Goal: Information Seeking & Learning: Learn about a topic

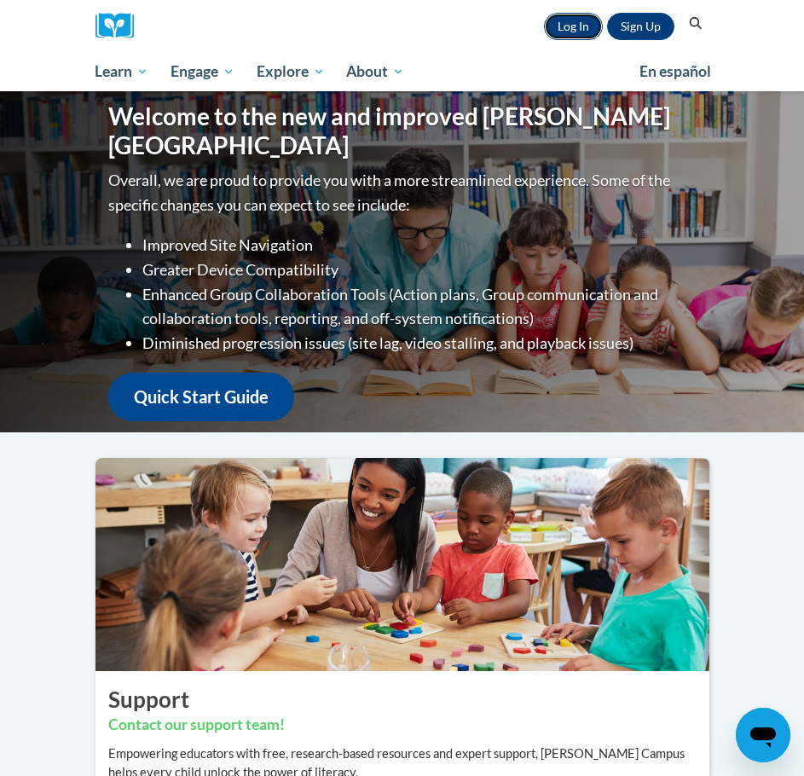
click at [576, 20] on link "Log In" at bounding box center [573, 26] width 59 height 27
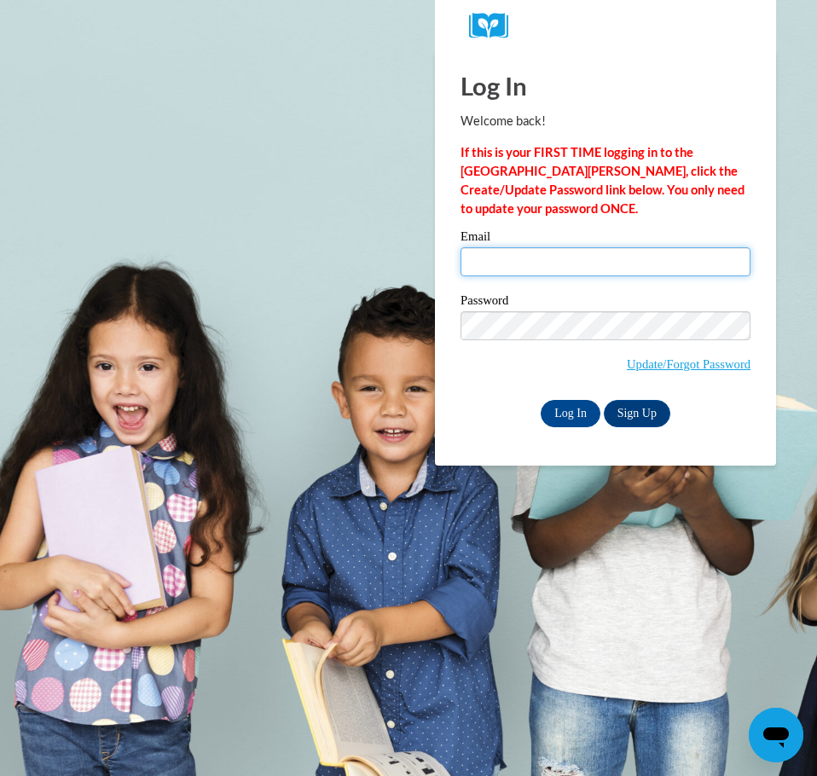
type input "agalusha@kusd.edu"
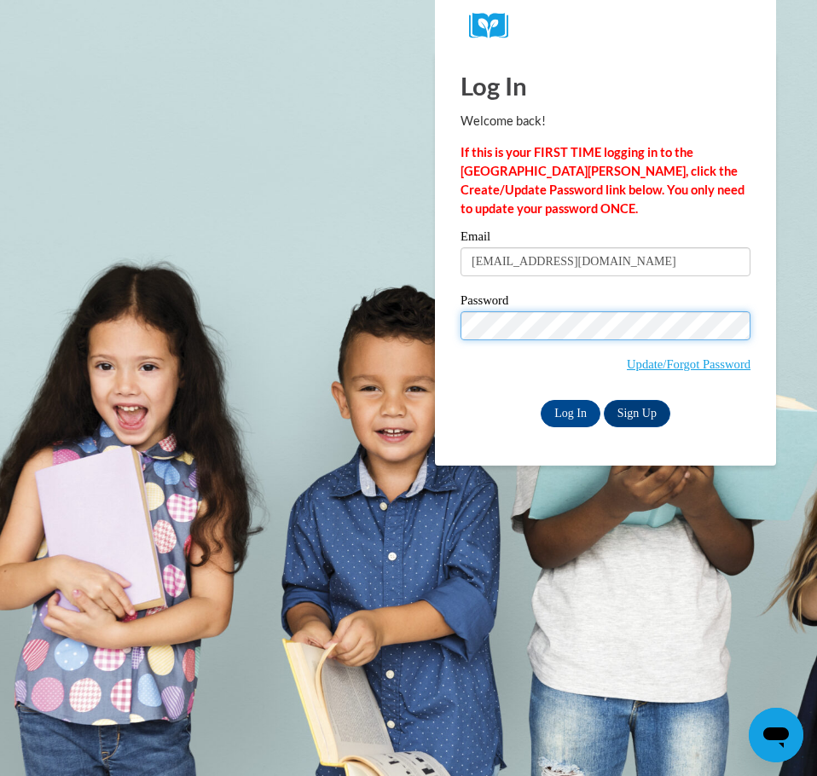
click at [445, 338] on div "Log In Welcome back! If this is your FIRST TIME logging in to the NEW Cox Campu…" at bounding box center [605, 258] width 367 height 414
click at [541, 400] on input "Log In" at bounding box center [571, 413] width 60 height 27
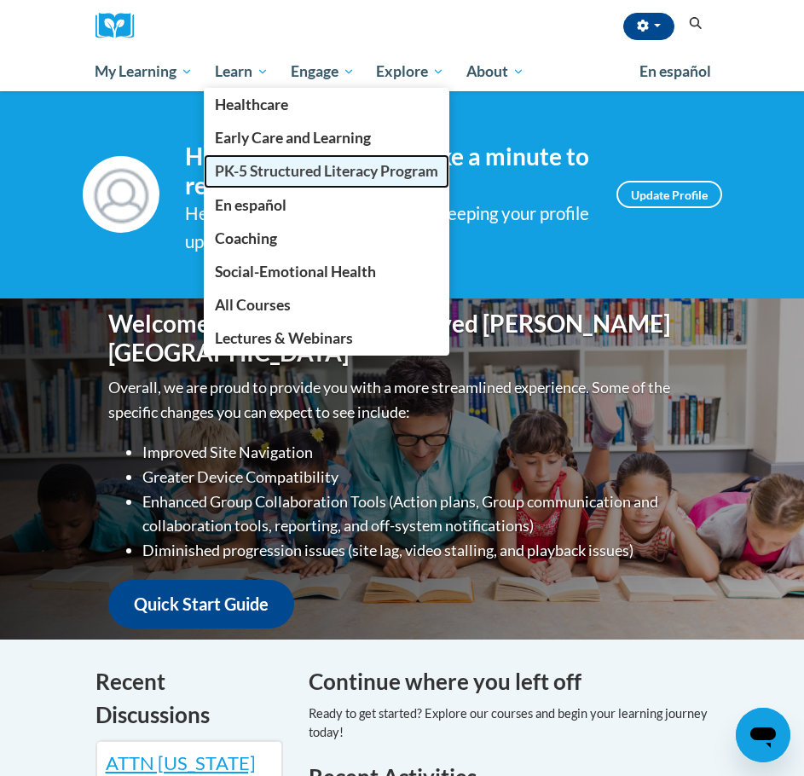
click at [225, 162] on span "PK-5 Structured Literacy Program" at bounding box center [326, 171] width 223 height 18
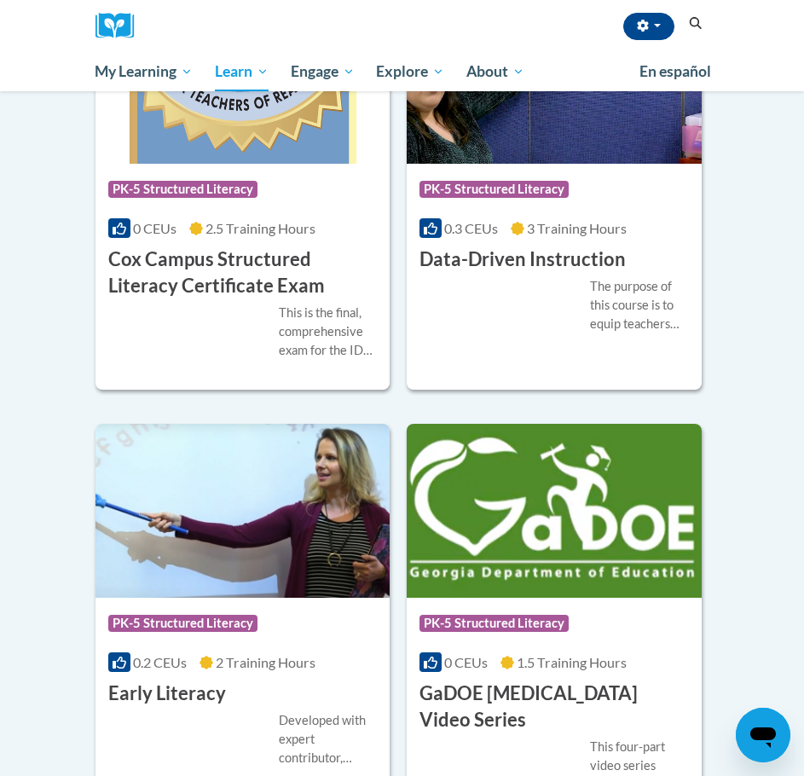
scroll to position [597, 0]
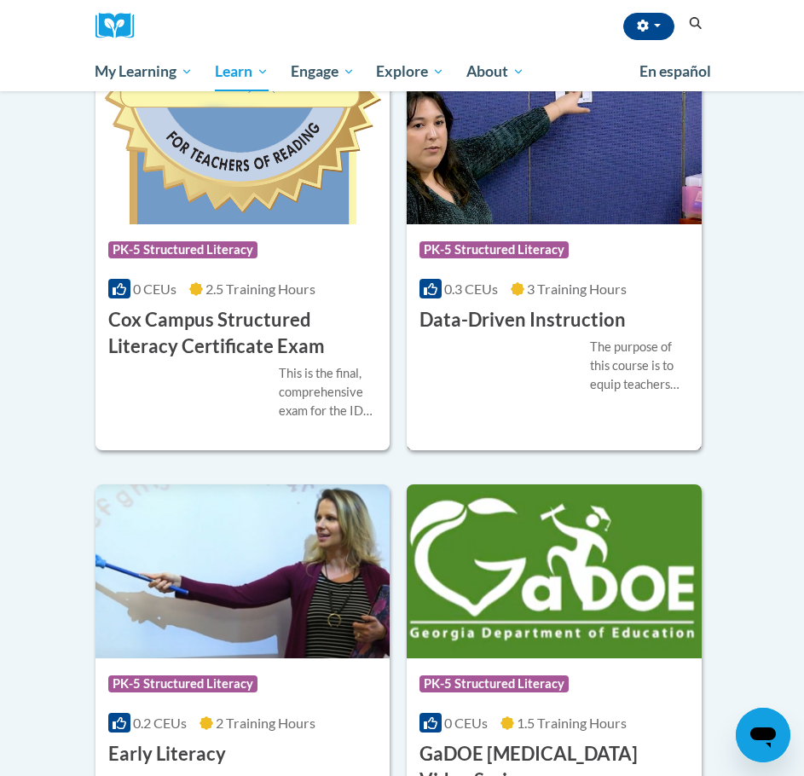
click at [500, 321] on h3 "Data-Driven Instruction" at bounding box center [523, 320] width 206 height 26
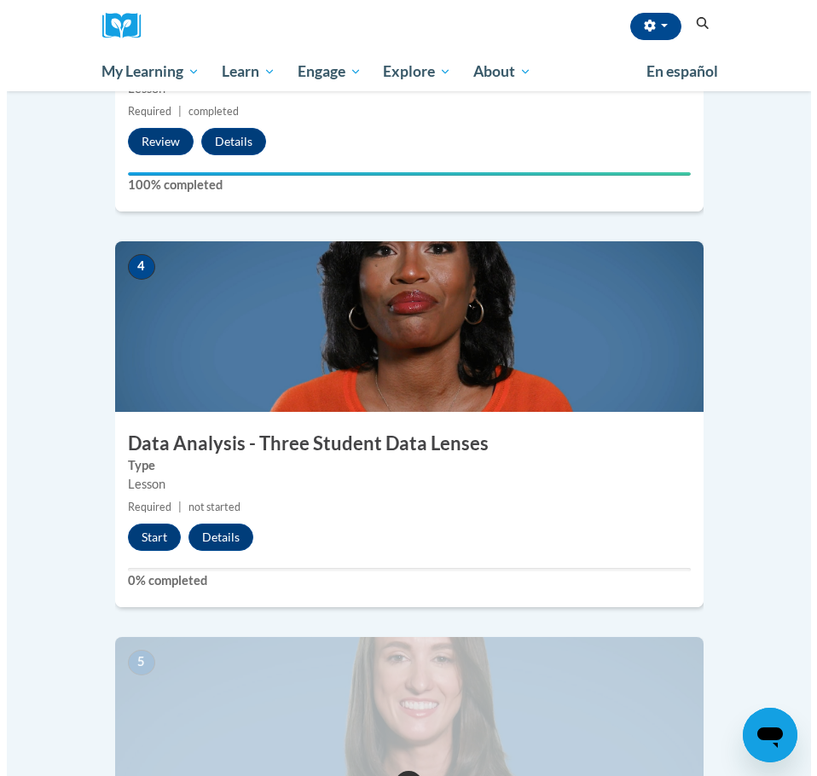
scroll to position [1535, 0]
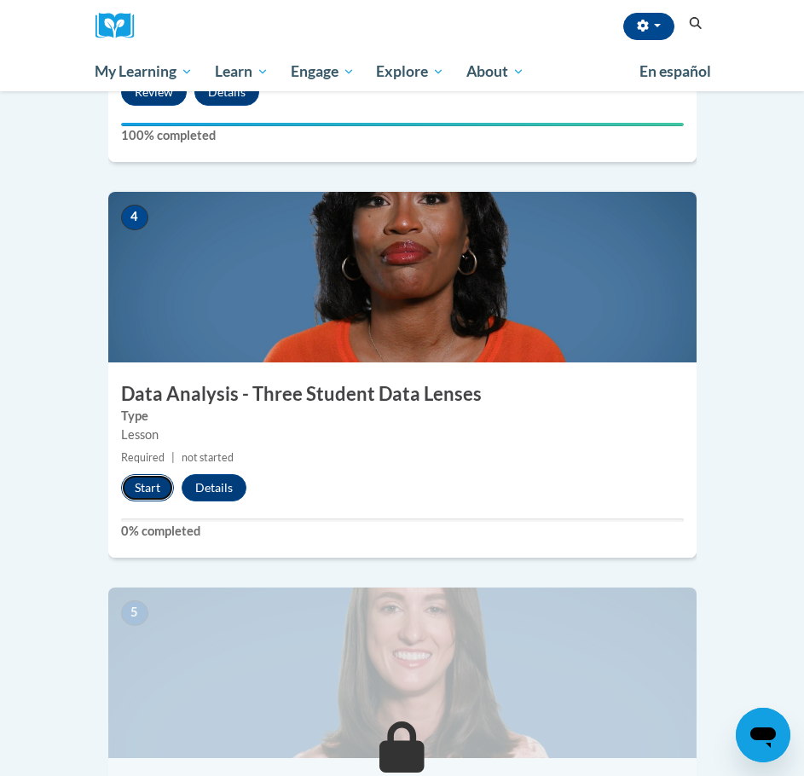
click at [144, 474] on button "Start" at bounding box center [147, 487] width 53 height 27
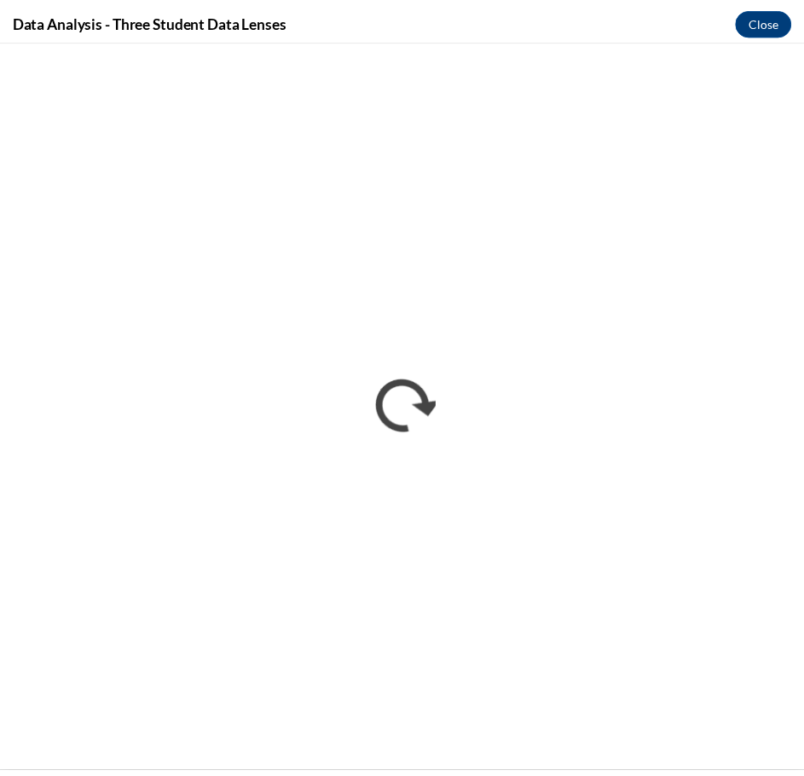
scroll to position [0, 0]
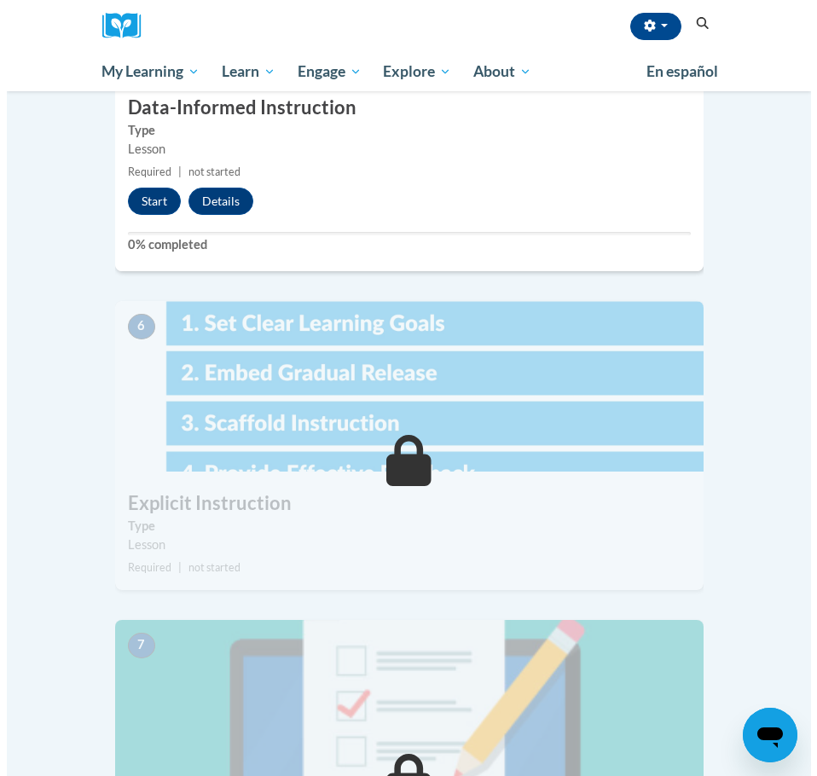
scroll to position [2132, 0]
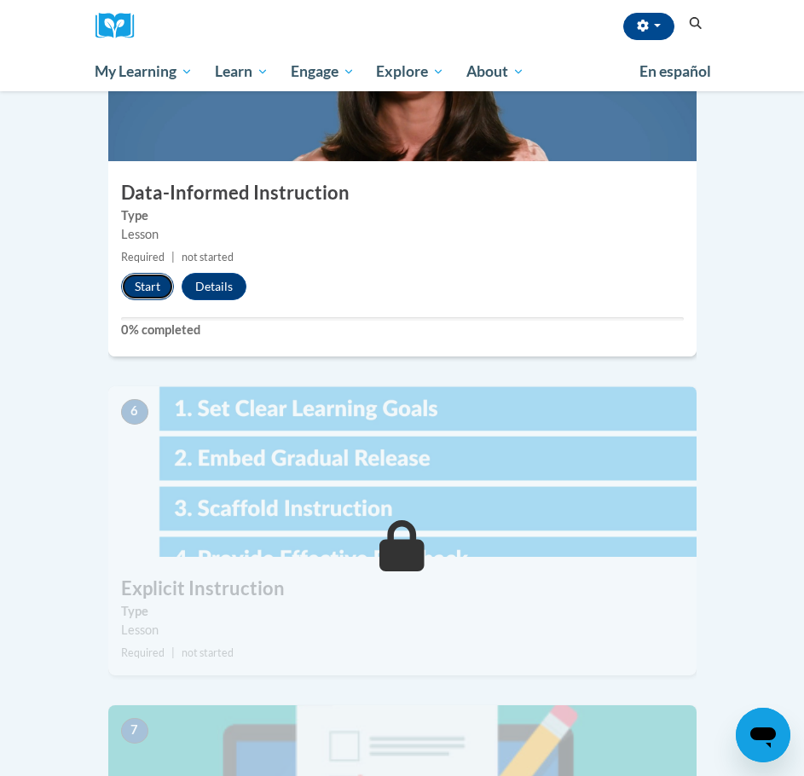
click at [146, 273] on button "Start" at bounding box center [147, 286] width 53 height 27
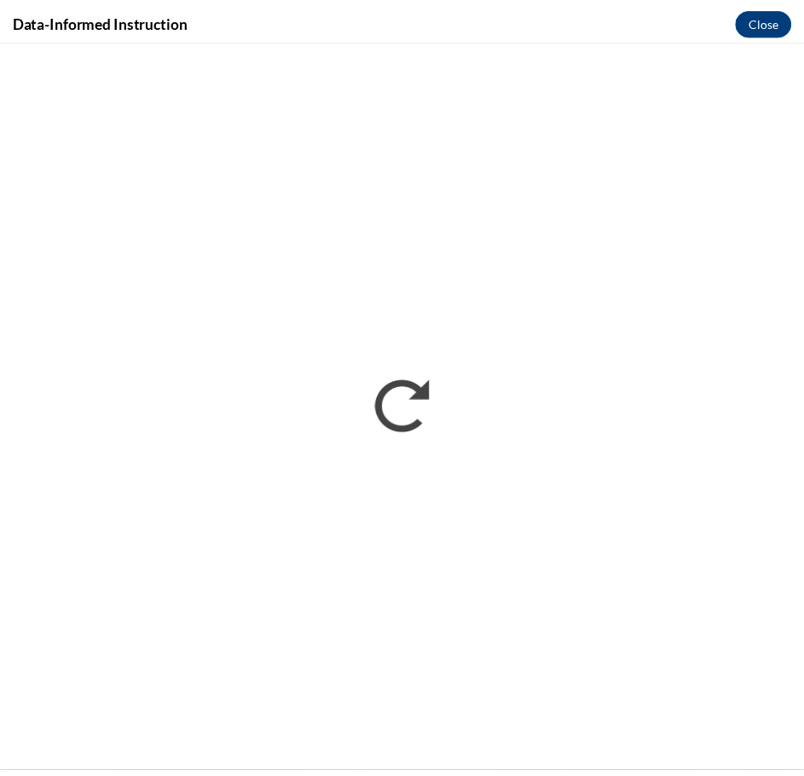
scroll to position [0, 0]
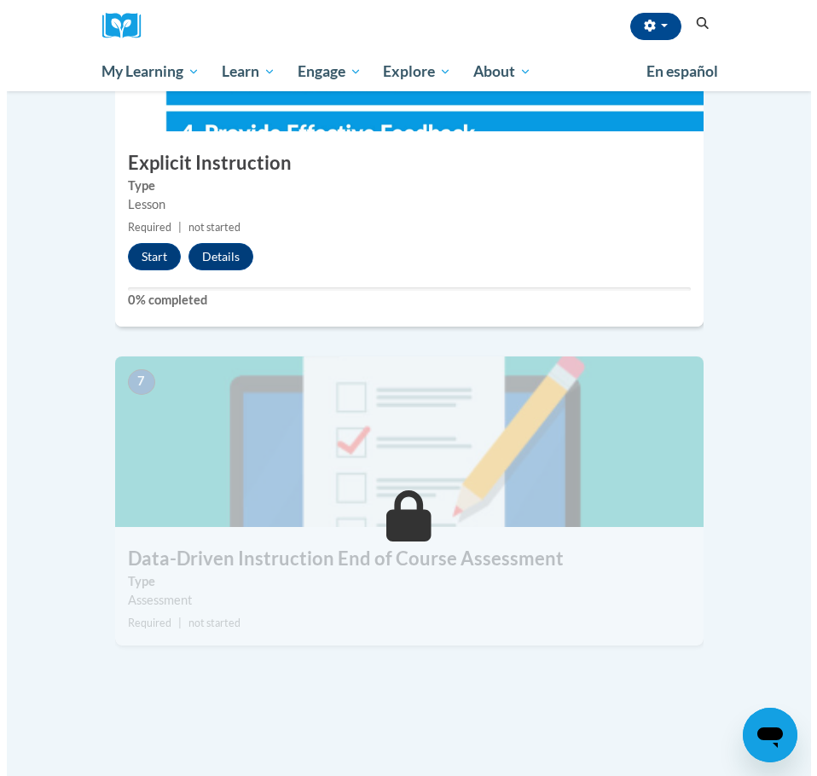
scroll to position [2558, 0]
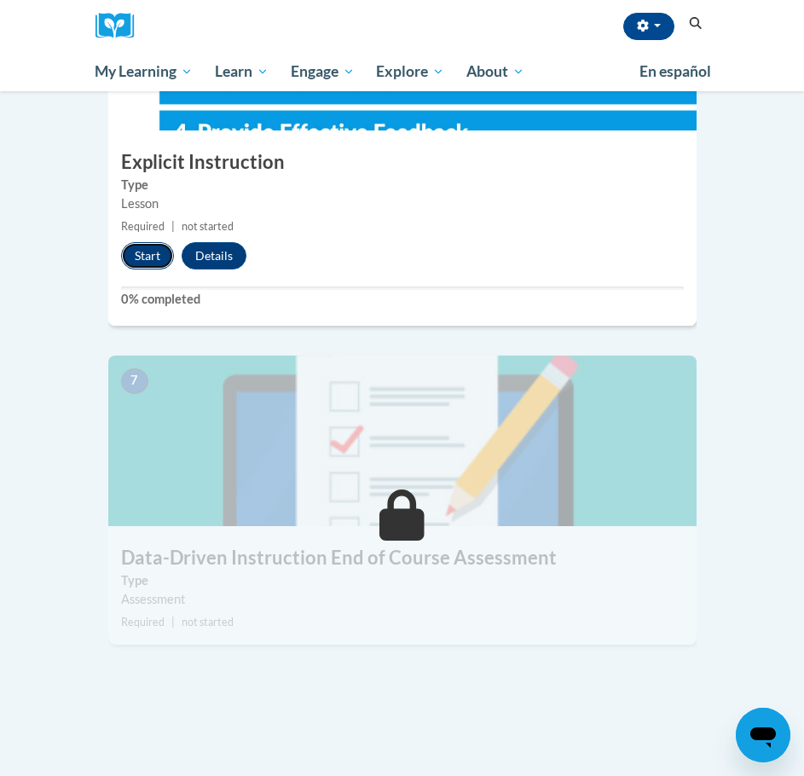
click at [139, 242] on button "Start" at bounding box center [147, 255] width 53 height 27
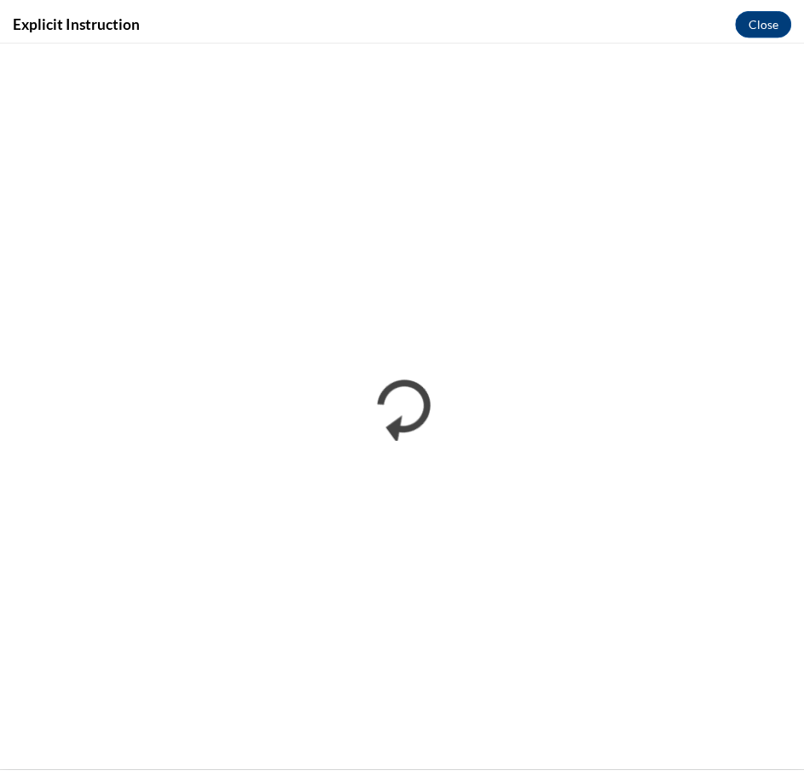
scroll to position [0, 0]
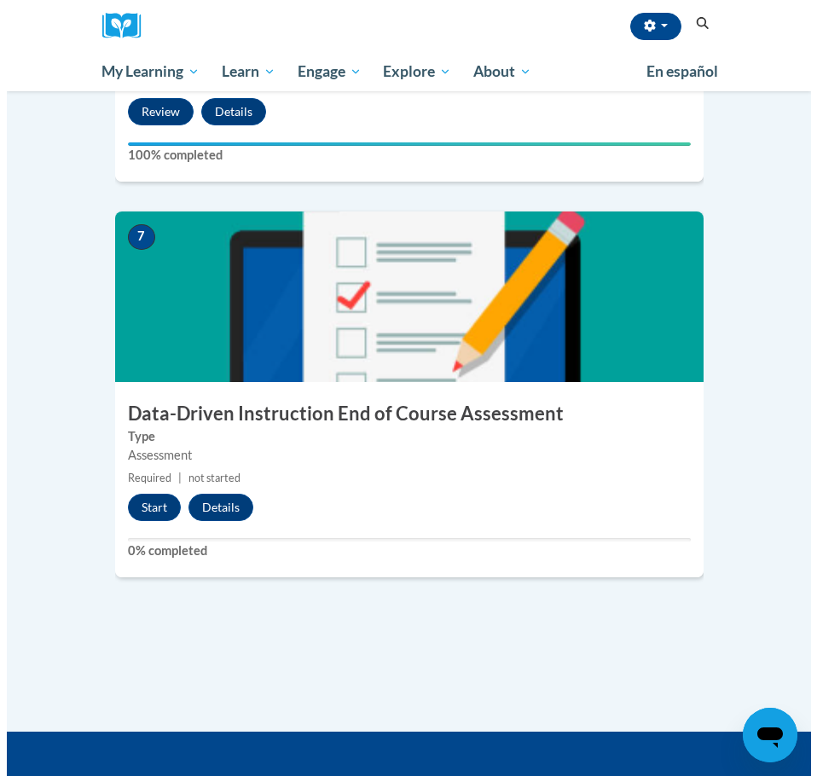
scroll to position [2729, 0]
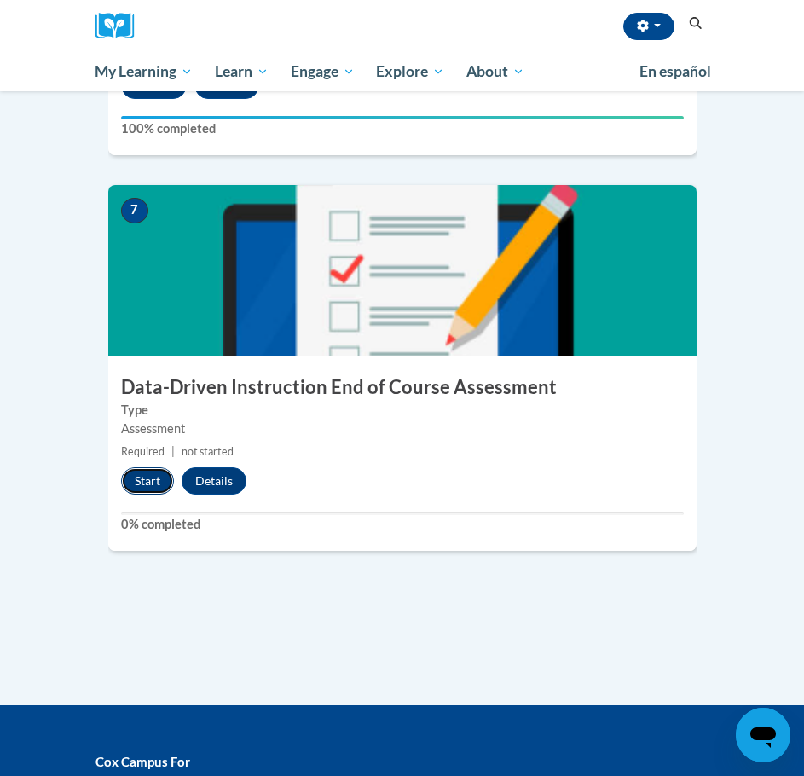
click at [148, 467] on button "Start" at bounding box center [147, 480] width 53 height 27
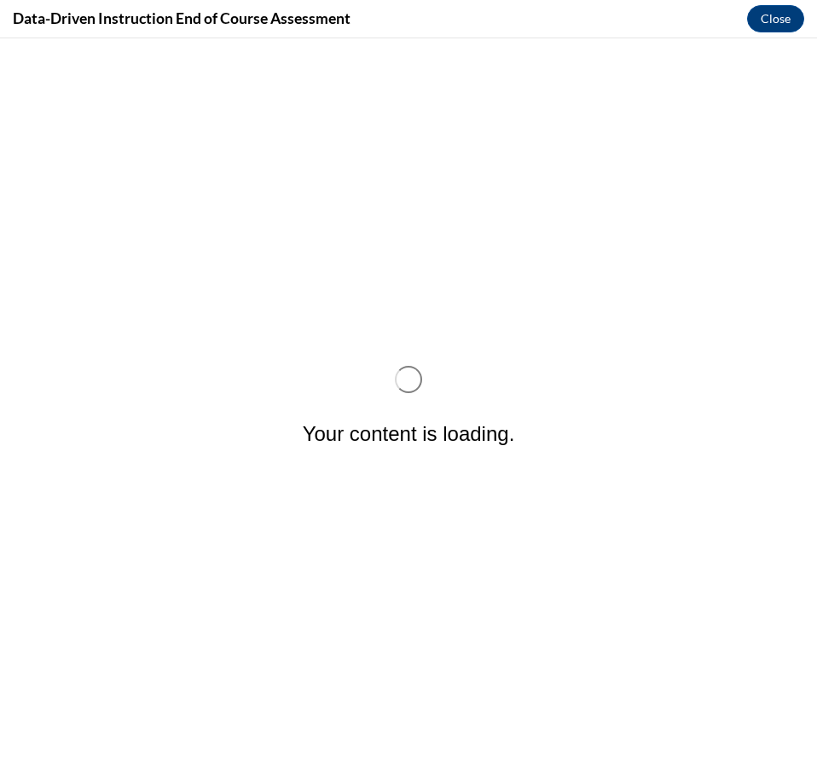
scroll to position [0, 0]
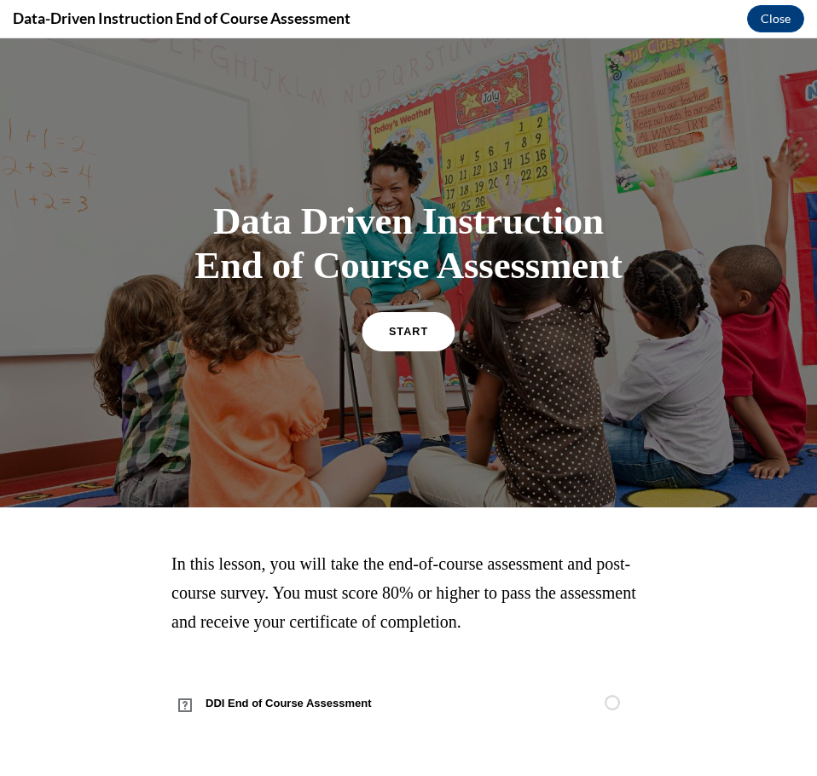
click at [431, 335] on link "START" at bounding box center [408, 330] width 93 height 39
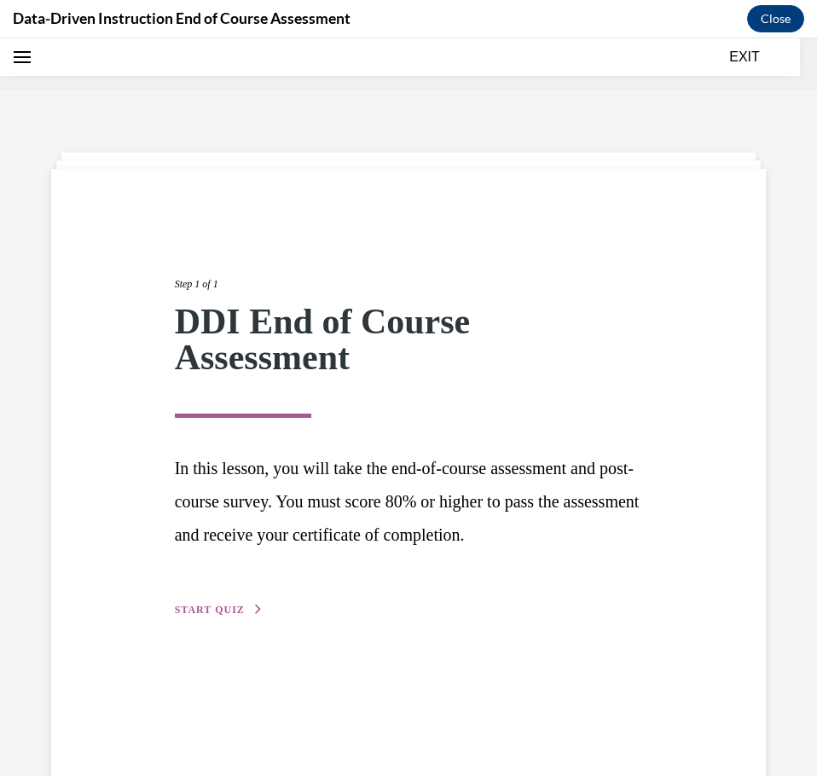
scroll to position [53, 0]
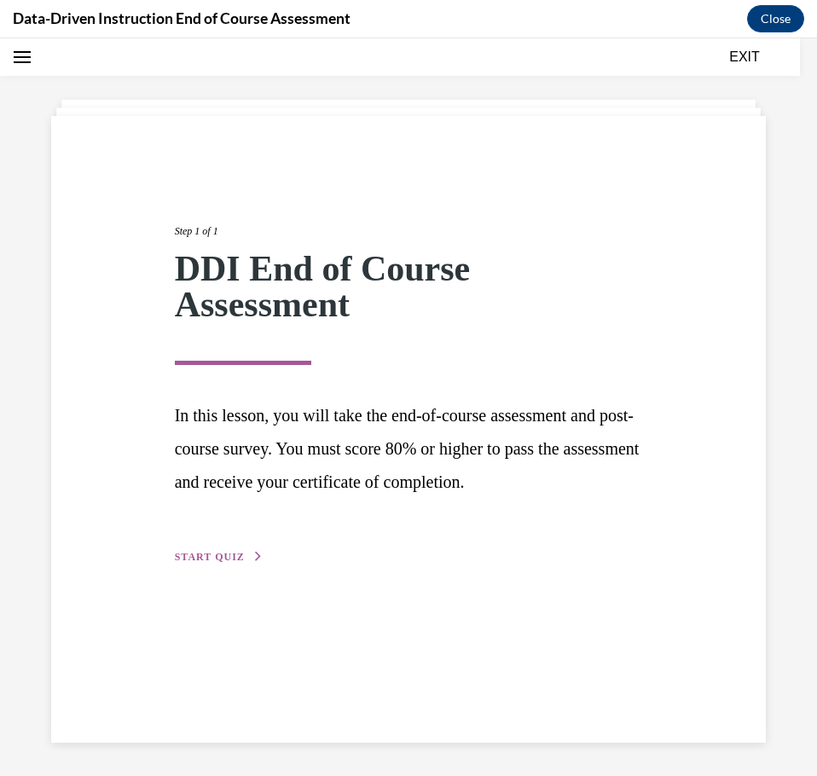
click at [220, 564] on button "START QUIZ" at bounding box center [219, 556] width 89 height 15
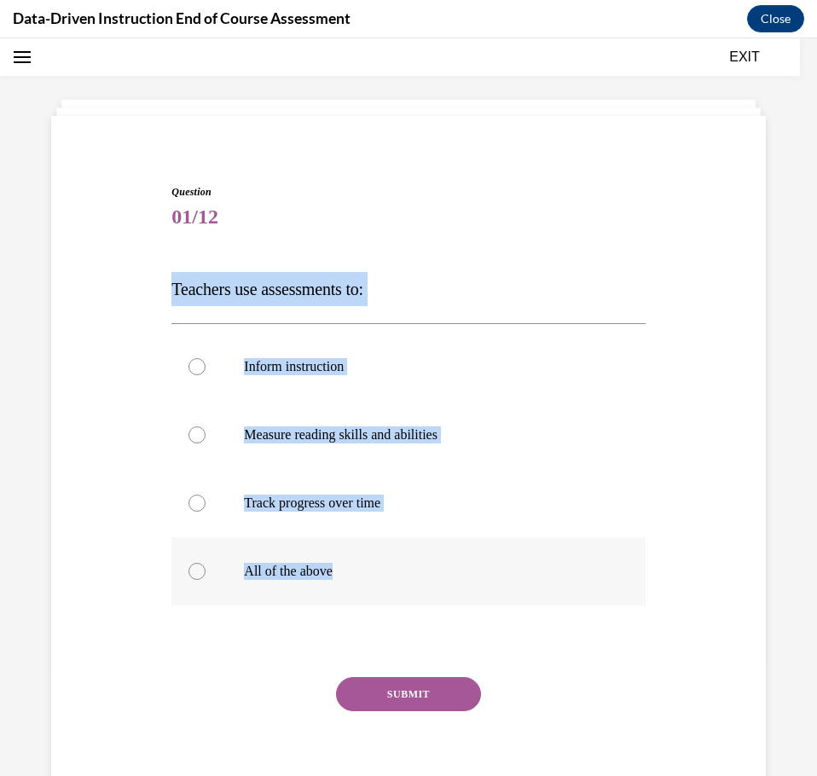
drag, startPoint x: 151, startPoint y: 285, endPoint x: 393, endPoint y: 557, distance: 364.2
click at [393, 557] on div "Question 01/12 Teachers use assessments to: Inform instruction Measure reading …" at bounding box center [408, 475] width 723 height 684
copy div "Teachers use assessments to: Inform instruction Measure reading skills and abil…"
drag, startPoint x: 195, startPoint y: 571, endPoint x: 205, endPoint y: 612, distance: 42.0
click at [195, 572] on div at bounding box center [196, 571] width 17 height 17
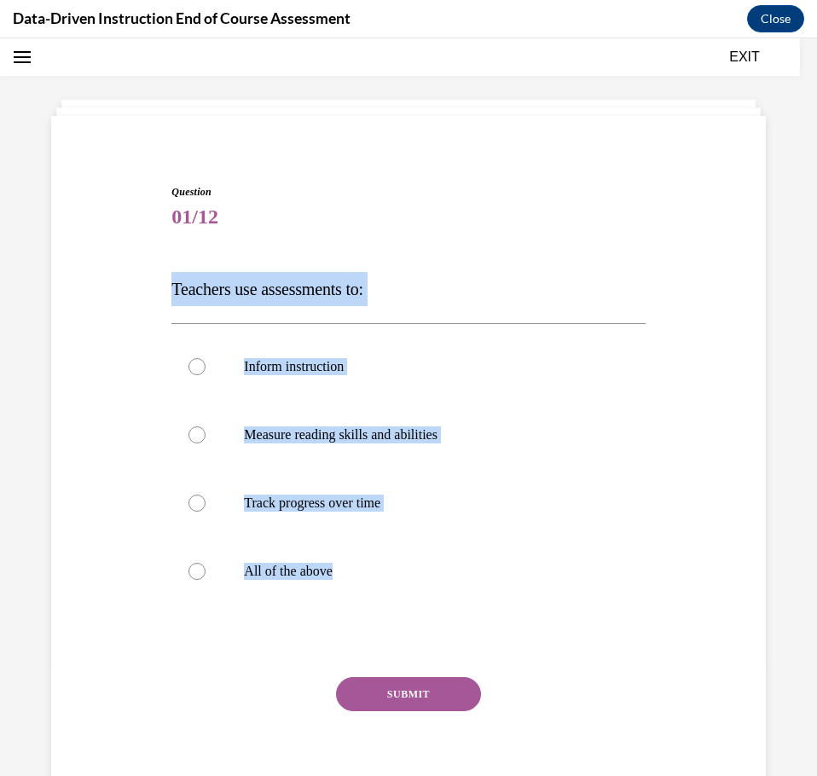
click at [195, 572] on input "All of the above" at bounding box center [196, 571] width 17 height 17
radio input "true"
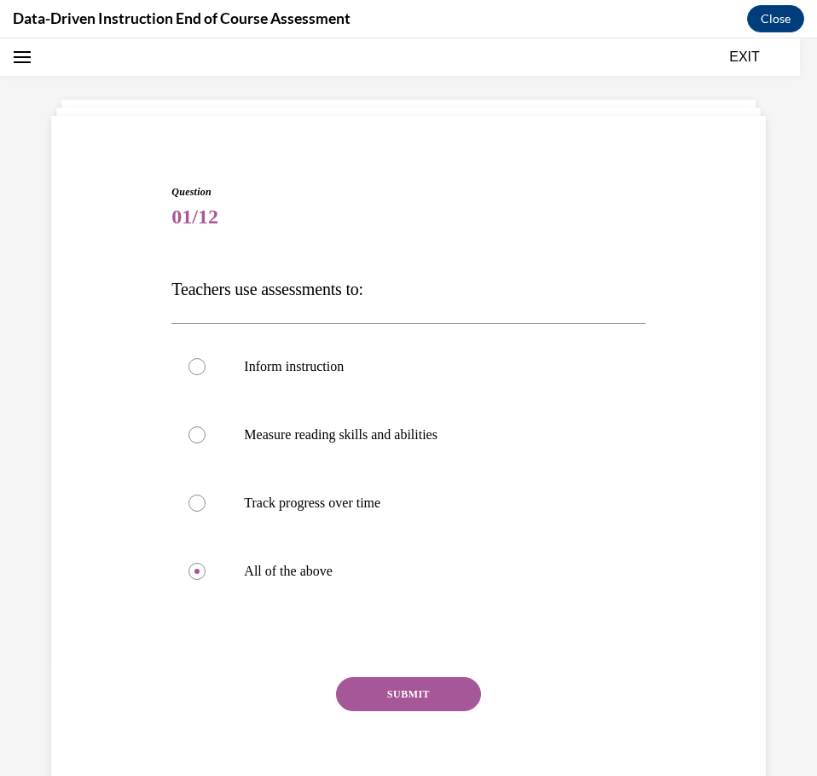
click at [210, 620] on div "Question 01/12 Teachers use assessments to: Inform instruction Measure reading …" at bounding box center [407, 500] width 473 height 633
click at [417, 692] on button "SUBMIT" at bounding box center [408, 694] width 145 height 34
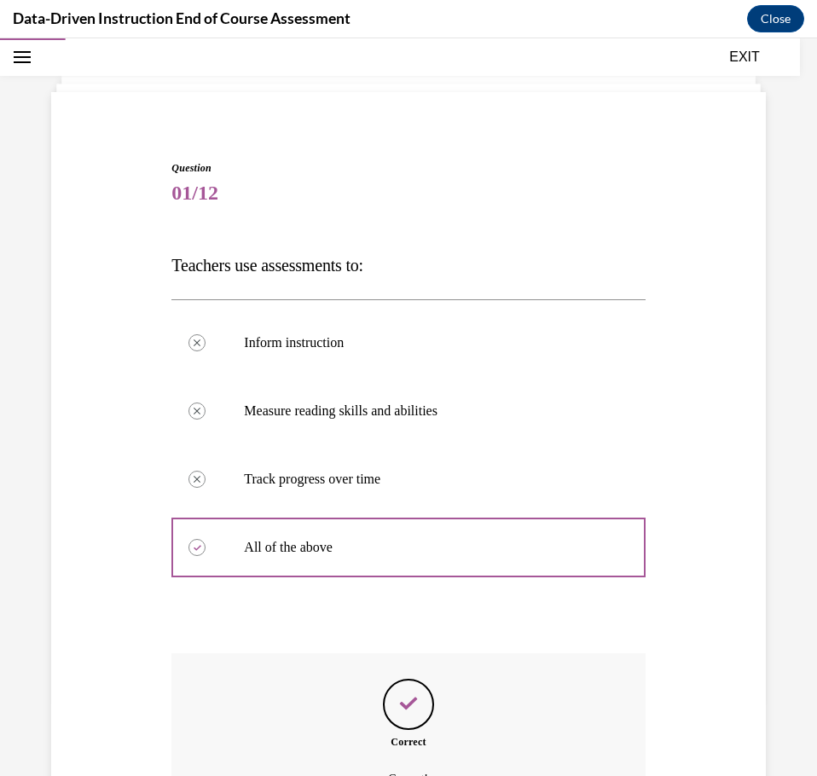
scroll to position [266, 0]
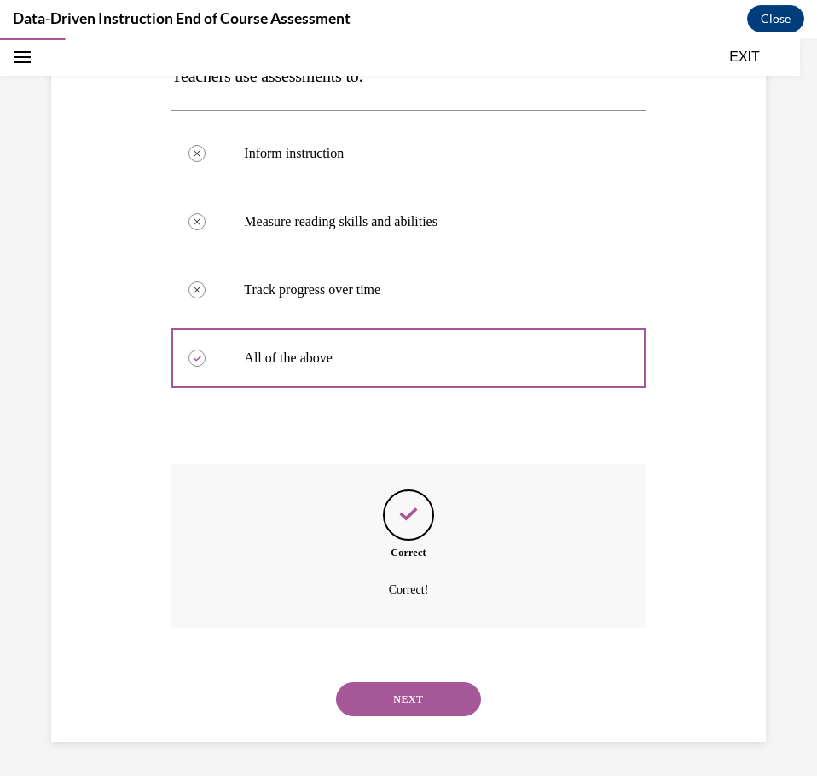
click at [417, 692] on button "NEXT" at bounding box center [408, 699] width 145 height 34
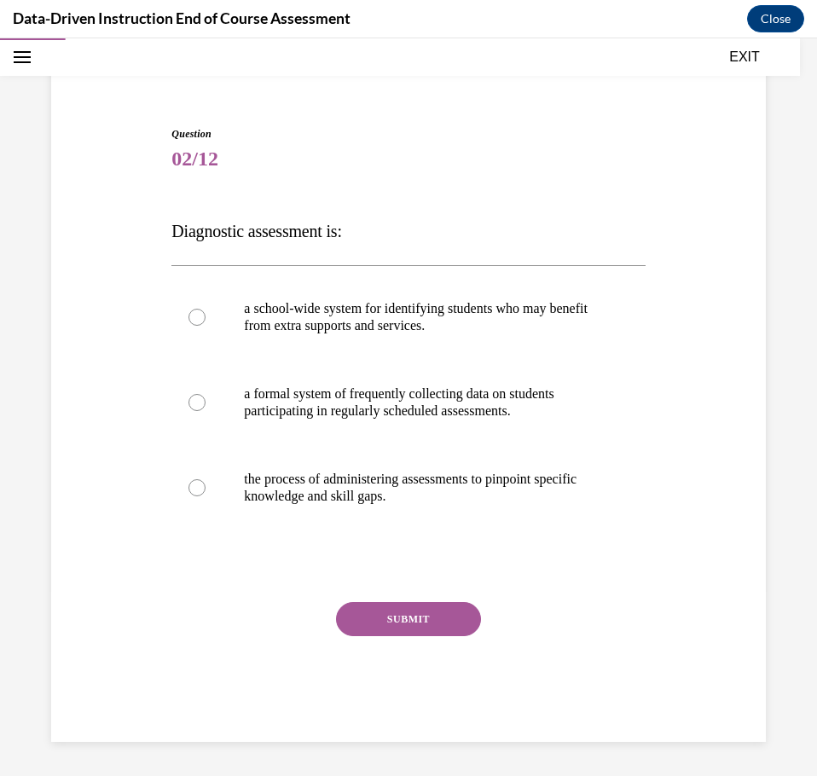
scroll to position [111, 0]
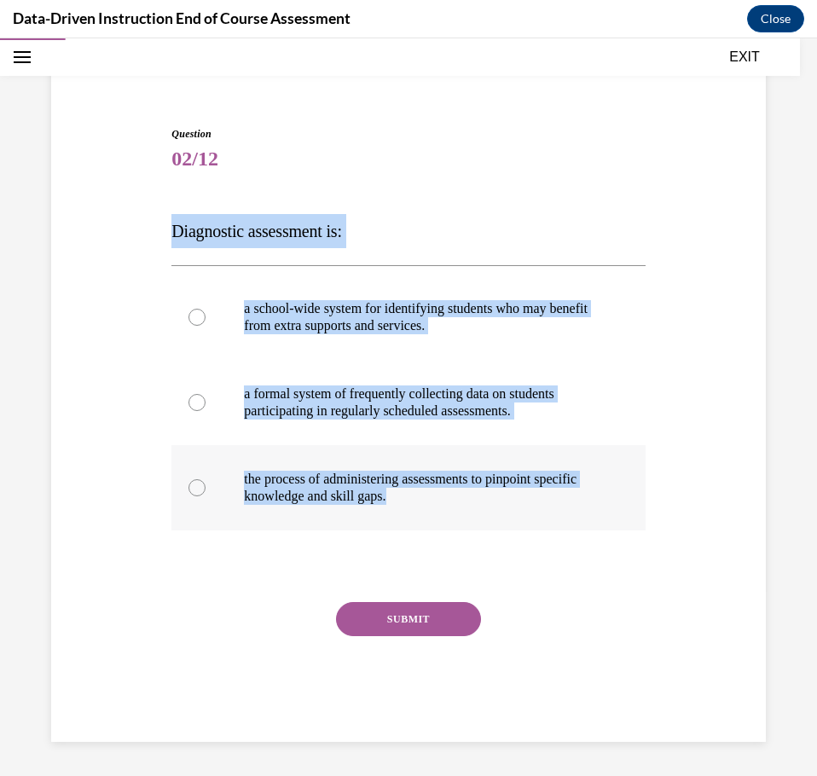
drag, startPoint x: 162, startPoint y: 228, endPoint x: 502, endPoint y: 504, distance: 438.3
click at [502, 504] on div "Question 02/12 Diagnostic assessment is: a school-wide system for identifying s…" at bounding box center [408, 408] width 723 height 667
copy div "Diagnostic assessment is: a school-wide system for identifying students who may…"
click at [407, 231] on p "Diagnostic assessment is:" at bounding box center [407, 231] width 473 height 34
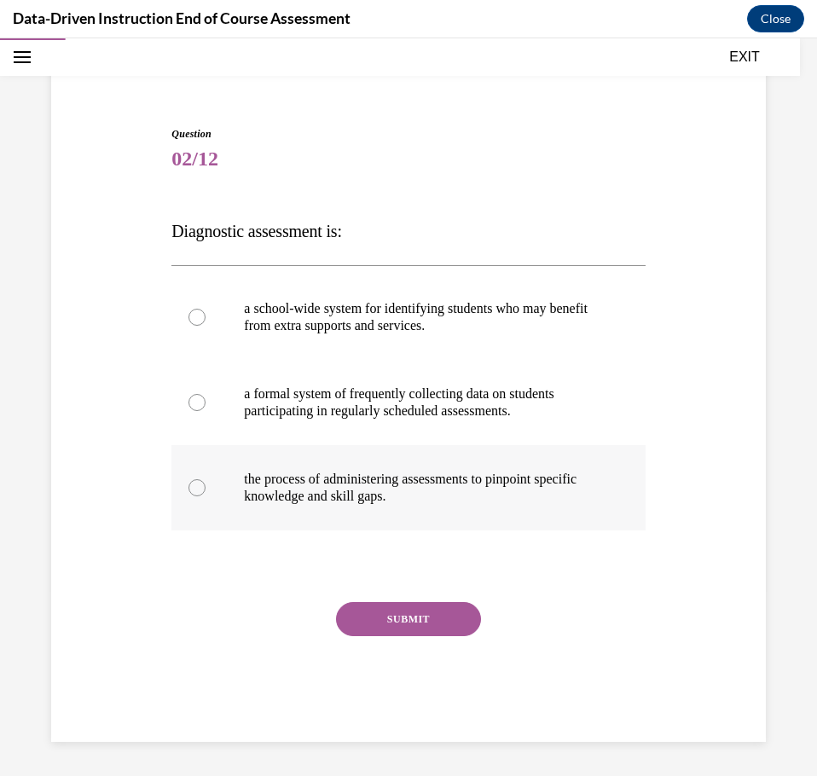
click at [194, 489] on div at bounding box center [196, 487] width 17 height 17
click at [194, 489] on input "the process of administering assessments to pinpoint specific knowledge and ski…" at bounding box center [196, 487] width 17 height 17
radio input "true"
click at [391, 615] on button "SUBMIT" at bounding box center [408, 619] width 145 height 34
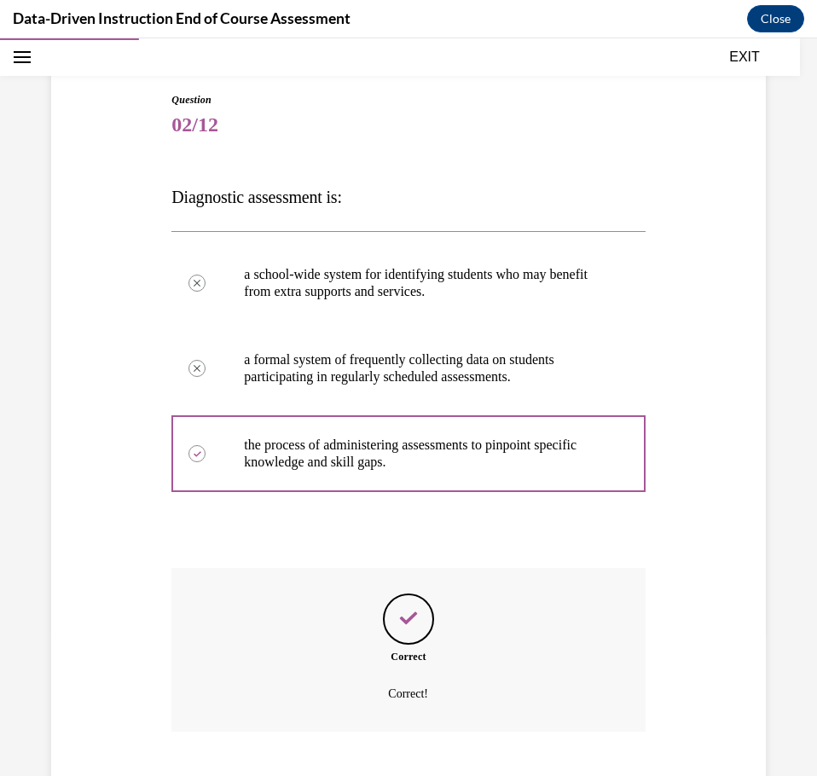
scroll to position [249, 0]
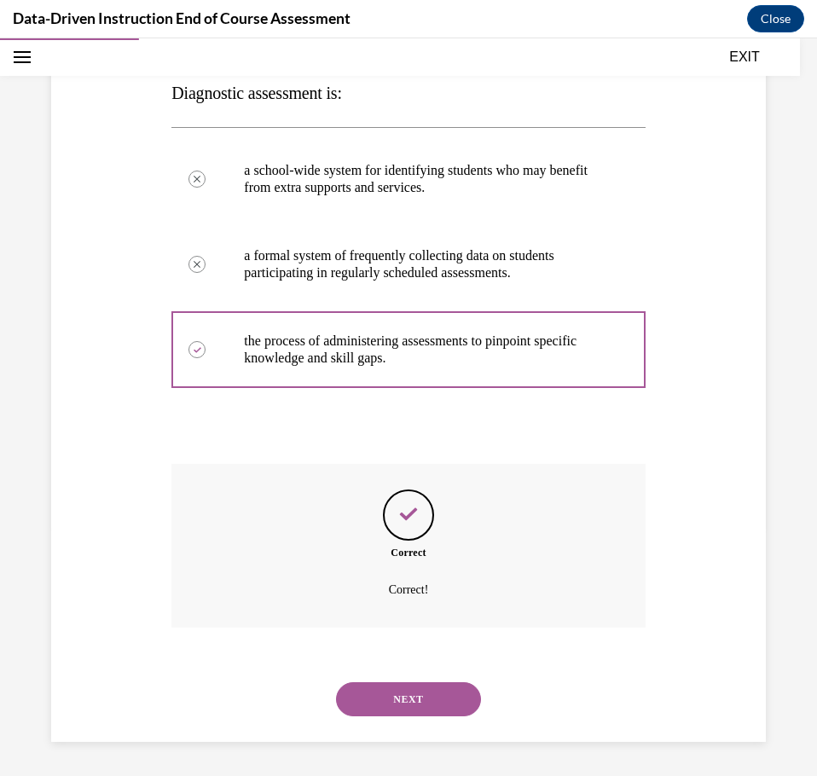
click at [391, 699] on button "NEXT" at bounding box center [408, 699] width 145 height 34
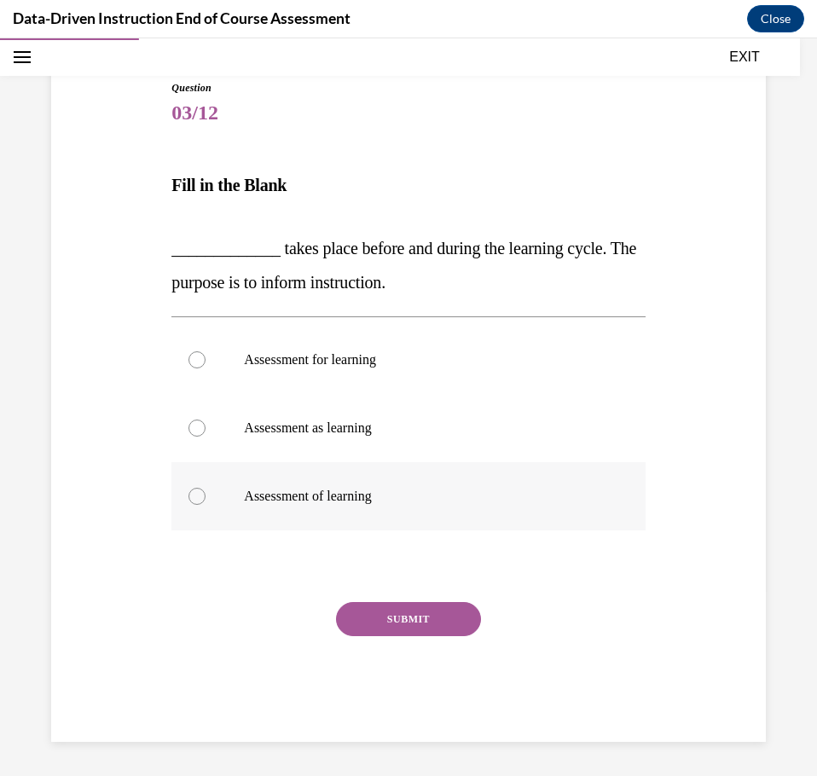
drag, startPoint x: 164, startPoint y: 211, endPoint x: 426, endPoint y: 484, distance: 377.5
click at [426, 484] on div "Question 03/12 Fill in the Blank _____________ takes place before and during th…" at bounding box center [408, 385] width 723 height 713
copy div "_____________ takes place before and during the learning cycle. The purpose is …"
click at [451, 483] on label "Assessment of learning" at bounding box center [407, 496] width 473 height 68
click at [206, 488] on input "Assessment of learning" at bounding box center [196, 496] width 17 height 17
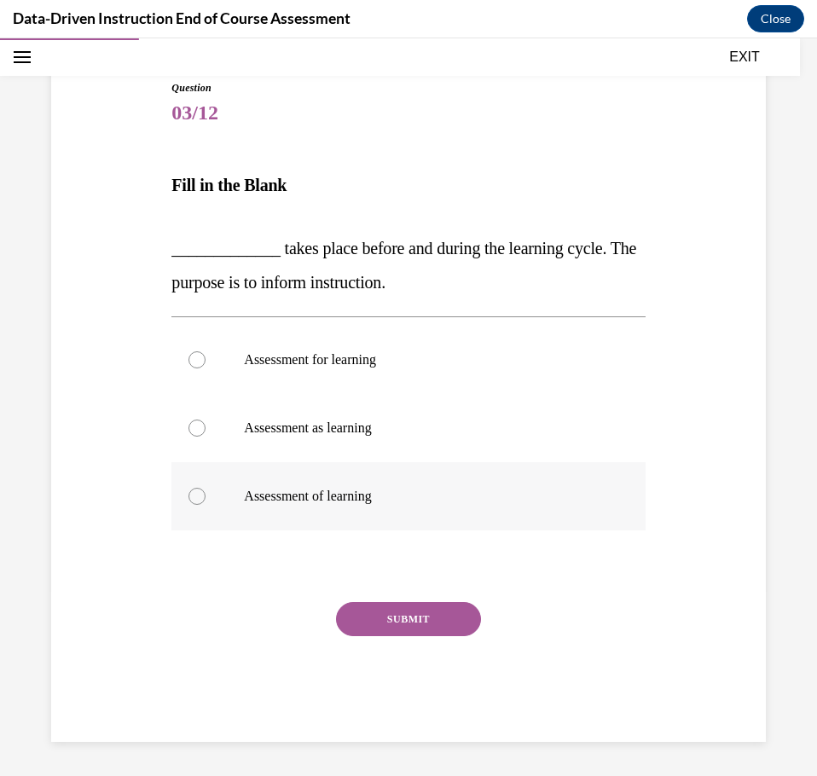
radio input "true"
click at [194, 363] on div at bounding box center [196, 359] width 17 height 17
click at [194, 363] on input "Assessment for learning" at bounding box center [196, 359] width 17 height 17
radio input "true"
click at [408, 612] on button "SUBMIT" at bounding box center [408, 619] width 145 height 34
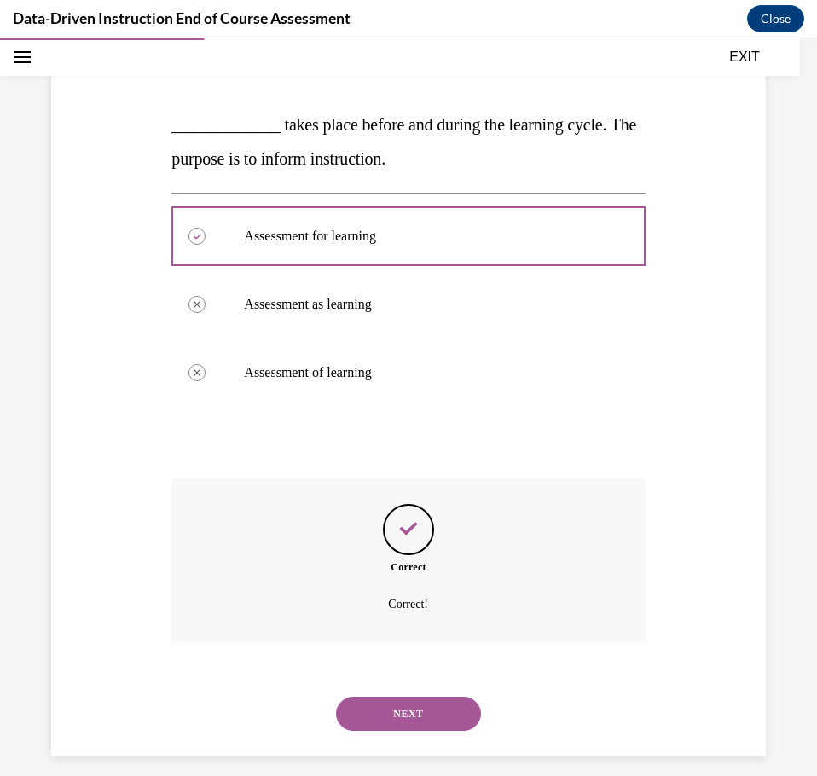
scroll to position [295, 0]
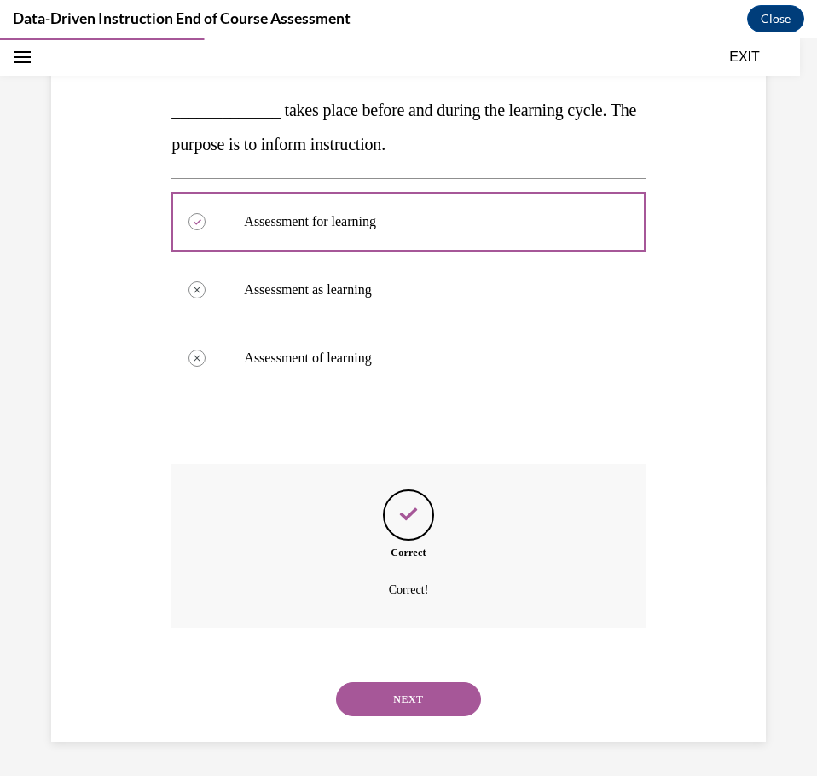
click at [410, 694] on button "NEXT" at bounding box center [408, 699] width 145 height 34
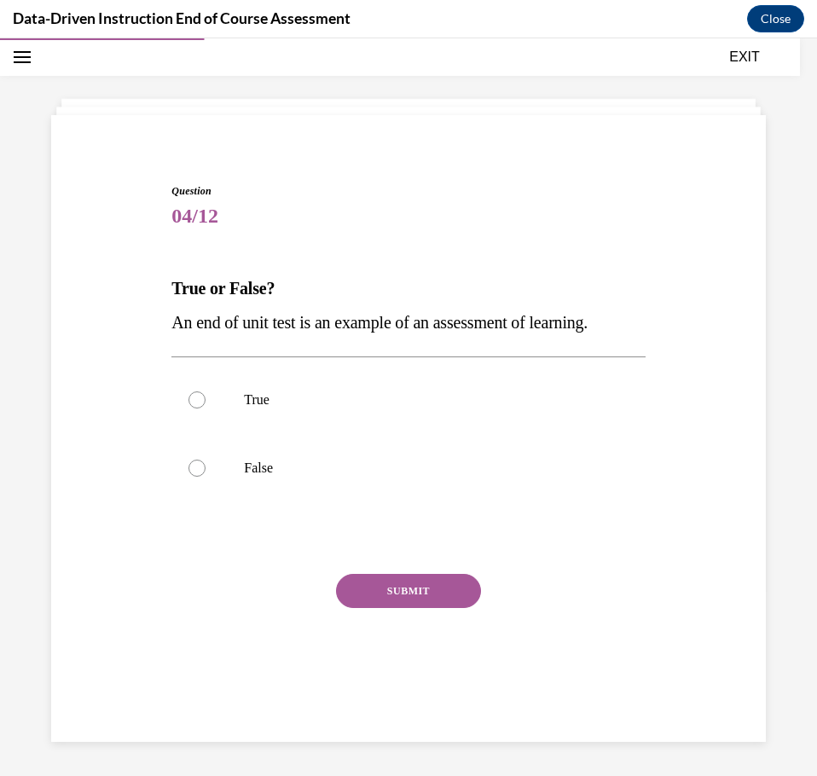
scroll to position [54, 0]
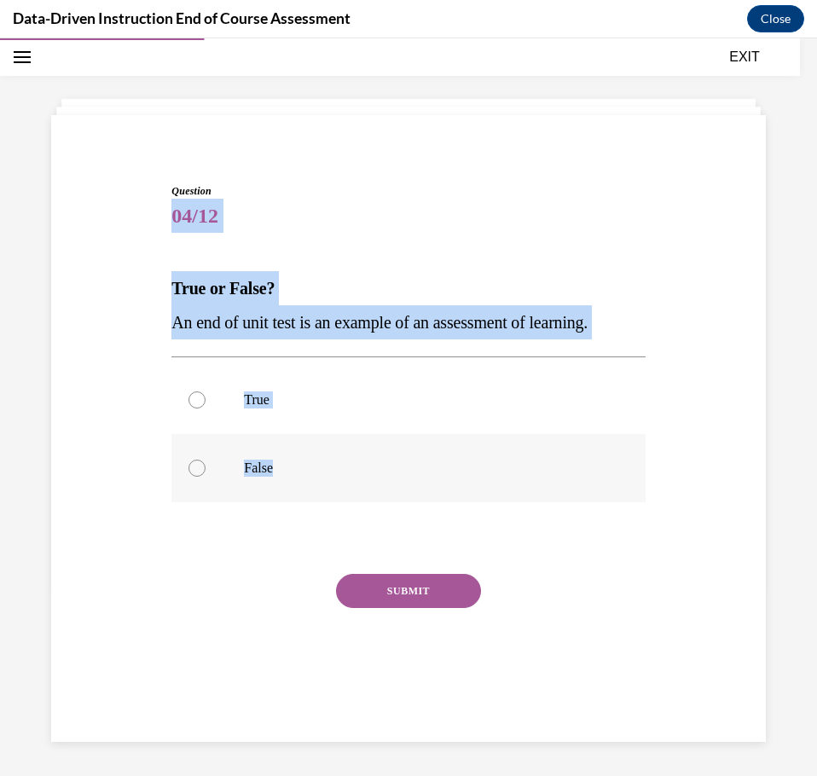
drag, startPoint x: 159, startPoint y: 215, endPoint x: 460, endPoint y: 461, distance: 389.7
click at [460, 461] on div "Question 04/12 True or False? An end of unit test is an example of an assessmen…" at bounding box center [408, 423] width 723 height 582
copy div "04/12 True or False? An end of unit test is an example of an assessment of lear…"
click at [419, 442] on label "False" at bounding box center [407, 468] width 473 height 68
click at [206, 460] on input "False" at bounding box center [196, 468] width 17 height 17
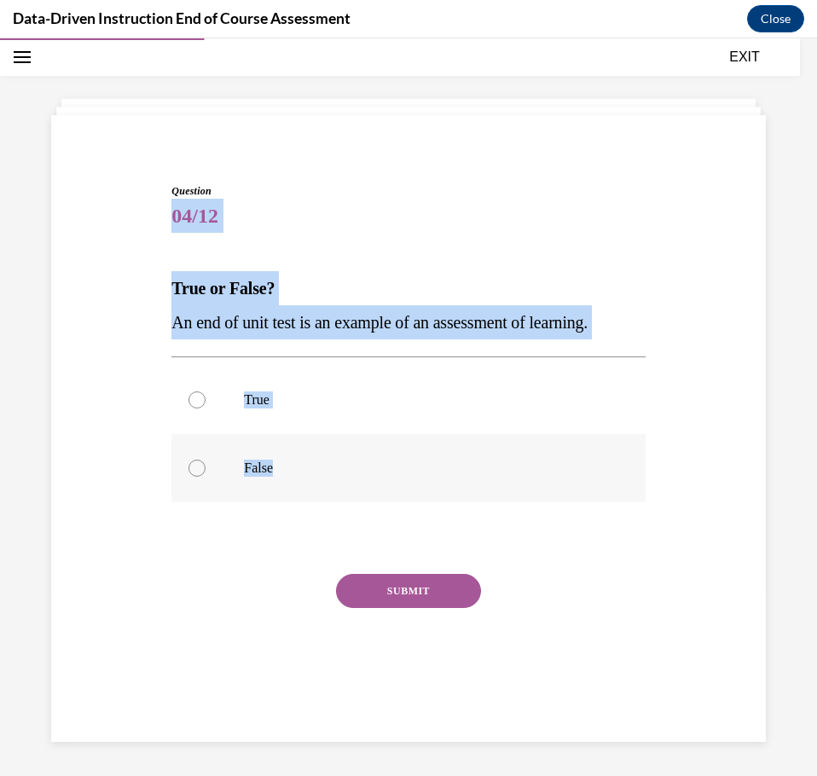
radio input "true"
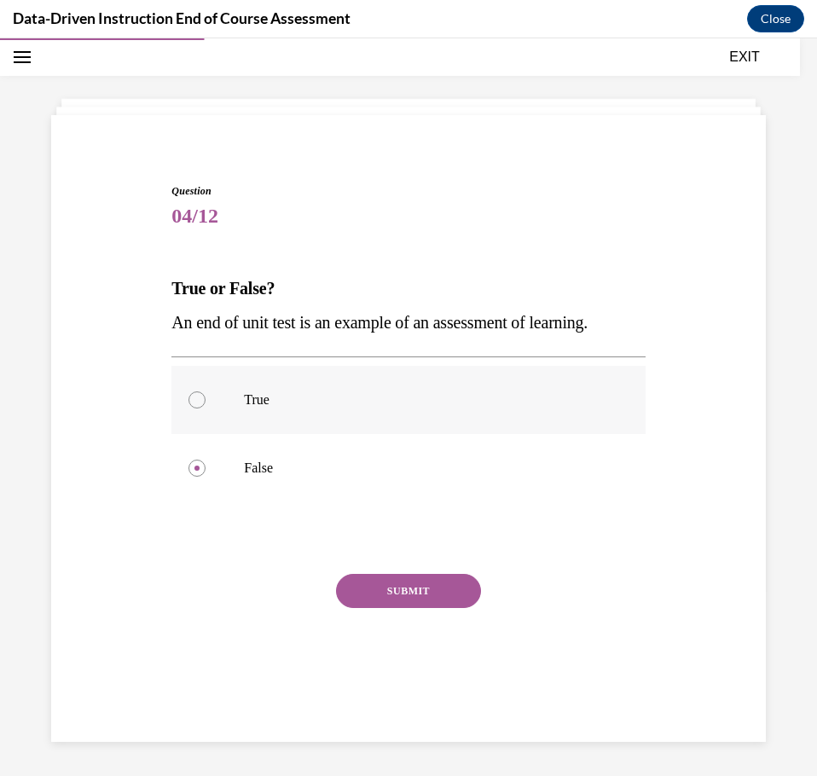
click at [195, 395] on div at bounding box center [196, 399] width 17 height 17
click at [195, 395] on input "True" at bounding box center [196, 399] width 17 height 17
radio input "true"
click at [400, 576] on button "SUBMIT" at bounding box center [408, 591] width 145 height 34
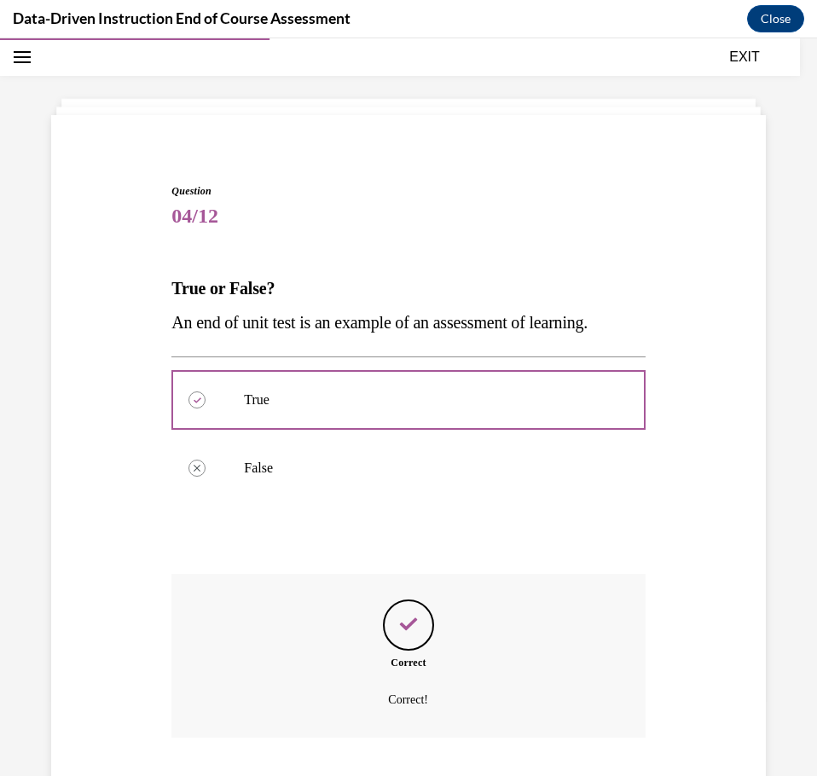
scroll to position [164, 0]
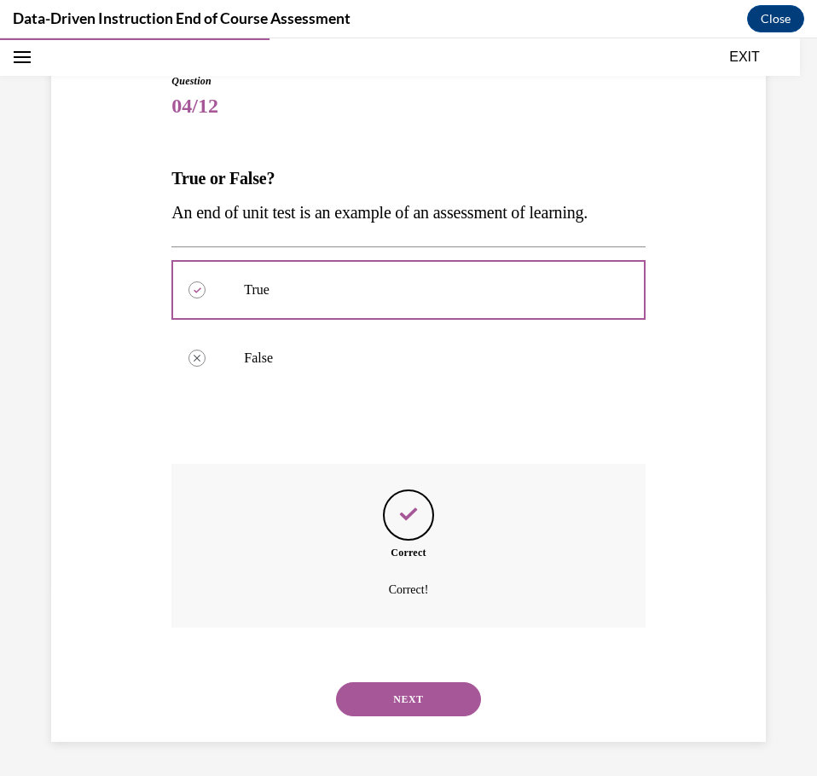
click at [394, 692] on button "NEXT" at bounding box center [408, 699] width 145 height 34
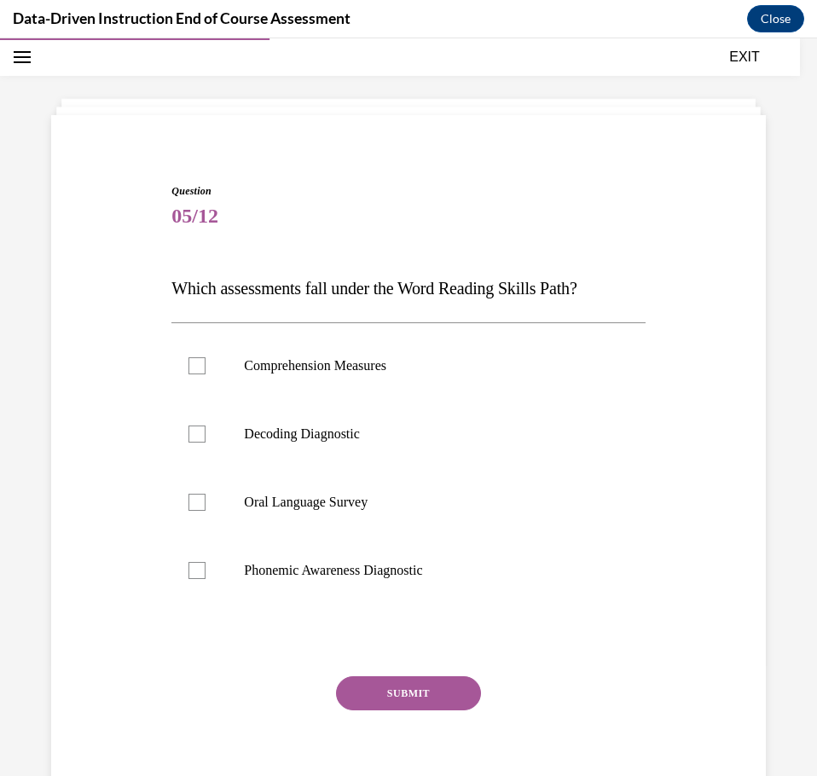
scroll to position [54, 0]
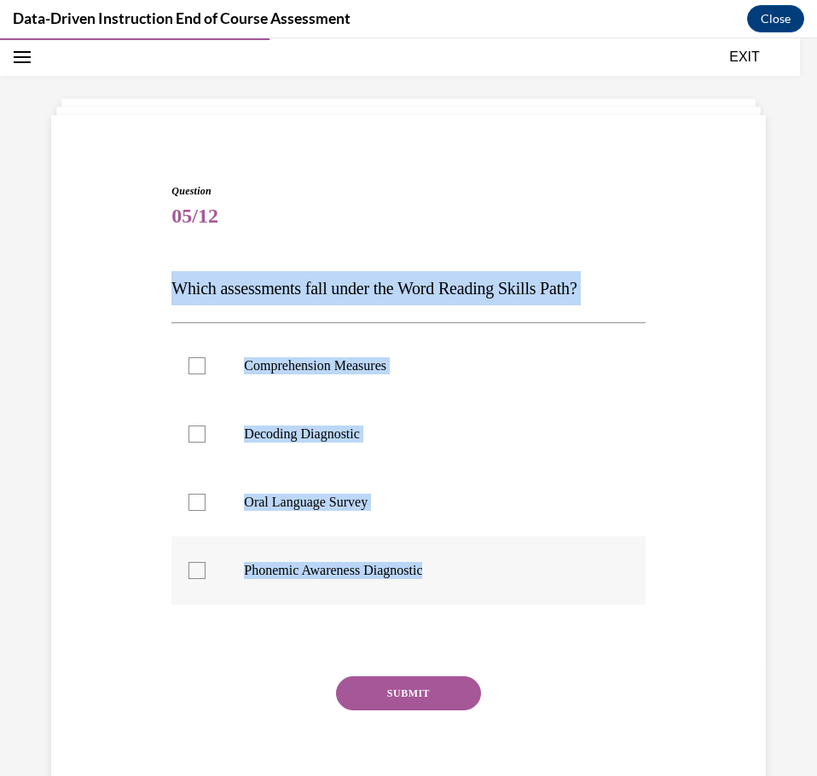
drag, startPoint x: 143, startPoint y: 278, endPoint x: 532, endPoint y: 569, distance: 485.6
click at [532, 569] on div "Question 05/12 Which assessments fall under the Word Reading Skills Path? Compr…" at bounding box center [408, 474] width 723 height 684
copy div "Which assessments fall under the Word Reading Skills Path? Comprehension Measur…"
click at [581, 478] on label "Oral Language Survey" at bounding box center [407, 502] width 473 height 68
click at [206, 494] on input "Oral Language Survey" at bounding box center [196, 502] width 17 height 17
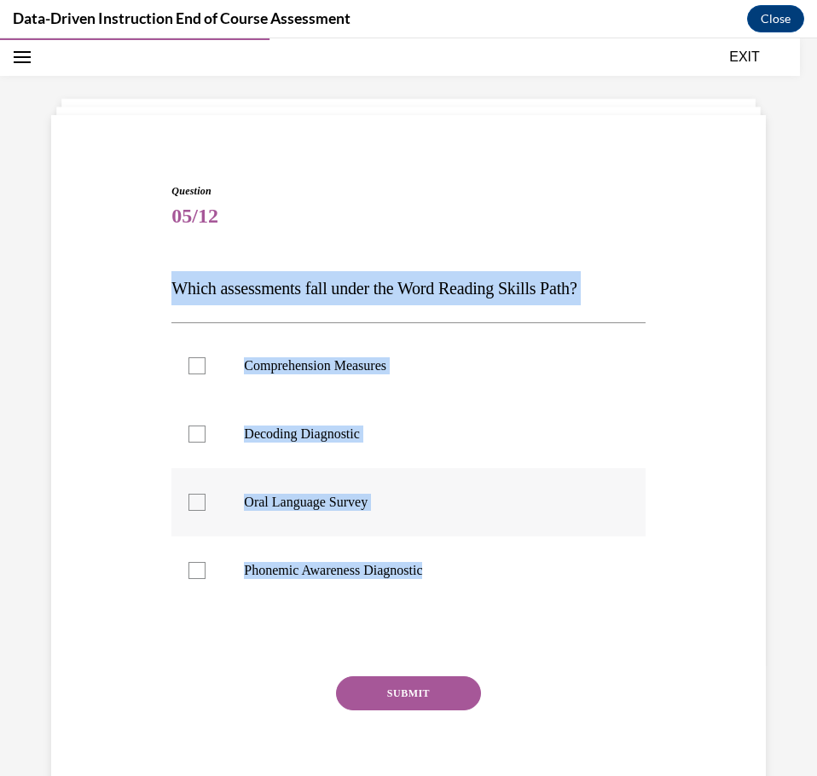
checkbox input "true"
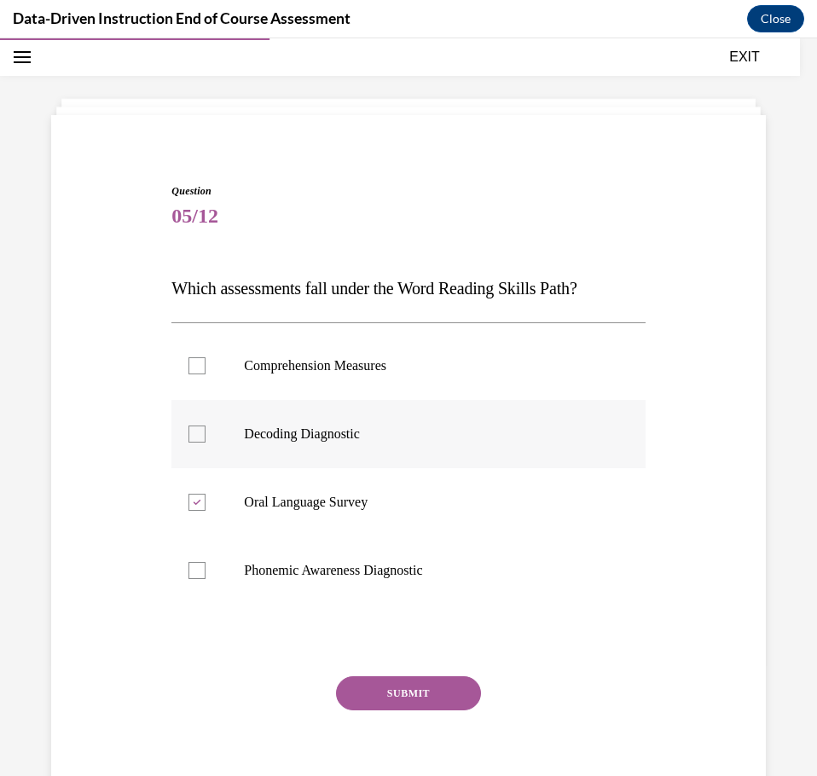
click at [197, 436] on div at bounding box center [196, 434] width 17 height 17
click at [197, 436] on input "Decoding Diagnostic" at bounding box center [196, 434] width 17 height 17
checkbox input "true"
click at [200, 575] on div at bounding box center [196, 570] width 17 height 17
click at [200, 575] on input "Phonemic Awareness Diagnostic" at bounding box center [196, 570] width 17 height 17
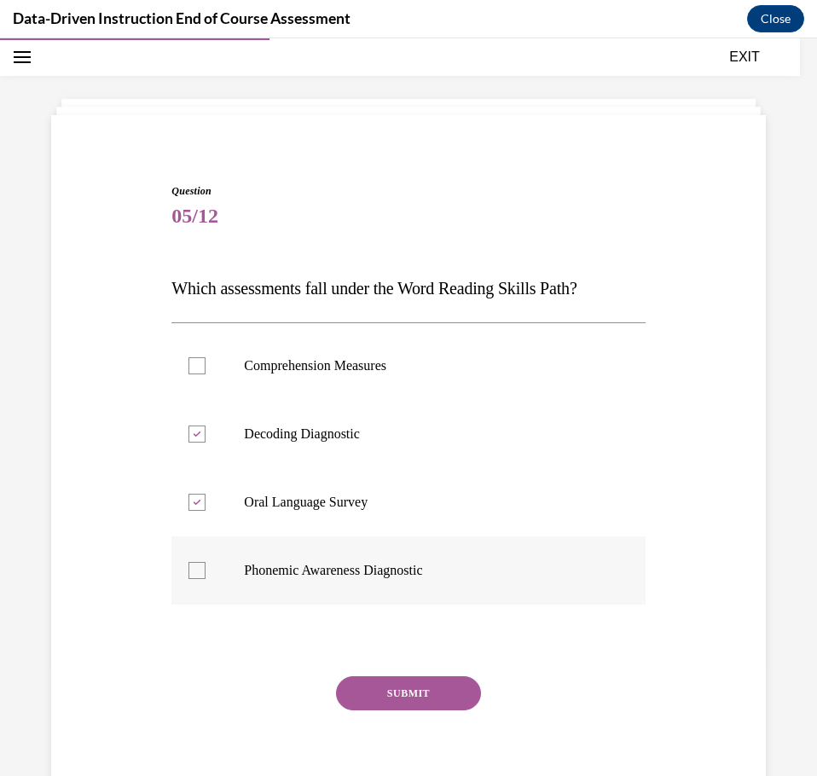
checkbox input "true"
click at [194, 433] on icon at bounding box center [198, 434] width 8 height 6
click at [194, 433] on input "Decoding Diagnostic" at bounding box center [196, 434] width 17 height 17
checkbox input "false"
click at [198, 507] on div at bounding box center [196, 502] width 17 height 17
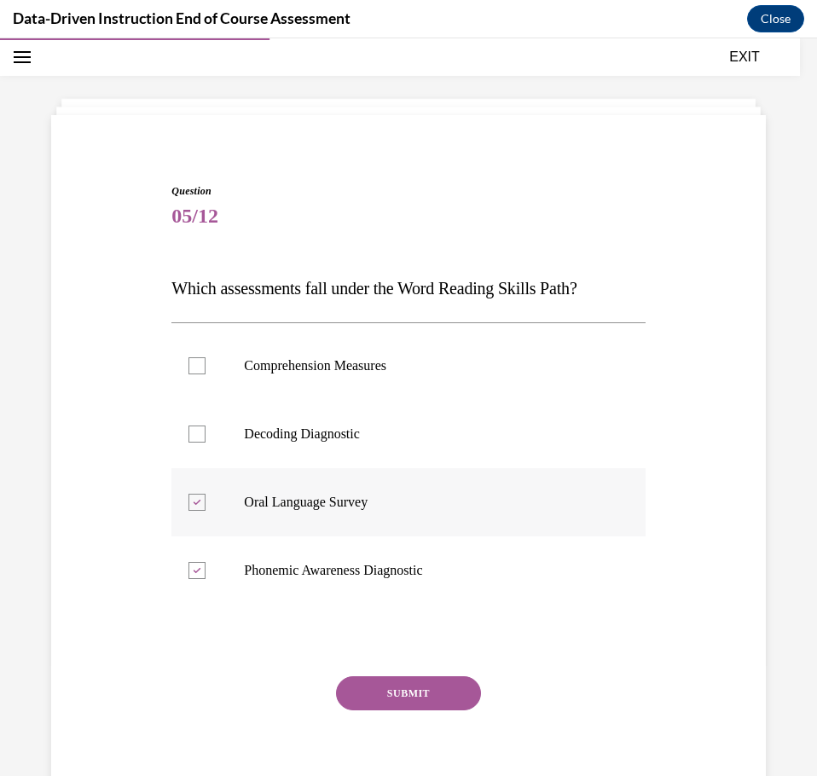
click at [198, 507] on input "Oral Language Survey" at bounding box center [196, 502] width 17 height 17
checkbox input "false"
click at [196, 568] on icon at bounding box center [198, 571] width 8 height 6
click at [196, 568] on input "Phonemic Awareness Diagnostic" at bounding box center [196, 570] width 17 height 17
checkbox input "false"
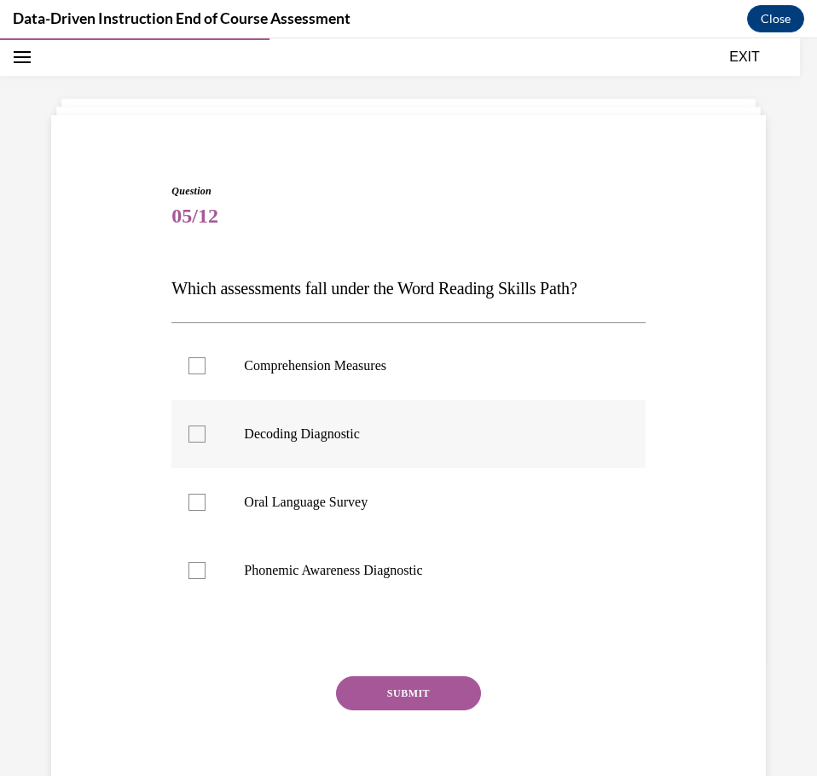
click at [192, 435] on div at bounding box center [196, 434] width 17 height 17
click at [192, 435] on input "Decoding Diagnostic" at bounding box center [196, 434] width 17 height 17
checkbox input "true"
click at [198, 566] on div at bounding box center [196, 570] width 17 height 17
click at [198, 566] on input "Phonemic Awareness Diagnostic" at bounding box center [196, 570] width 17 height 17
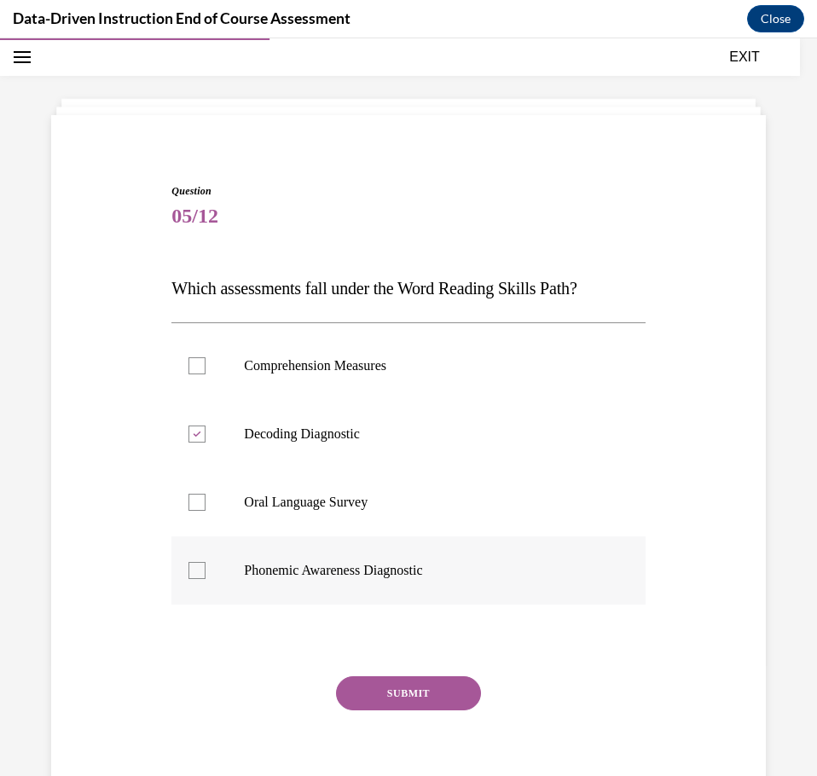
checkbox input "true"
click at [411, 689] on button "SUBMIT" at bounding box center [408, 693] width 145 height 34
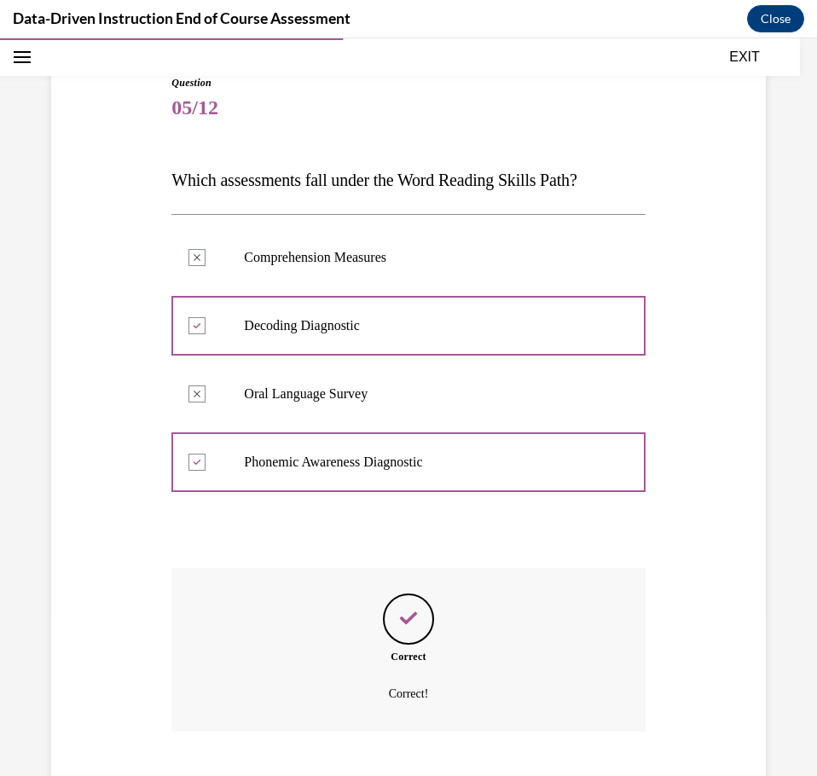
scroll to position [266, 0]
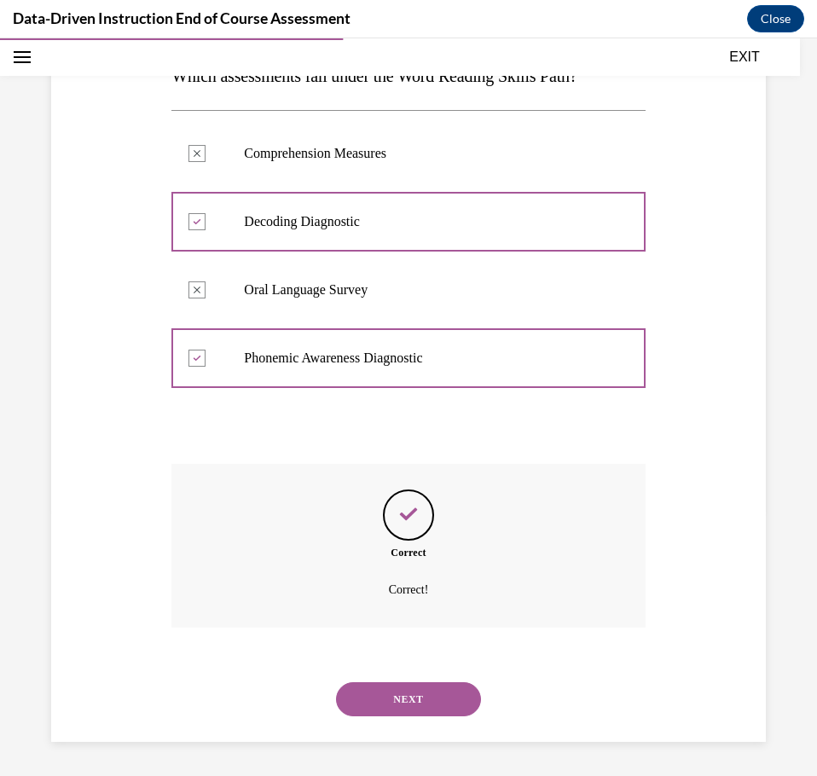
click at [383, 699] on button "NEXT" at bounding box center [408, 699] width 145 height 34
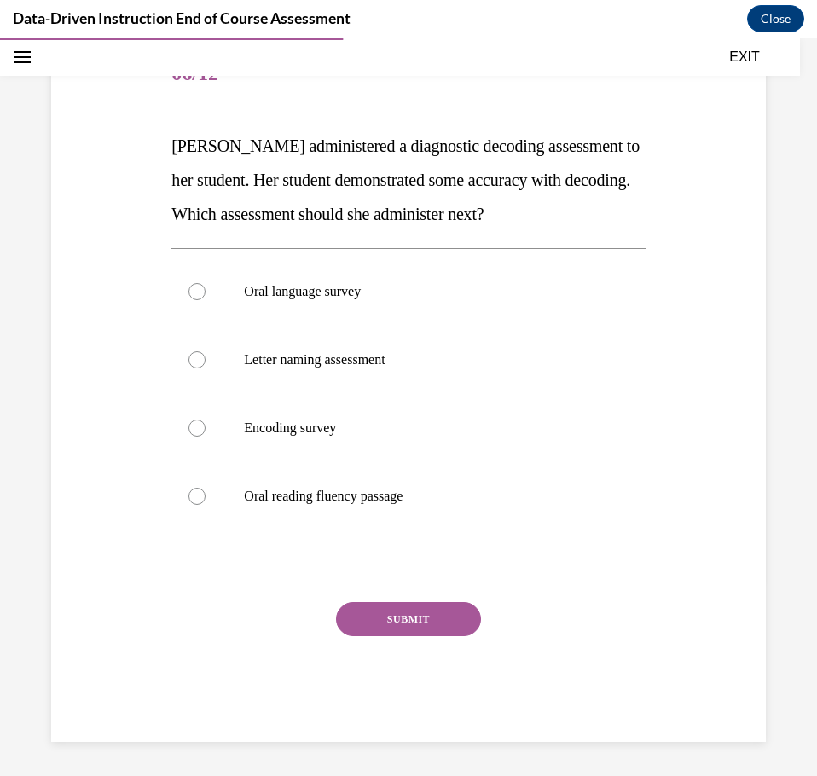
scroll to position [190, 0]
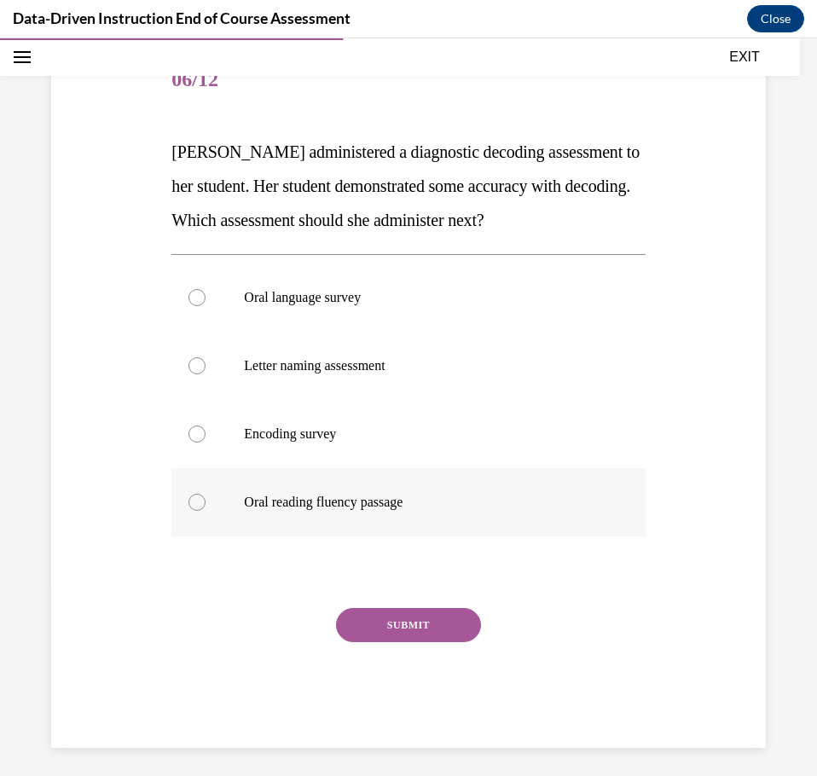
drag, startPoint x: 167, startPoint y: 149, endPoint x: 444, endPoint y: 489, distance: 438.8
click at [444, 489] on div "Question 06/12 Mrs. Lee administered a diagnostic decoding assessment to her st…" at bounding box center [408, 384] width 482 height 727
copy div "Mrs. Lee administered a diagnostic decoding assessment to her student. Her stud…"
click at [565, 497] on p "Oral reading fluency passage" at bounding box center [423, 502] width 358 height 17
click at [206, 497] on input "Oral reading fluency passage" at bounding box center [196, 502] width 17 height 17
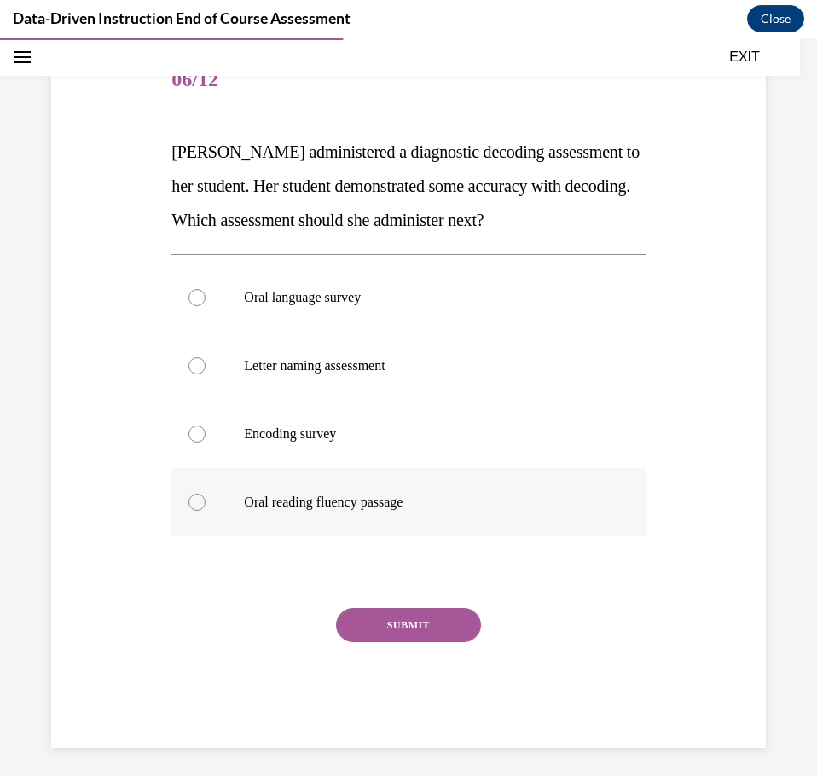
radio input "true"
click at [197, 438] on div at bounding box center [196, 434] width 17 height 17
click at [197, 438] on input "Encoding survey" at bounding box center [196, 434] width 17 height 17
radio input "true"
click at [432, 625] on button "SUBMIT" at bounding box center [408, 625] width 145 height 34
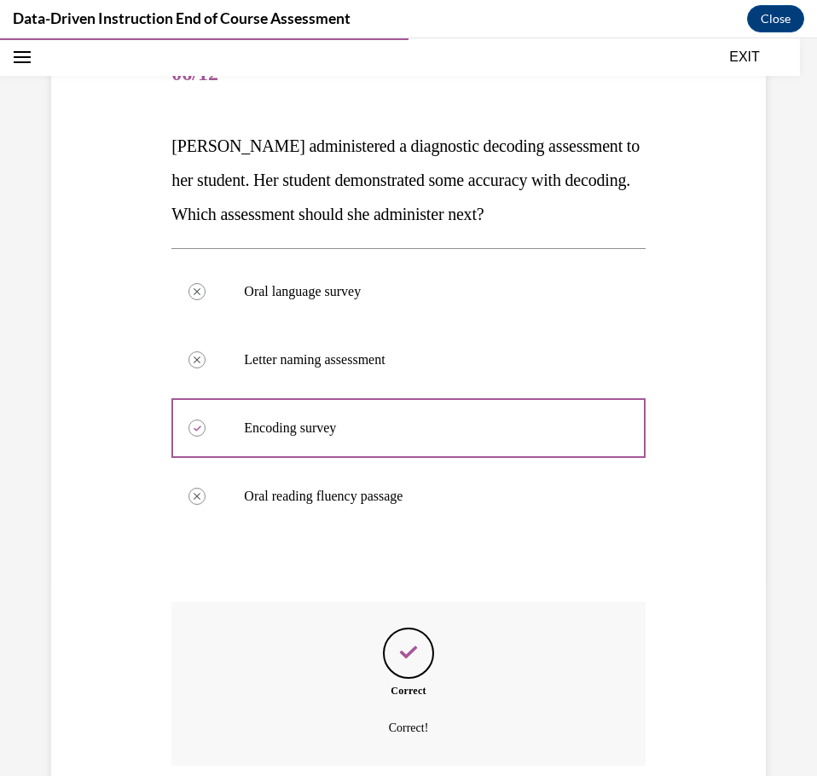
scroll to position [334, 0]
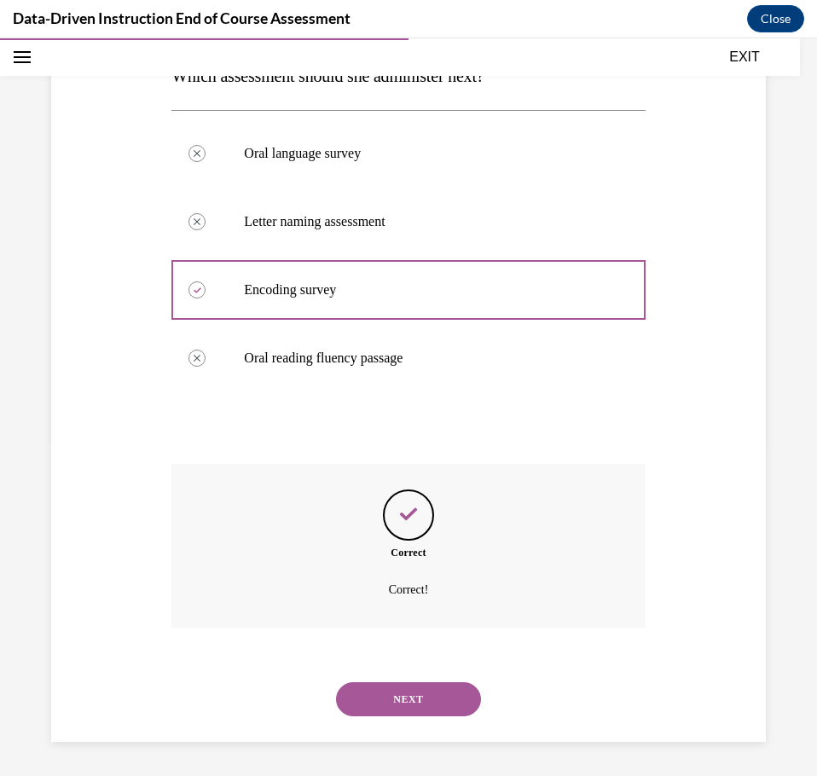
click at [404, 699] on button "NEXT" at bounding box center [408, 699] width 145 height 34
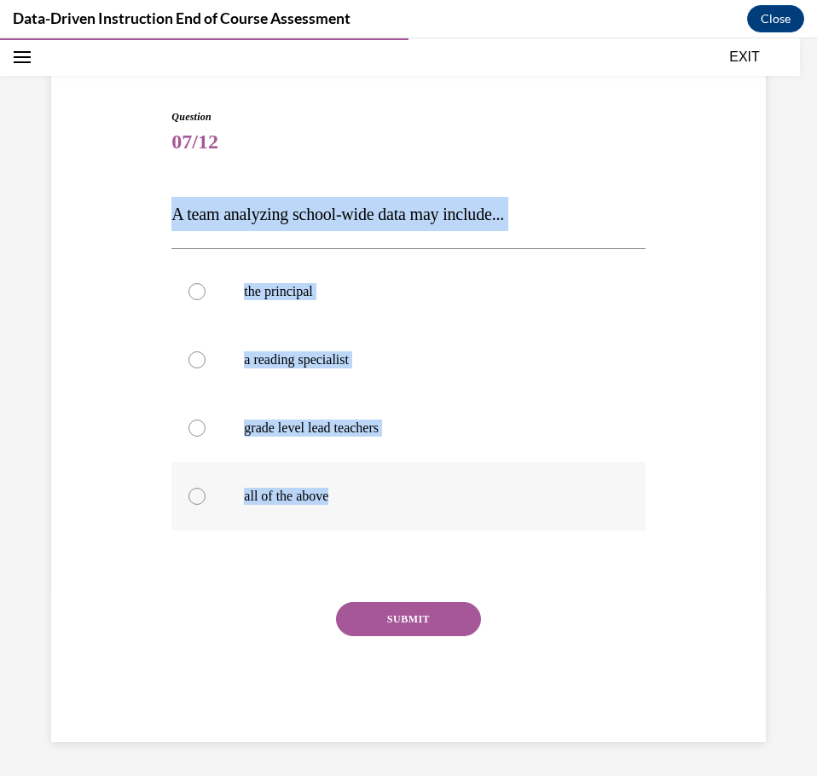
drag, startPoint x: 161, startPoint y: 212, endPoint x: 364, endPoint y: 486, distance: 340.8
click at [364, 486] on div "Question 07/12 A team analyzing school-wide data may include... the principal a…" at bounding box center [408, 400] width 723 height 684
copy div "A team analyzing school-wide data may include... the principal a reading specia…"
click at [197, 489] on div at bounding box center [196, 496] width 17 height 17
click at [197, 489] on input "all of the above" at bounding box center [196, 496] width 17 height 17
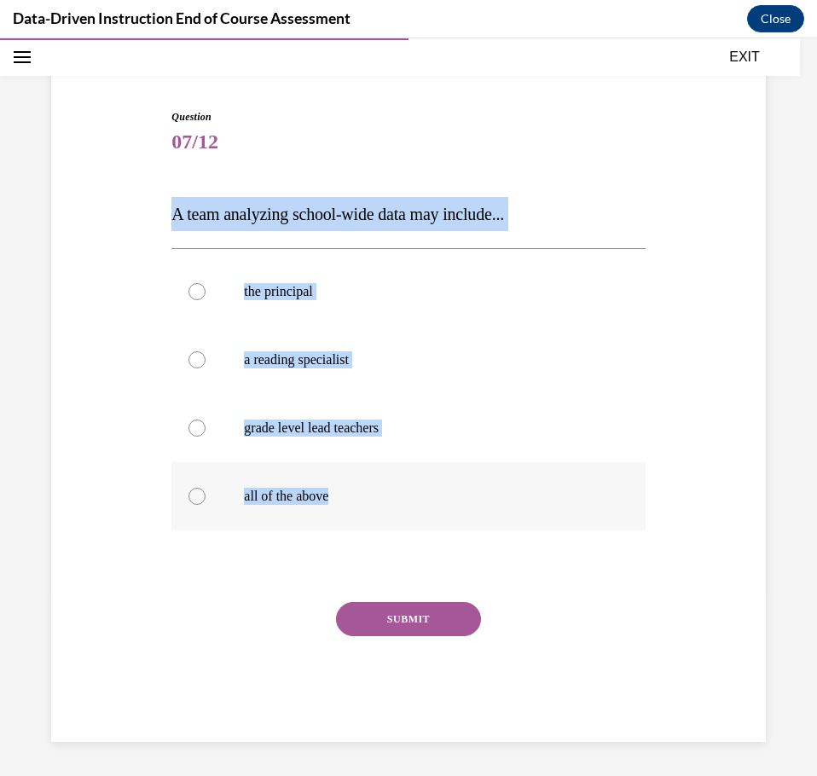
radio input "true"
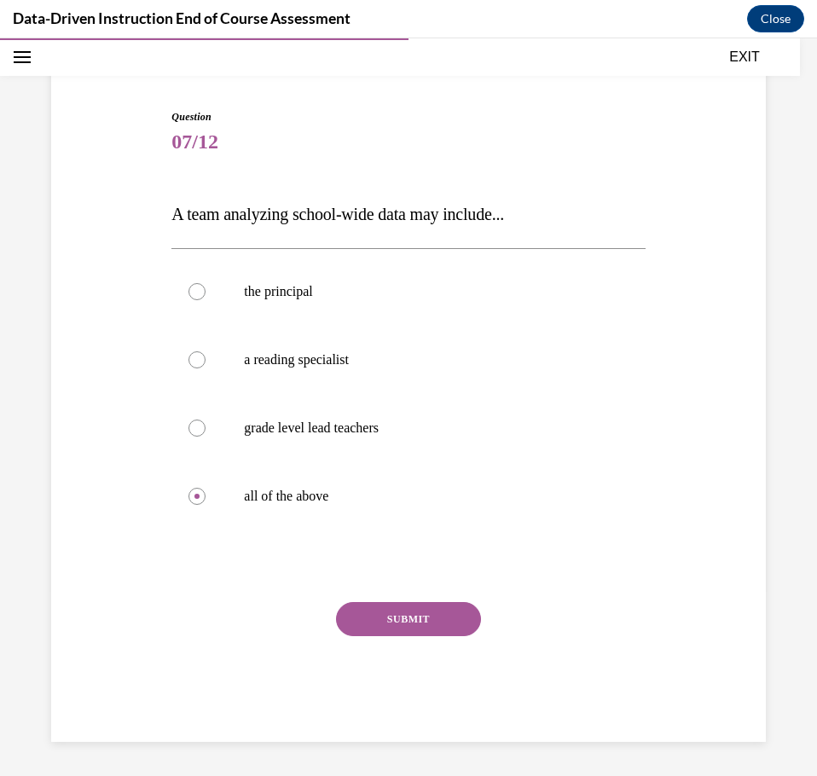
click at [415, 615] on button "SUBMIT" at bounding box center [408, 619] width 145 height 34
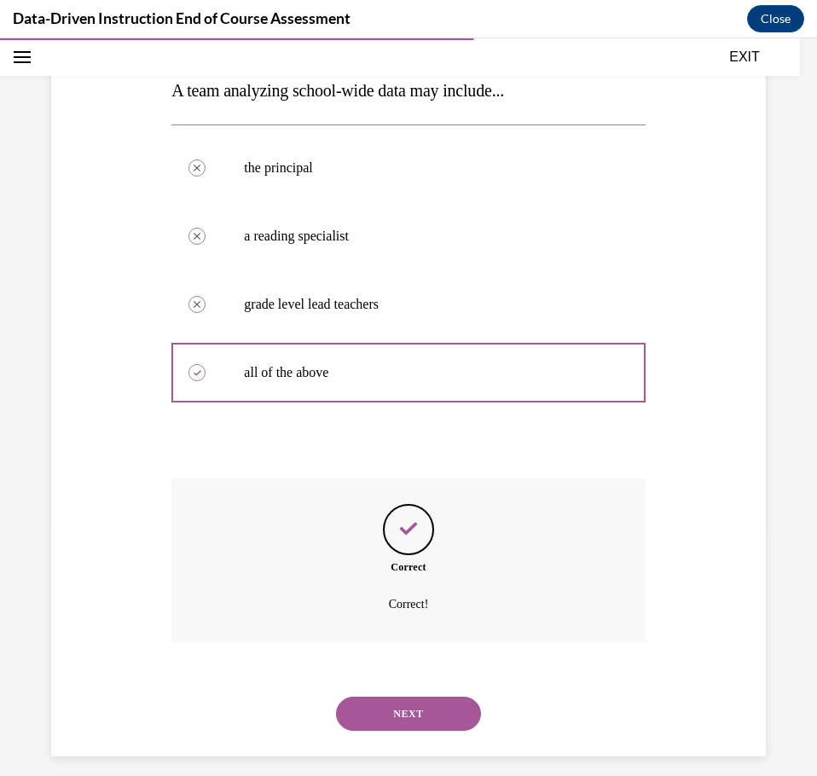
scroll to position [266, 0]
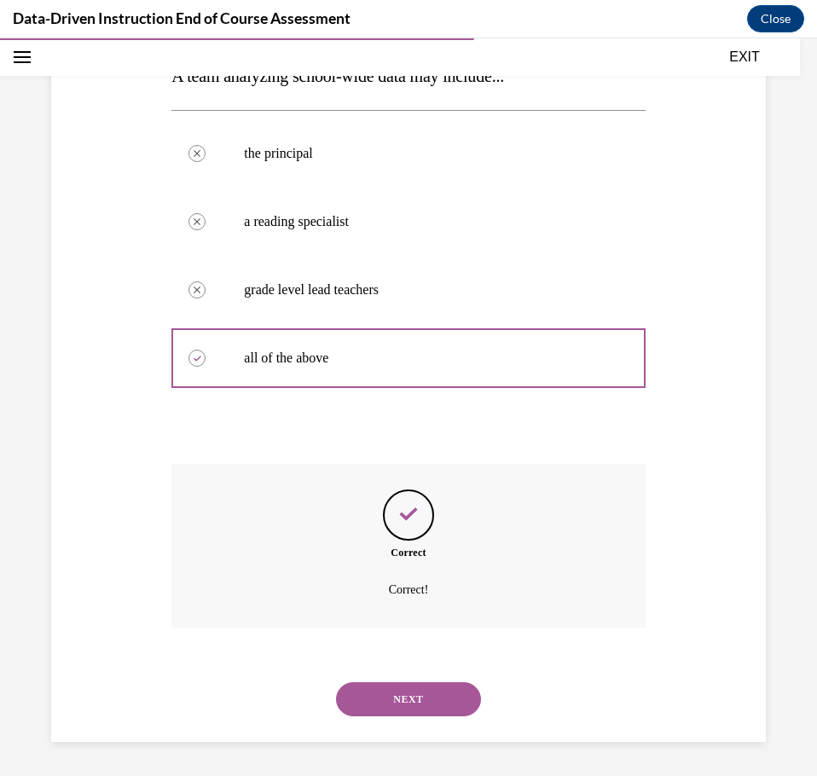
click at [395, 705] on button "NEXT" at bounding box center [408, 699] width 145 height 34
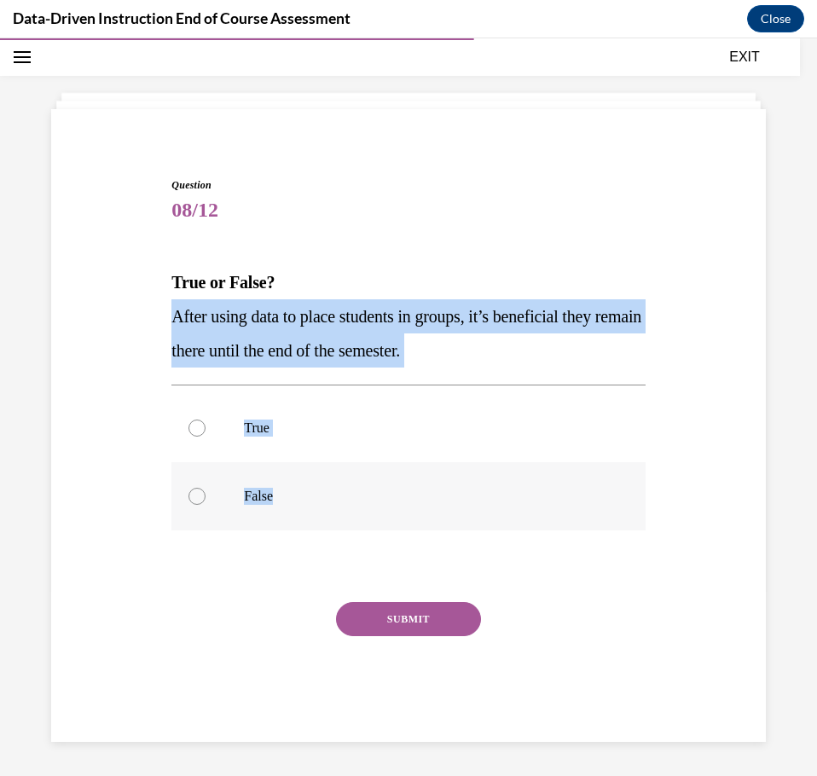
drag, startPoint x: 149, startPoint y: 310, endPoint x: 381, endPoint y: 487, distance: 292.0
click at [381, 487] on div "Question 08/12 True or False? After using data to place students in groups, it’…" at bounding box center [408, 434] width 723 height 616
copy div "After using data to place students in groups, it’s beneficial they remain there…"
click at [334, 457] on label "True" at bounding box center [407, 428] width 473 height 68
click at [206, 437] on input "True" at bounding box center [196, 428] width 17 height 17
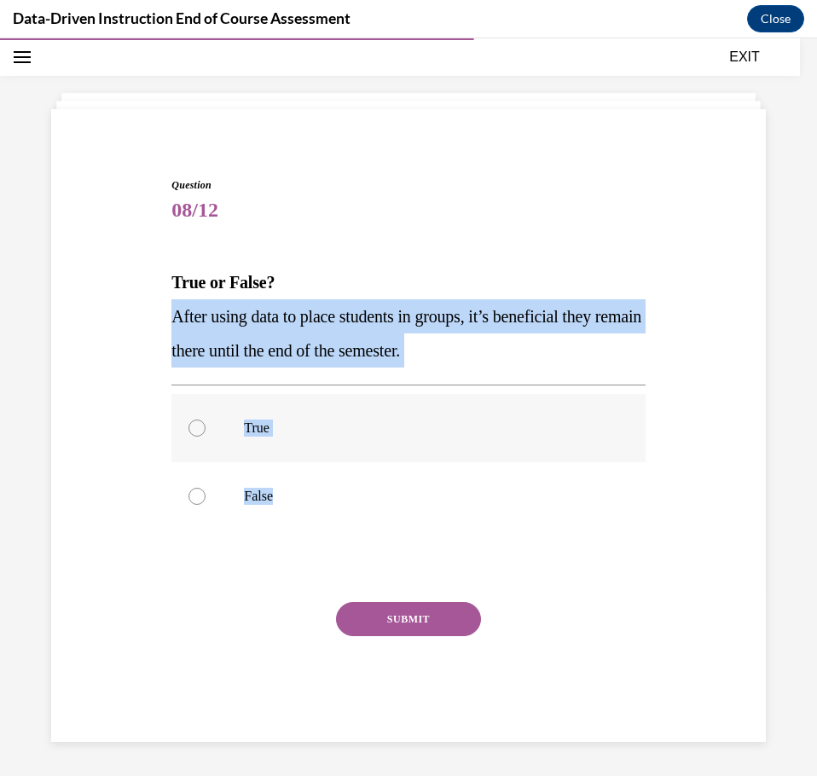
radio input "true"
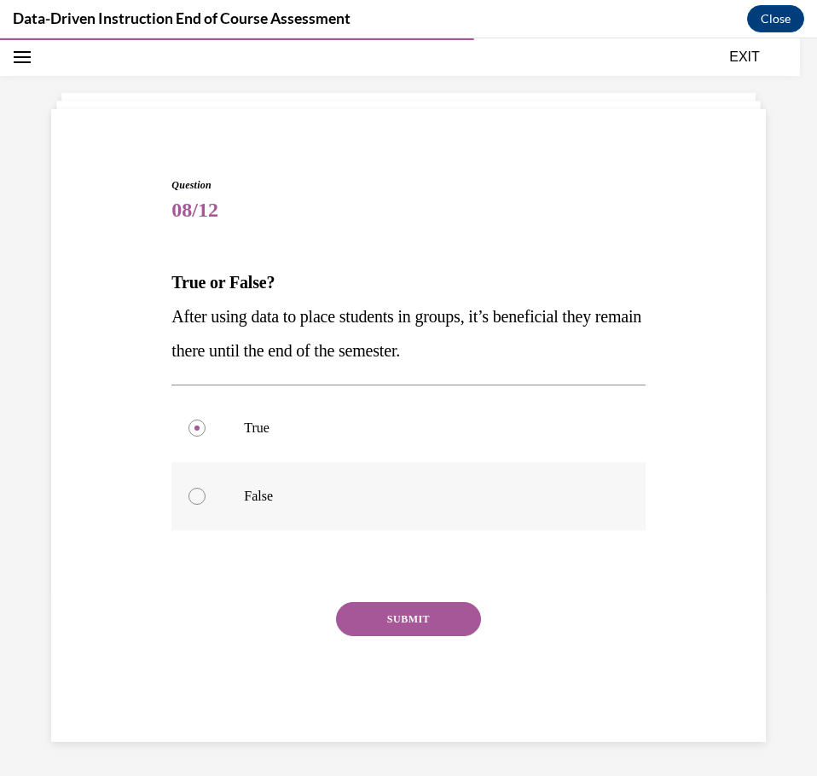
click at [192, 501] on div at bounding box center [196, 496] width 17 height 17
click at [192, 501] on input "False" at bounding box center [196, 496] width 17 height 17
radio input "true"
click at [415, 616] on button "SUBMIT" at bounding box center [408, 619] width 145 height 34
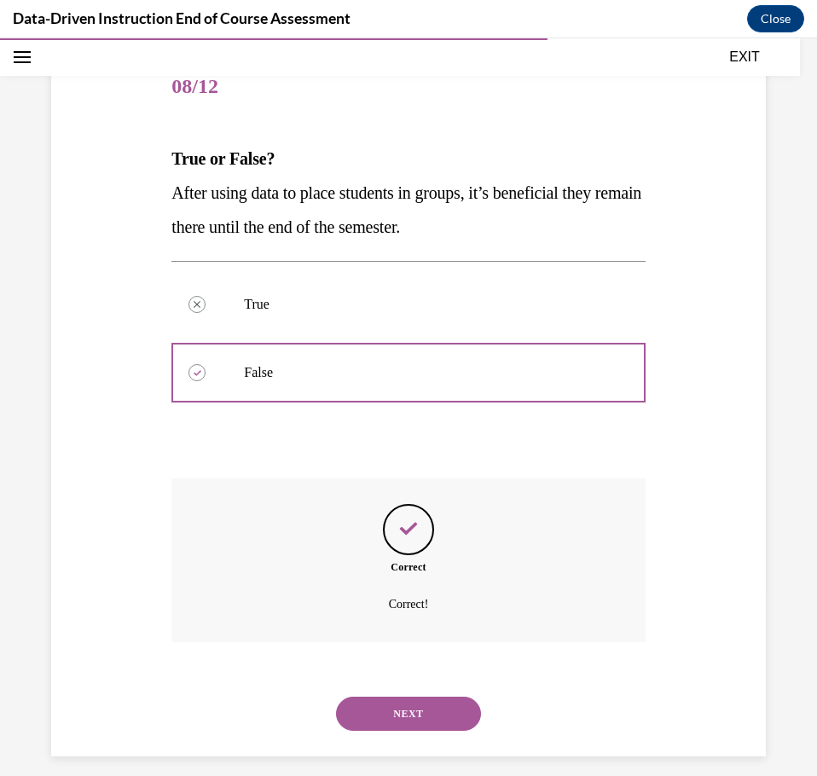
scroll to position [198, 0]
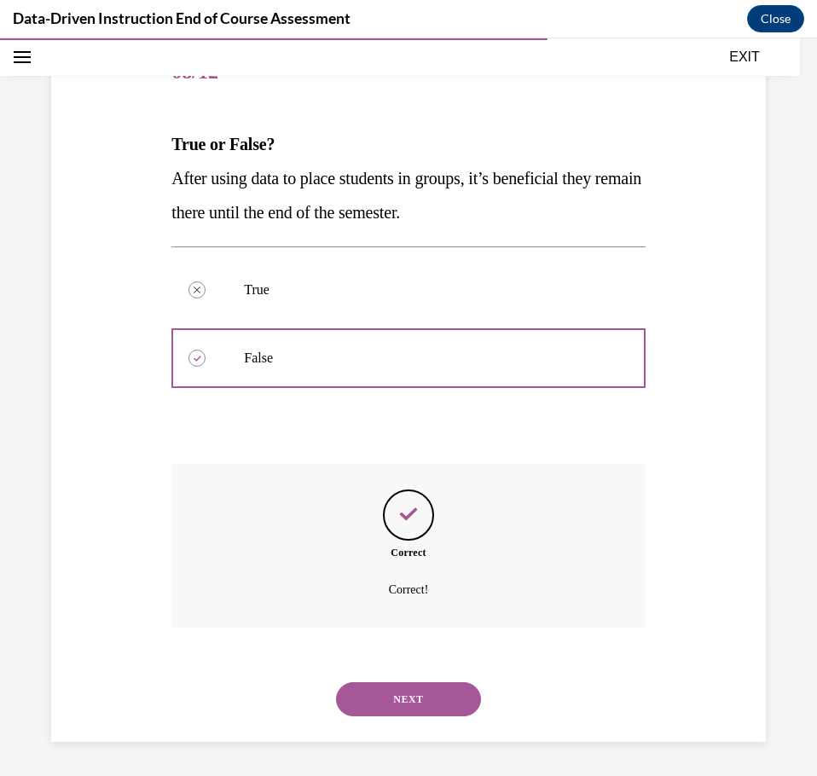
click at [400, 698] on button "NEXT" at bounding box center [408, 699] width 145 height 34
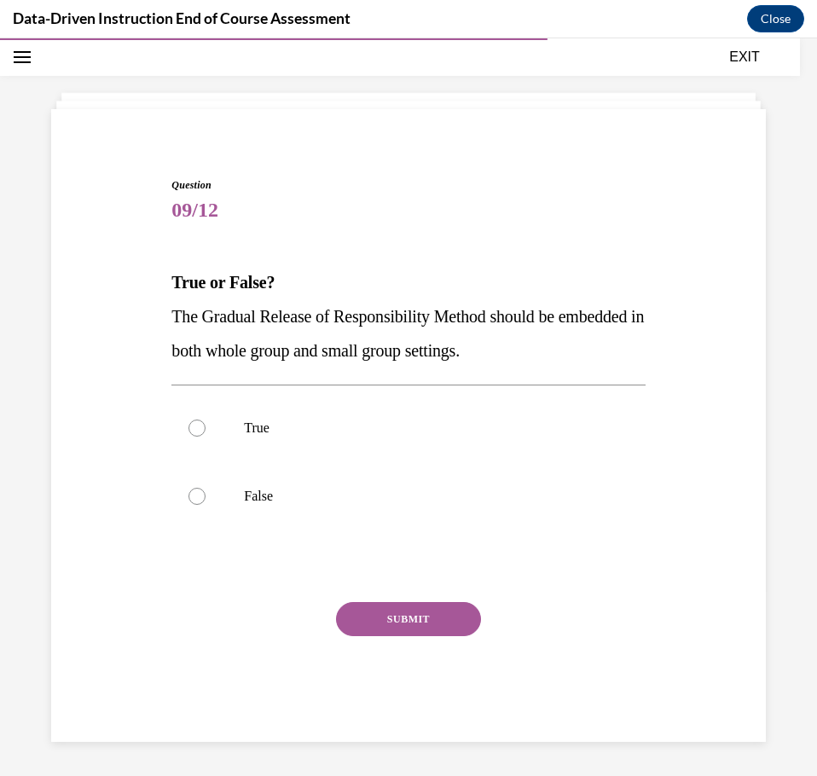
scroll to position [60, 0]
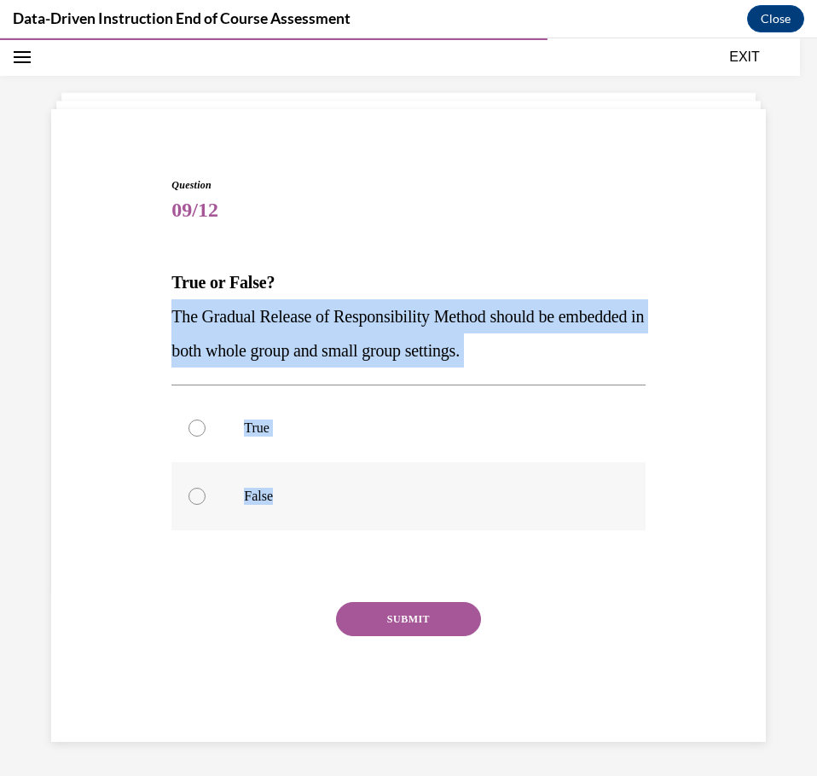
drag, startPoint x: 165, startPoint y: 315, endPoint x: 370, endPoint y: 484, distance: 266.5
click at [370, 484] on div "Question 09/12 True or False? The Gradual Release of Responsibility Method shou…" at bounding box center [408, 447] width 482 height 590
copy div "The Gradual Release of Responsibility Method should be embedded in both whole g…"
click at [200, 430] on div at bounding box center [196, 428] width 17 height 17
click at [200, 430] on input "True" at bounding box center [196, 428] width 17 height 17
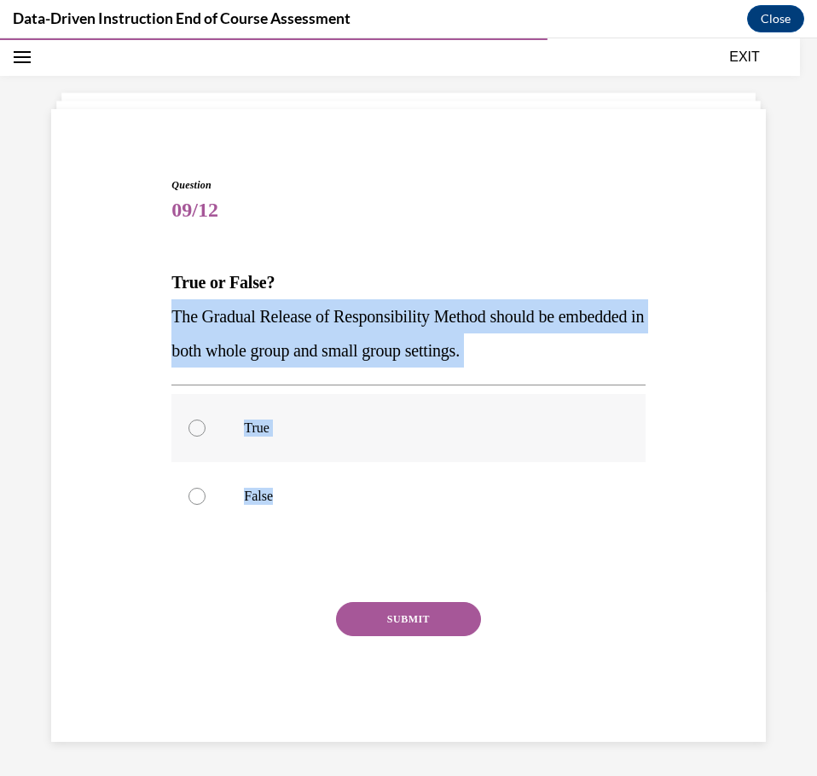
radio input "true"
click at [447, 503] on p "False" at bounding box center [423, 496] width 358 height 17
click at [206, 503] on input "False" at bounding box center [196, 496] width 17 height 17
radio input "true"
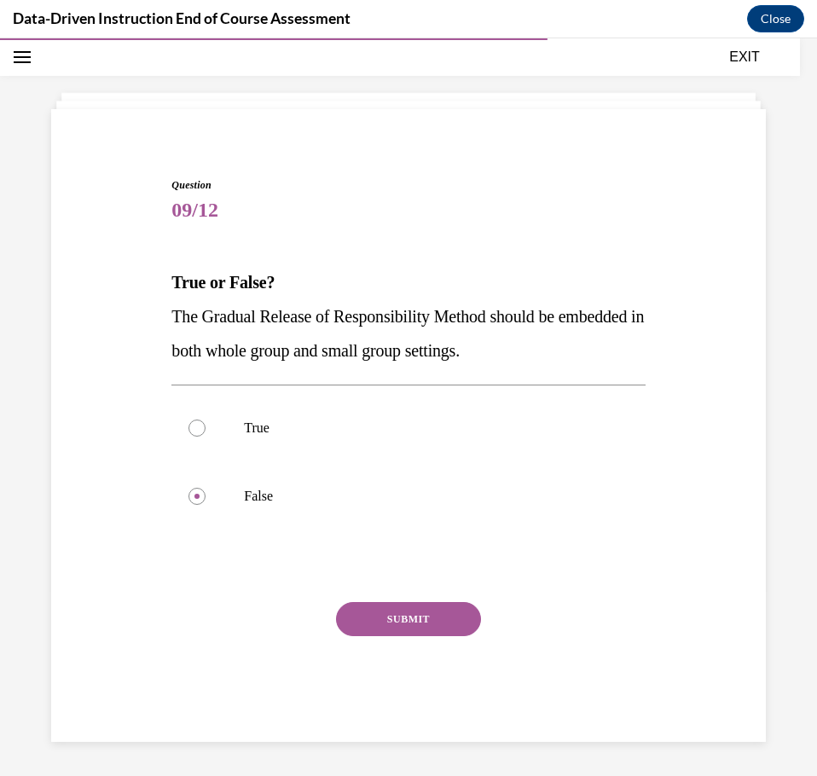
click at [441, 619] on button "SUBMIT" at bounding box center [408, 619] width 145 height 34
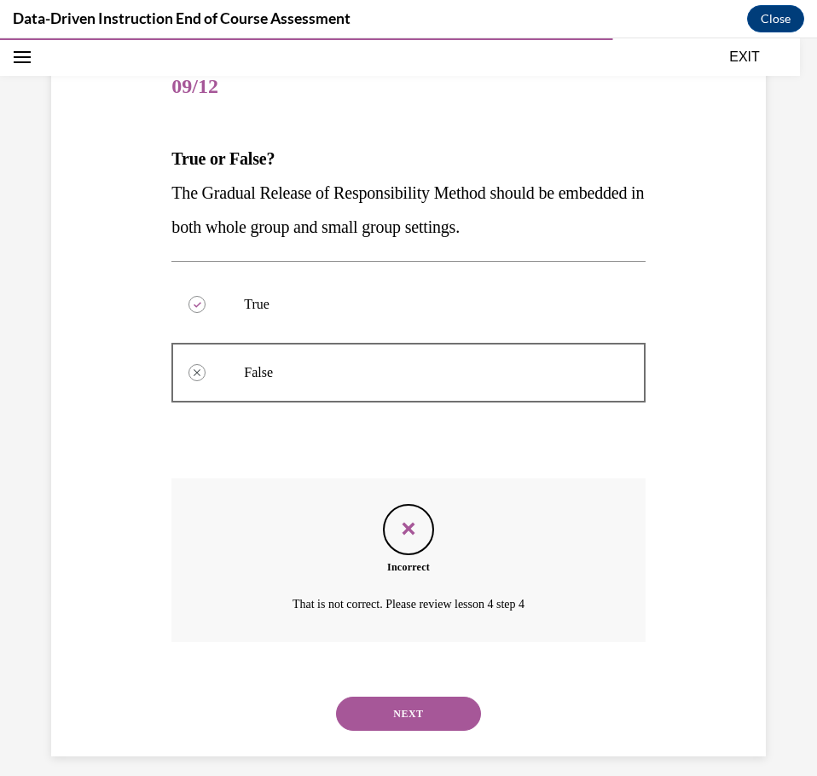
scroll to position [198, 0]
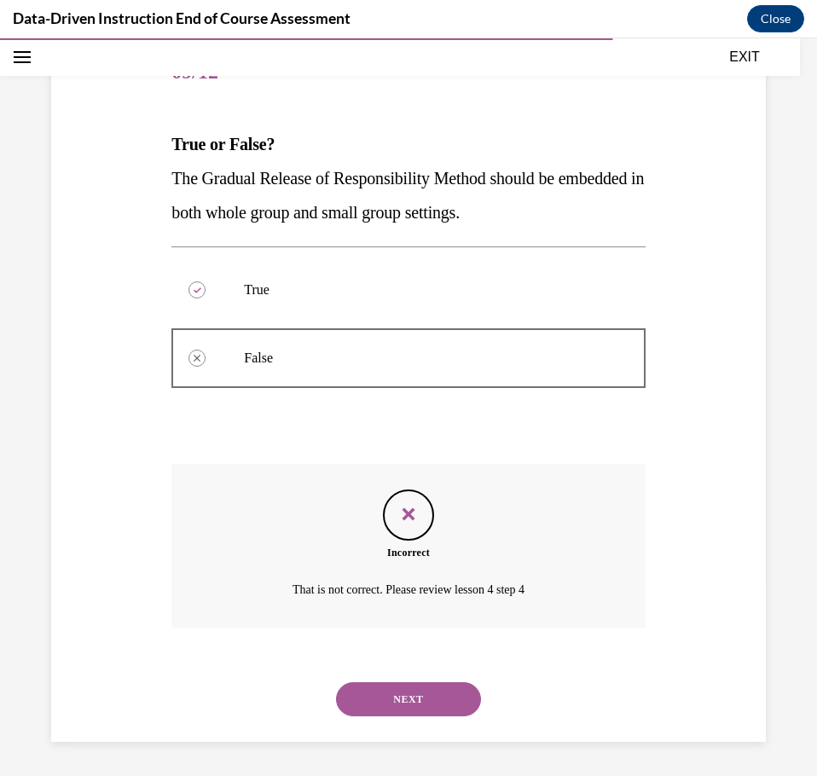
click at [640, 694] on div "Question 09/12 True or False? The Gradual Release of Responsibility Method shou…" at bounding box center [408, 365] width 723 height 754
click at [394, 696] on button "NEXT" at bounding box center [408, 699] width 145 height 34
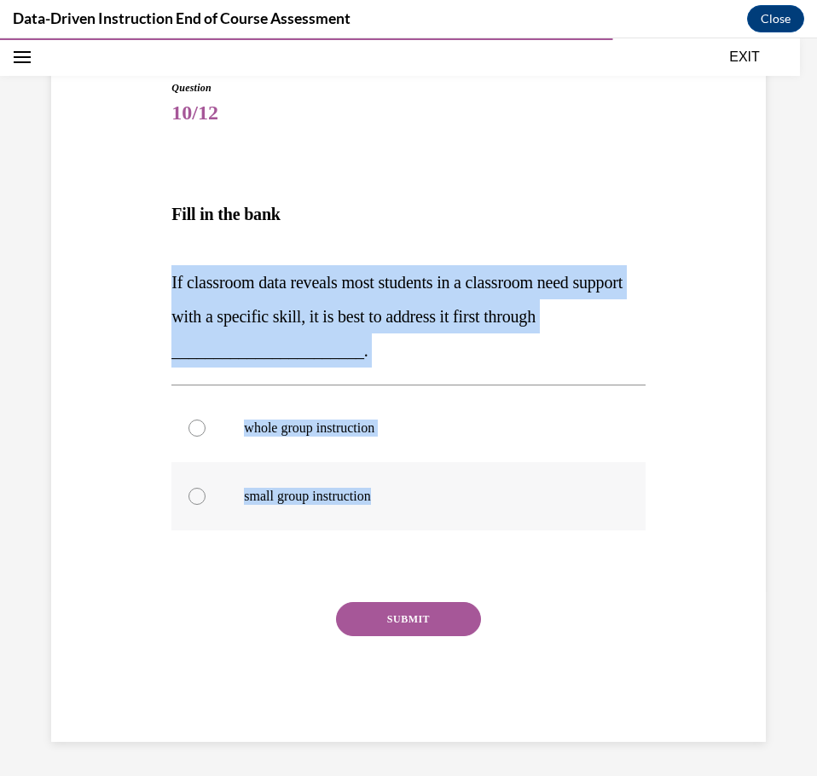
drag, startPoint x: 161, startPoint y: 268, endPoint x: 424, endPoint y: 484, distance: 340.4
click at [424, 484] on div "Question 10/12 Fill in the bank If classroom data reveals most students in a cl…" at bounding box center [408, 385] width 723 height 713
copy div "If classroom data reveals most students in a classroom need support with a spec…"
click at [487, 449] on label "whole group instruction" at bounding box center [407, 428] width 473 height 68
click at [206, 437] on input "whole group instruction" at bounding box center [196, 428] width 17 height 17
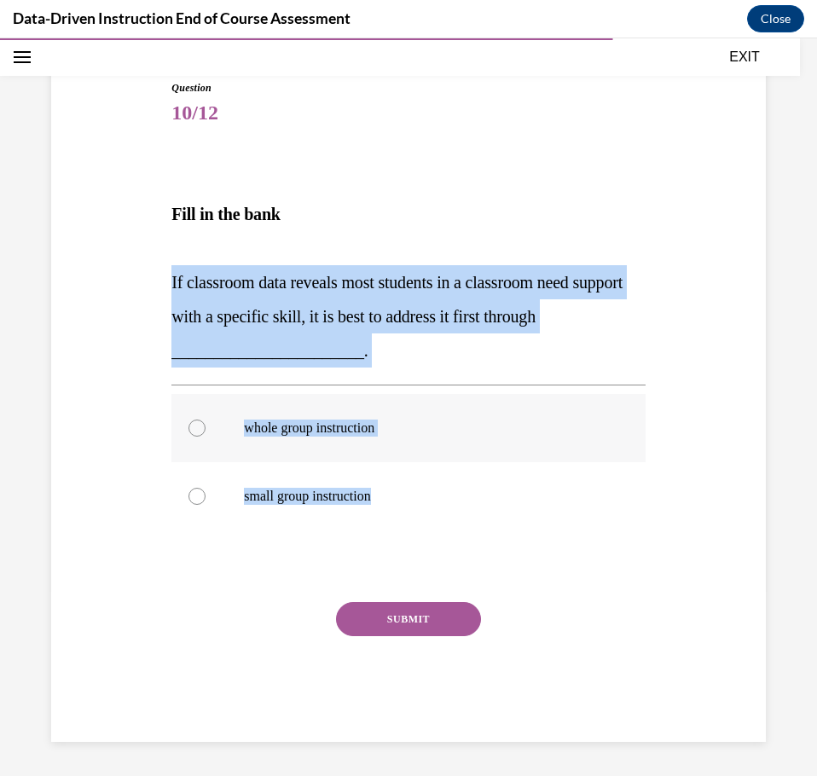
radio input "true"
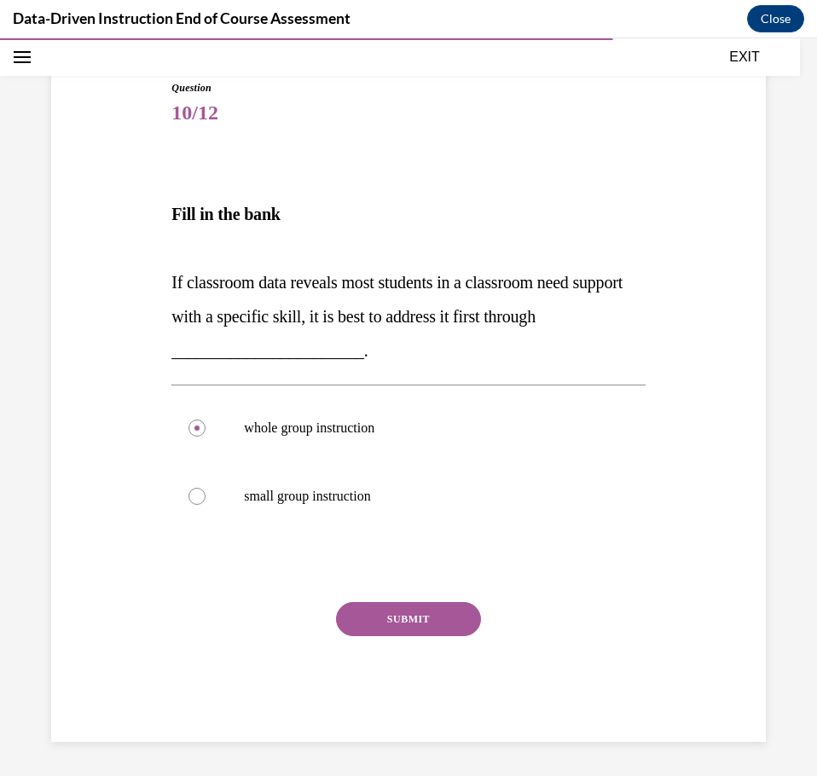
click at [412, 624] on button "SUBMIT" at bounding box center [408, 619] width 145 height 34
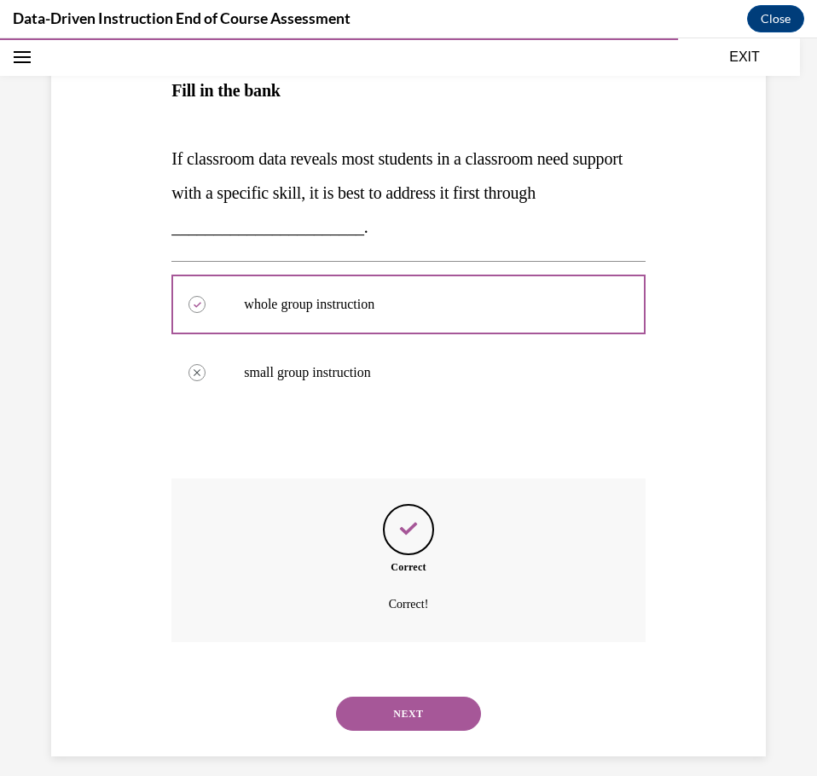
scroll to position [295, 0]
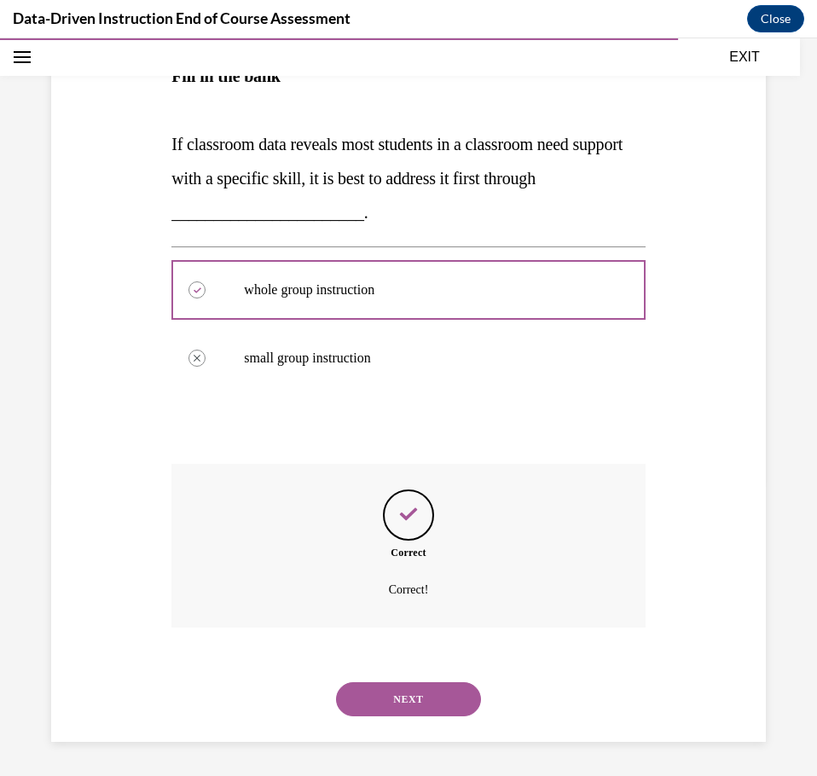
click at [400, 698] on button "NEXT" at bounding box center [408, 699] width 145 height 34
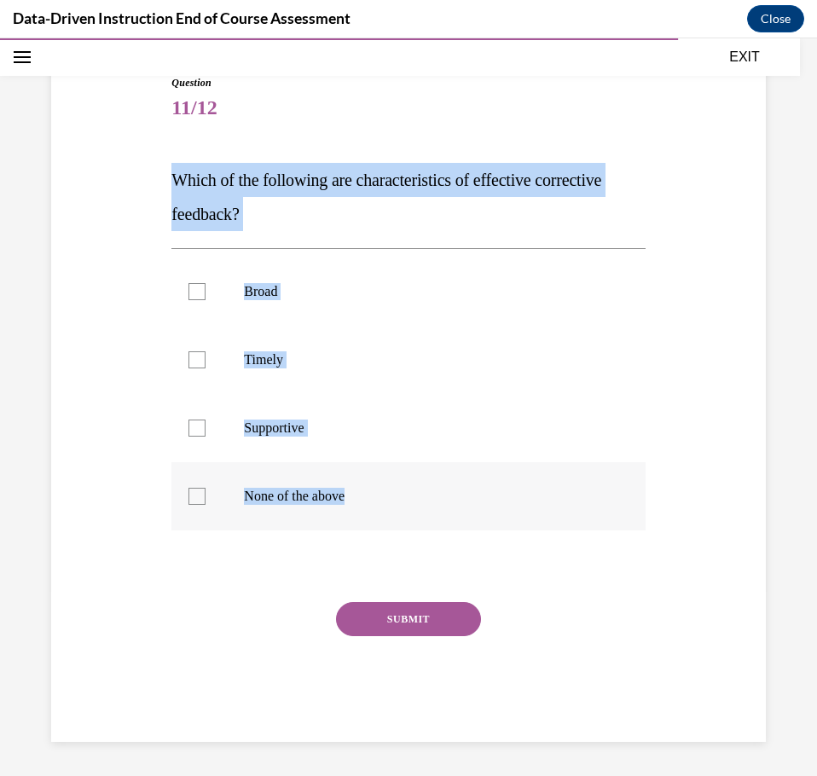
drag, startPoint x: 158, startPoint y: 169, endPoint x: 404, endPoint y: 478, distance: 395.0
click at [404, 478] on div "Question 11/12 Which of the following are characteristics of effective correcti…" at bounding box center [408, 383] width 723 height 718
click at [565, 501] on p "None of the above" at bounding box center [423, 496] width 358 height 17
click at [206, 501] on input "None of the above" at bounding box center [196, 496] width 17 height 17
checkbox input "true"
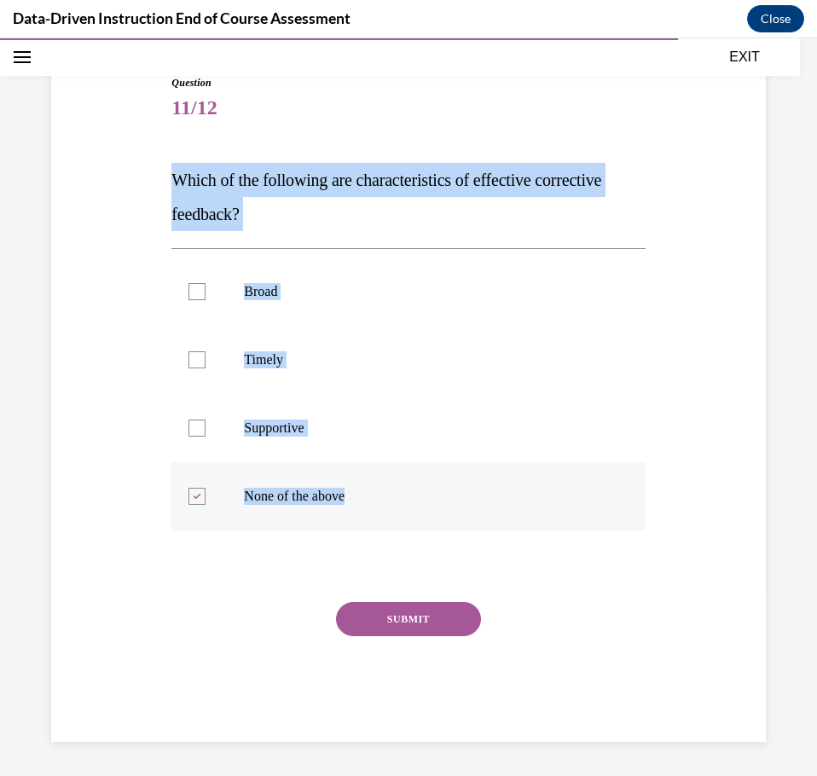
drag, startPoint x: 165, startPoint y: 176, endPoint x: 381, endPoint y: 491, distance: 382.2
click at [381, 491] on div "Question 11/12 Which of the following are characteristics of effective correcti…" at bounding box center [408, 395] width 482 height 692
click at [411, 348] on label "Timely" at bounding box center [407, 360] width 473 height 68
click at [206, 351] on input "Timely" at bounding box center [196, 359] width 17 height 17
checkbox input "true"
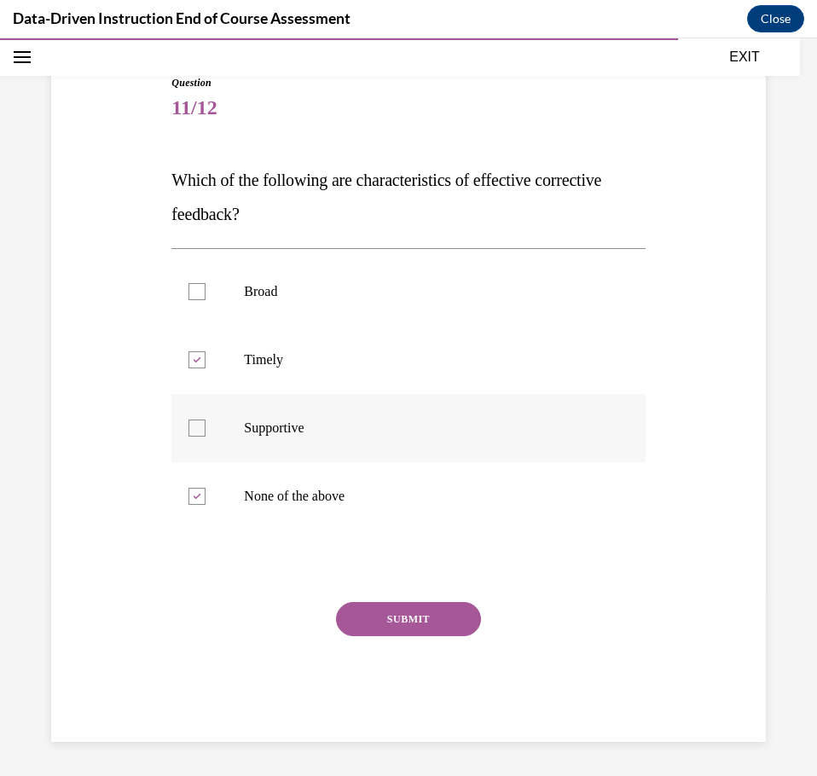
click at [201, 431] on div at bounding box center [196, 428] width 17 height 17
click at [201, 431] on input "Supportive" at bounding box center [196, 428] width 17 height 17
checkbox input "true"
click at [195, 498] on icon at bounding box center [198, 497] width 8 height 6
click at [195, 498] on input "None of the above" at bounding box center [196, 496] width 17 height 17
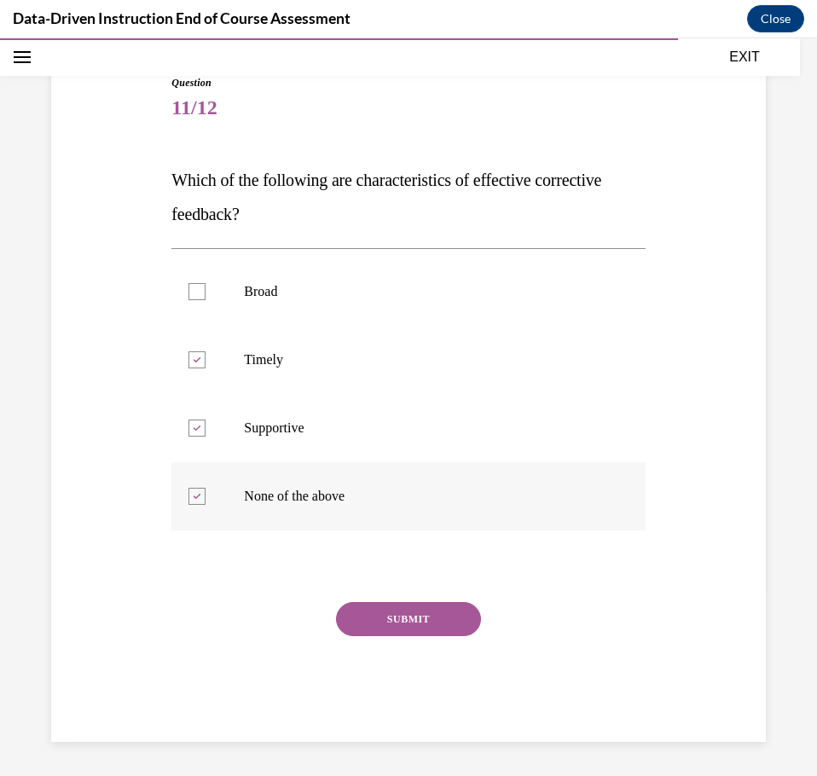
checkbox input "false"
click at [384, 618] on button "SUBMIT" at bounding box center [408, 619] width 145 height 34
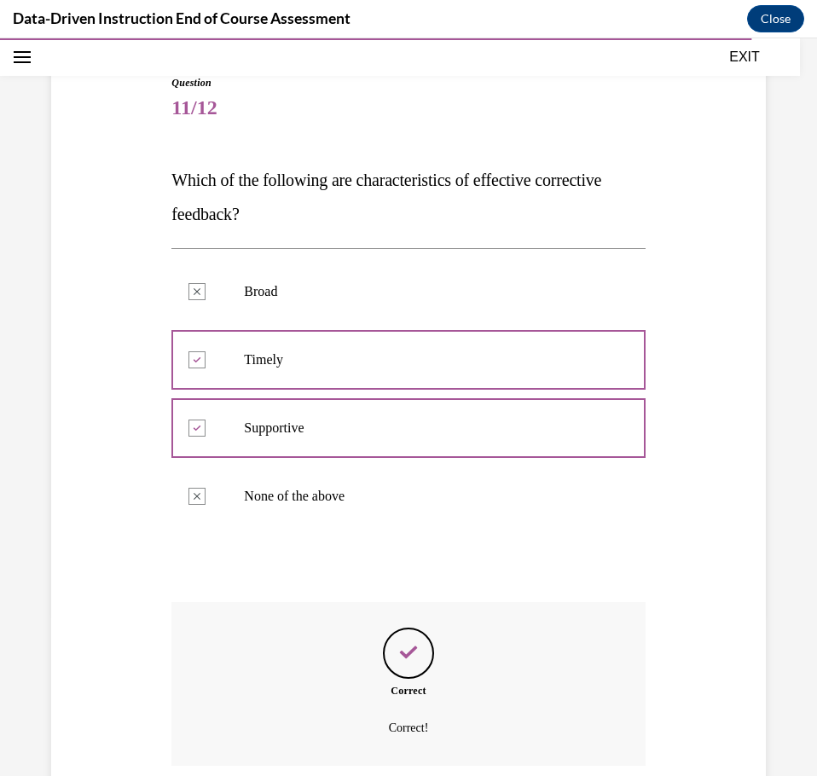
scroll to position [300, 0]
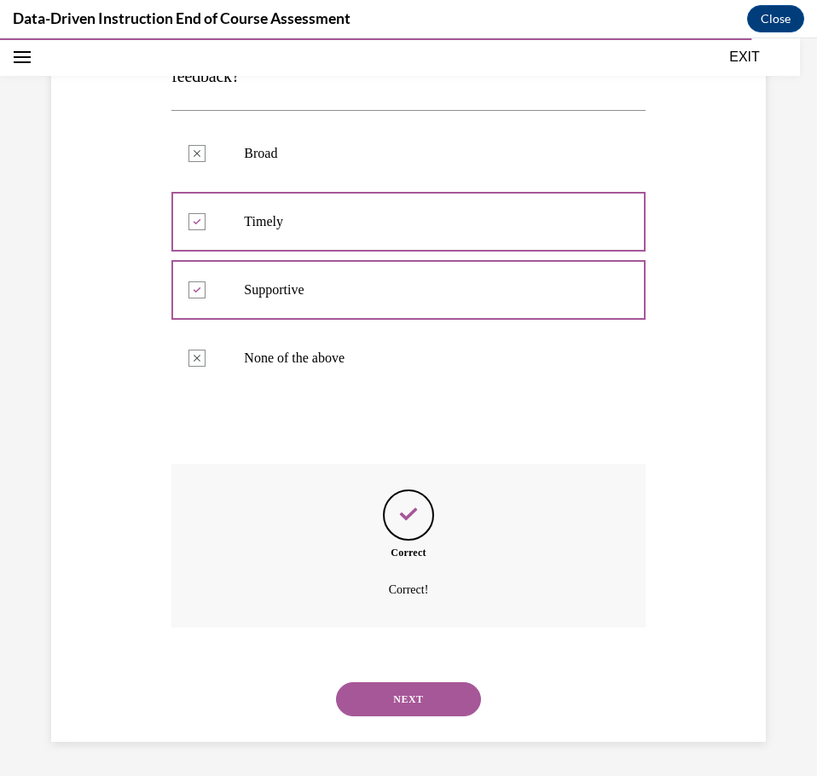
click at [406, 703] on button "NEXT" at bounding box center [408, 699] width 145 height 34
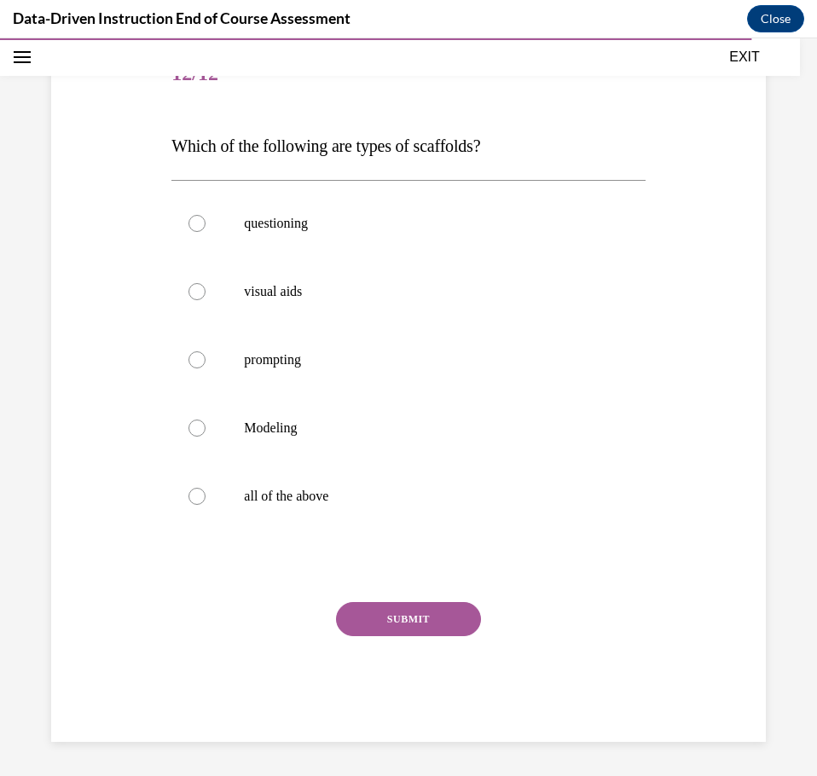
scroll to position [190, 0]
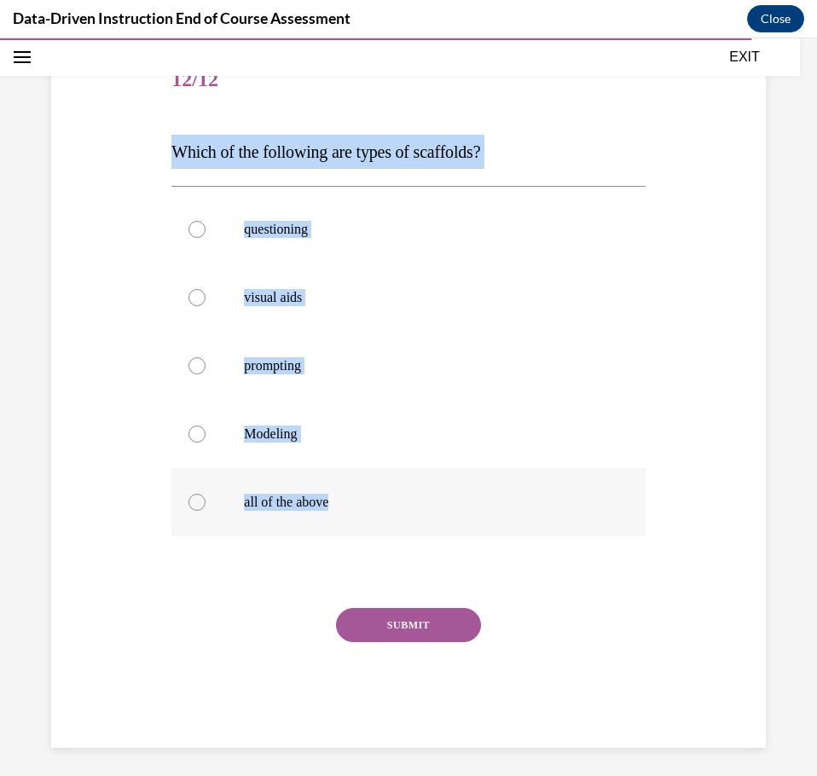
drag, startPoint x: 162, startPoint y: 150, endPoint x: 383, endPoint y: 501, distance: 414.3
click at [383, 501] on div "Question 12/12 Which of the following are types of scaffolds? questioning visua…" at bounding box center [408, 372] width 723 height 752
click at [593, 508] on label "all of the above" at bounding box center [407, 502] width 473 height 68
click at [206, 508] on input "all of the above" at bounding box center [196, 502] width 17 height 17
radio input "true"
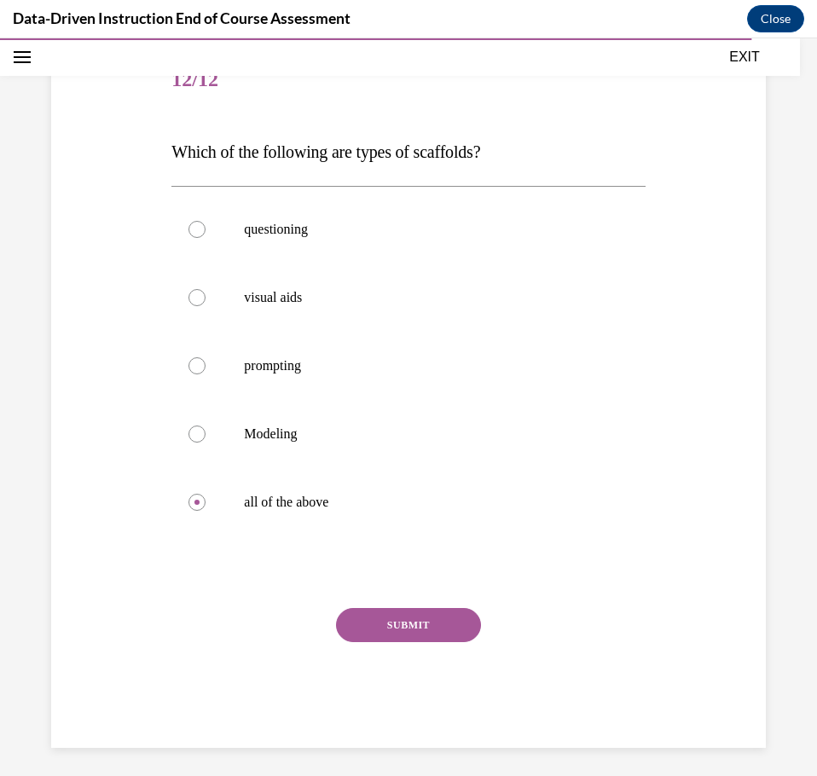
click at [389, 625] on button "SUBMIT" at bounding box center [408, 625] width 145 height 34
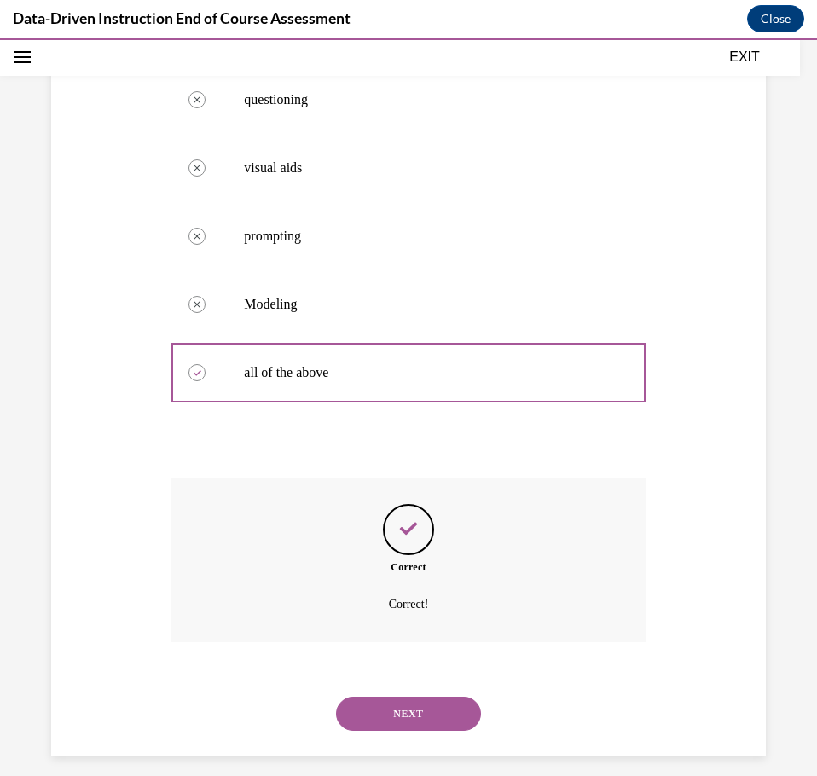
scroll to position [334, 0]
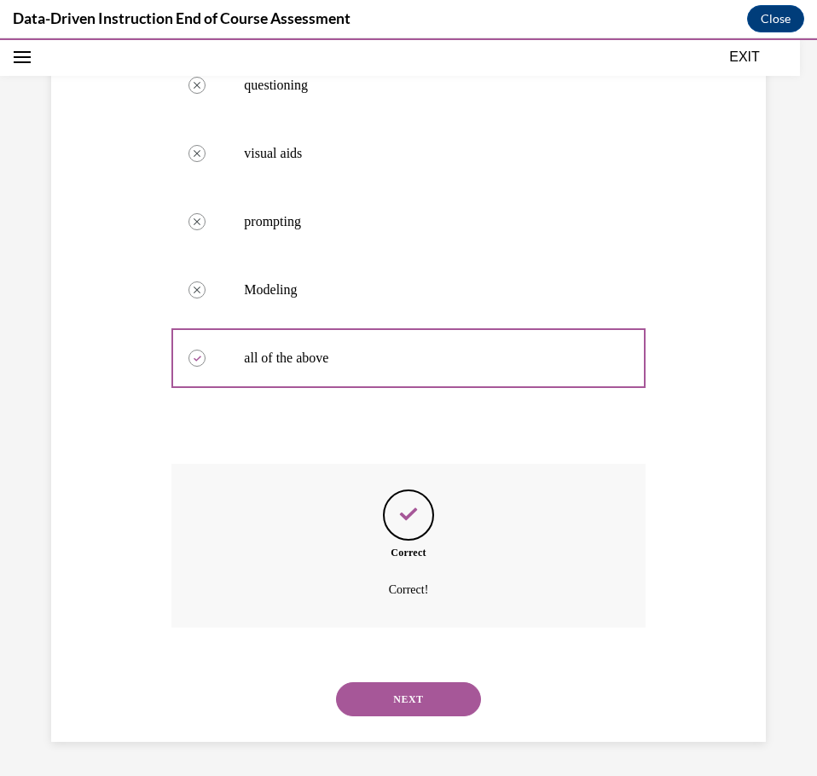
click at [391, 694] on button "NEXT" at bounding box center [408, 699] width 145 height 34
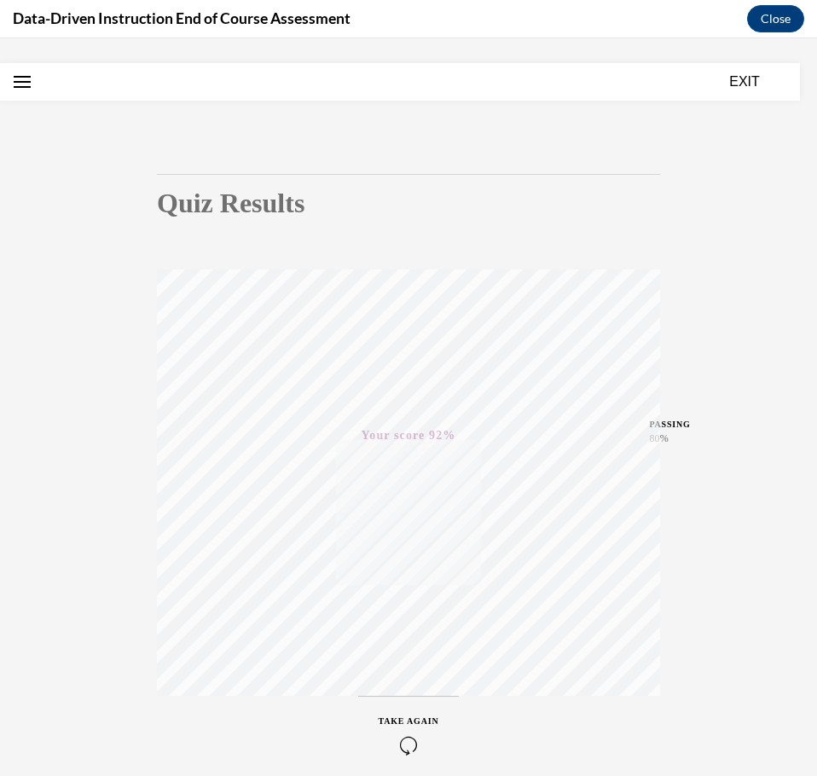
scroll to position [0, 0]
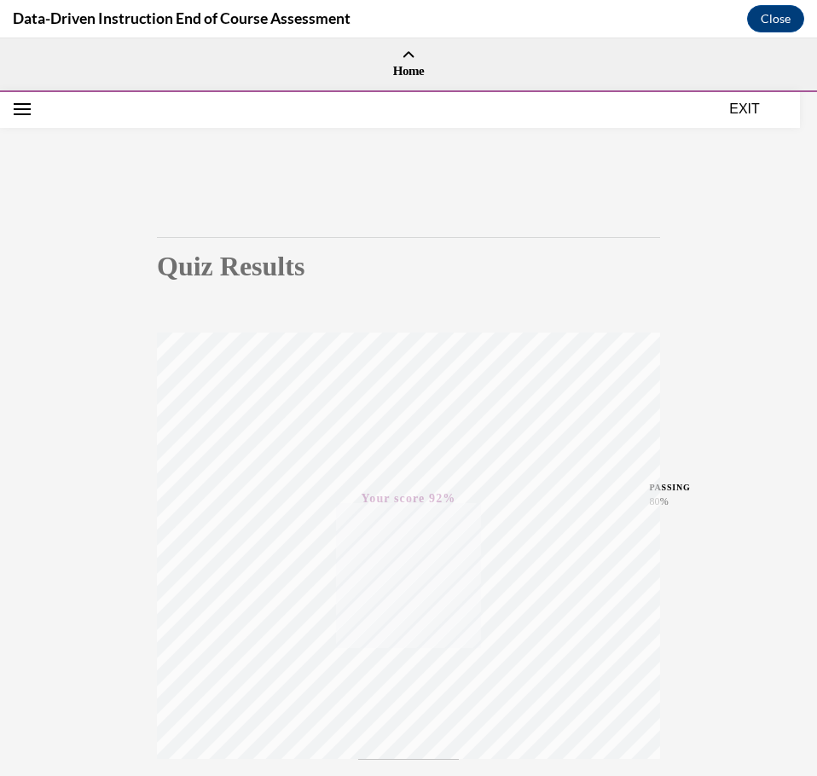
click at [740, 109] on button "EXIT" at bounding box center [744, 109] width 102 height 20
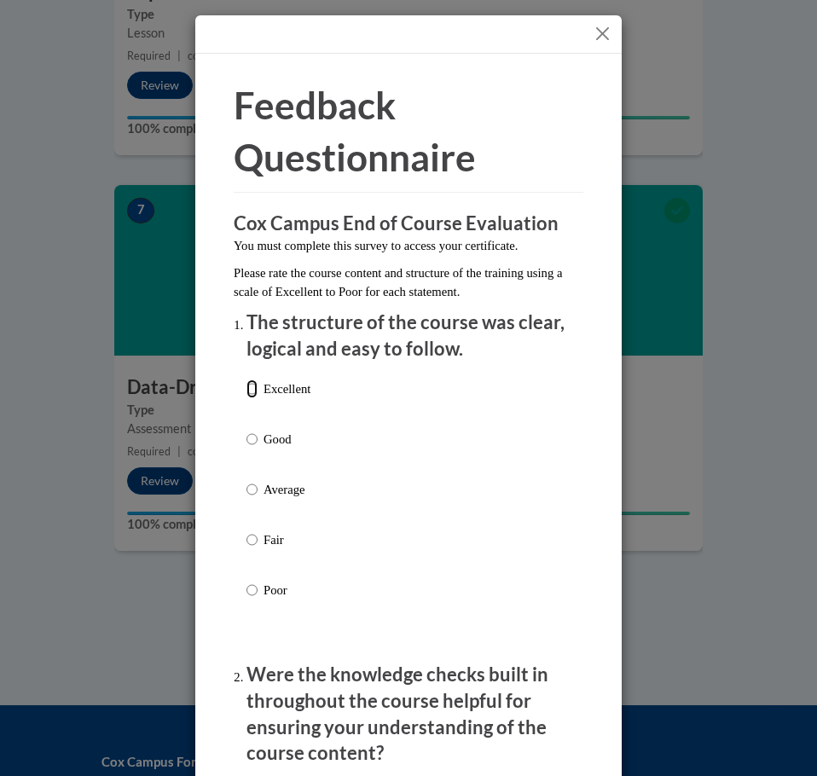
click at [246, 389] on input "Excellent" at bounding box center [251, 388] width 11 height 19
radio input "true"
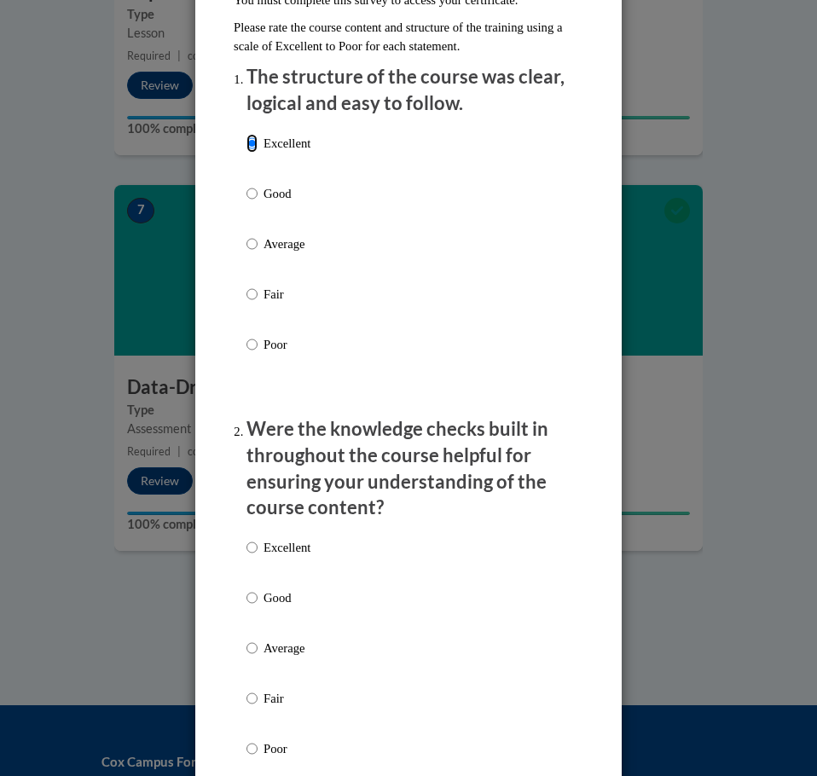
scroll to position [256, 0]
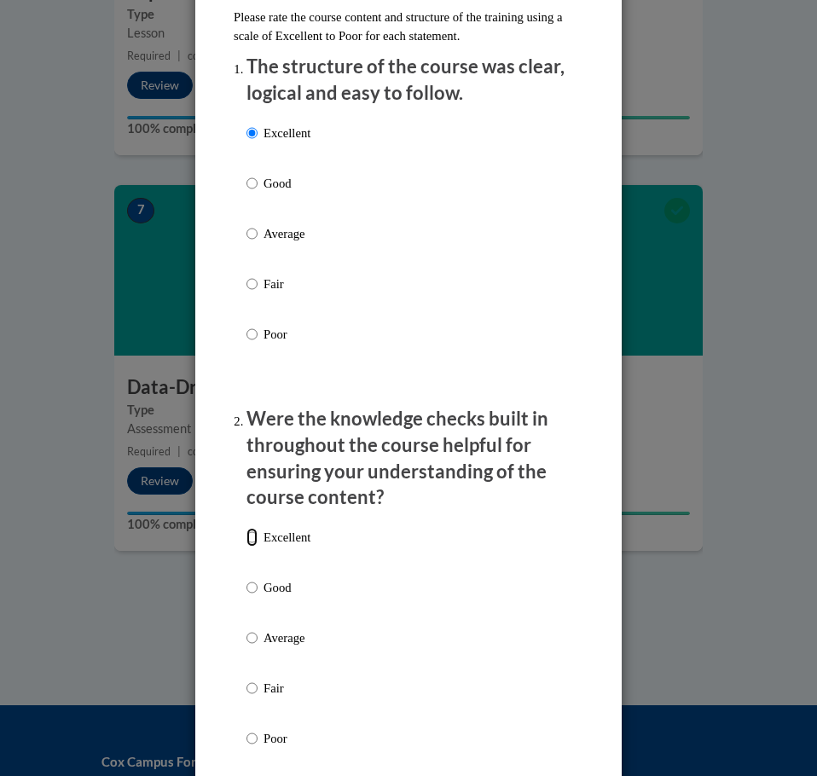
click at [246, 539] on input "Excellent" at bounding box center [251, 537] width 11 height 19
radio input "true"
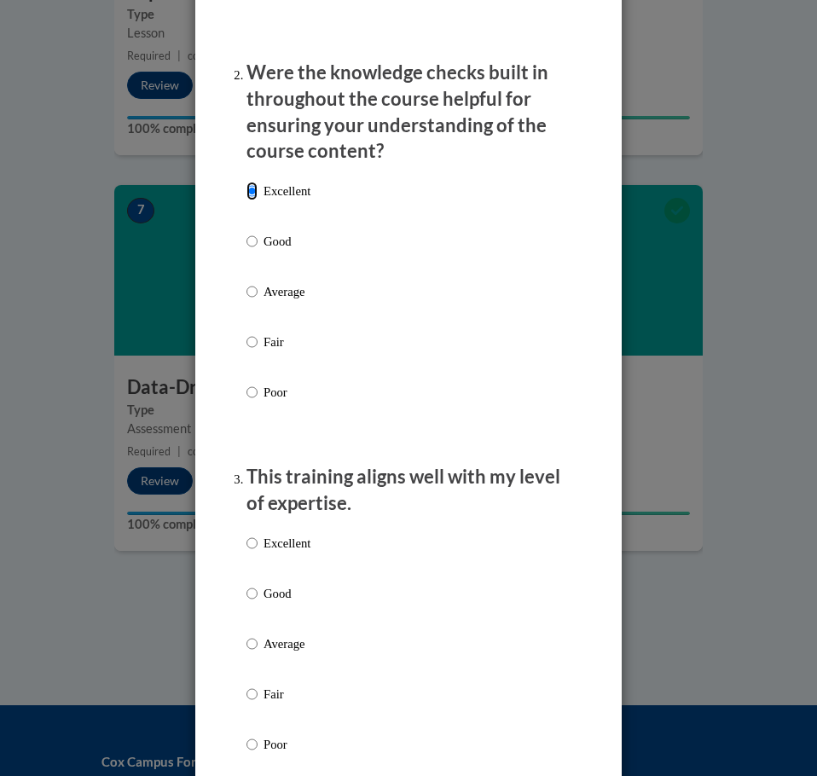
scroll to position [767, 0]
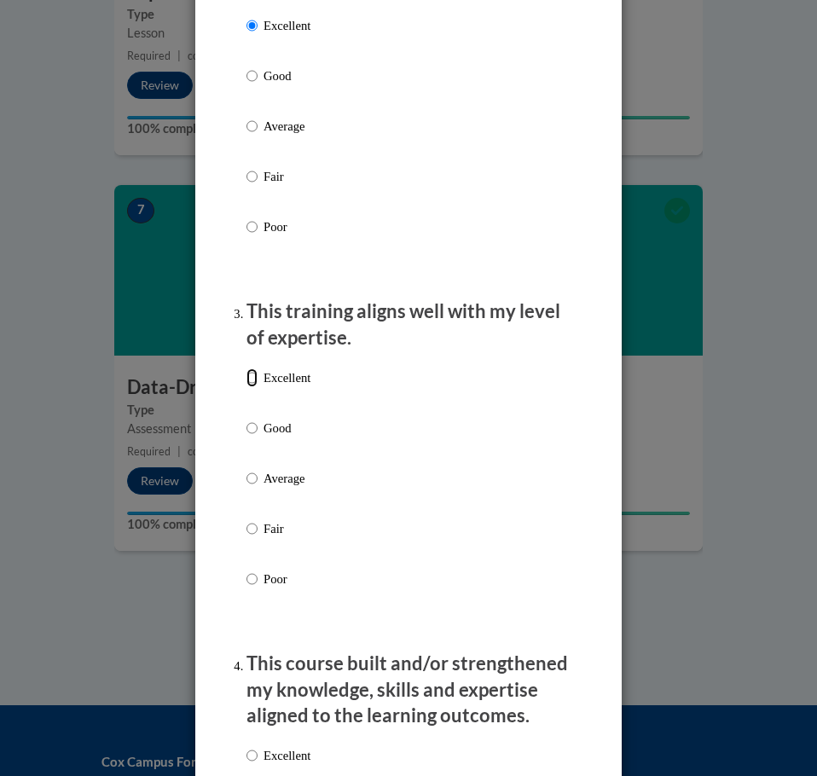
click at [249, 374] on input "Excellent" at bounding box center [251, 377] width 11 height 19
radio input "true"
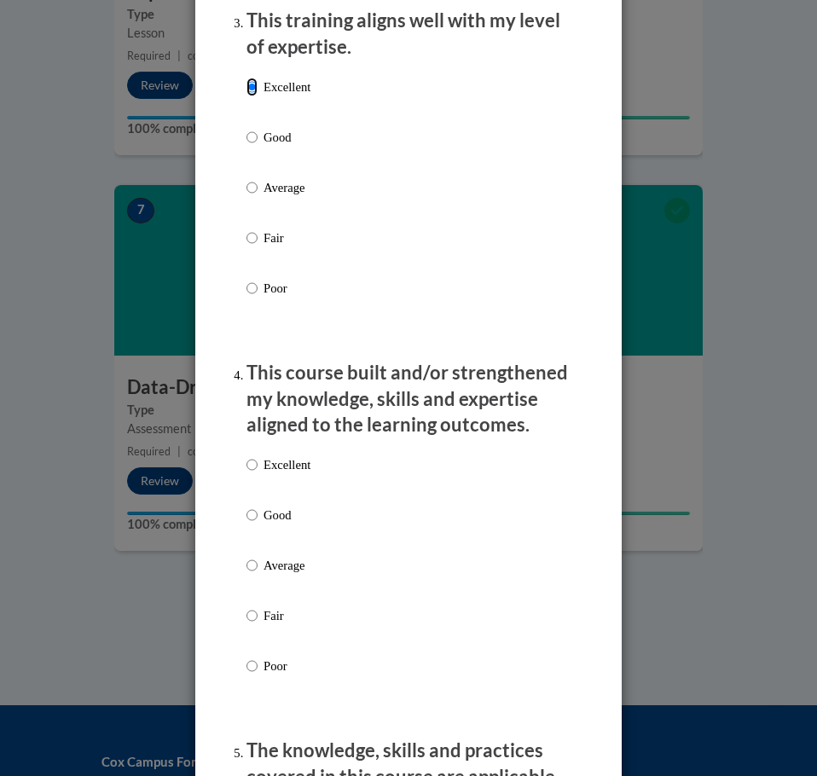
scroll to position [1109, 0]
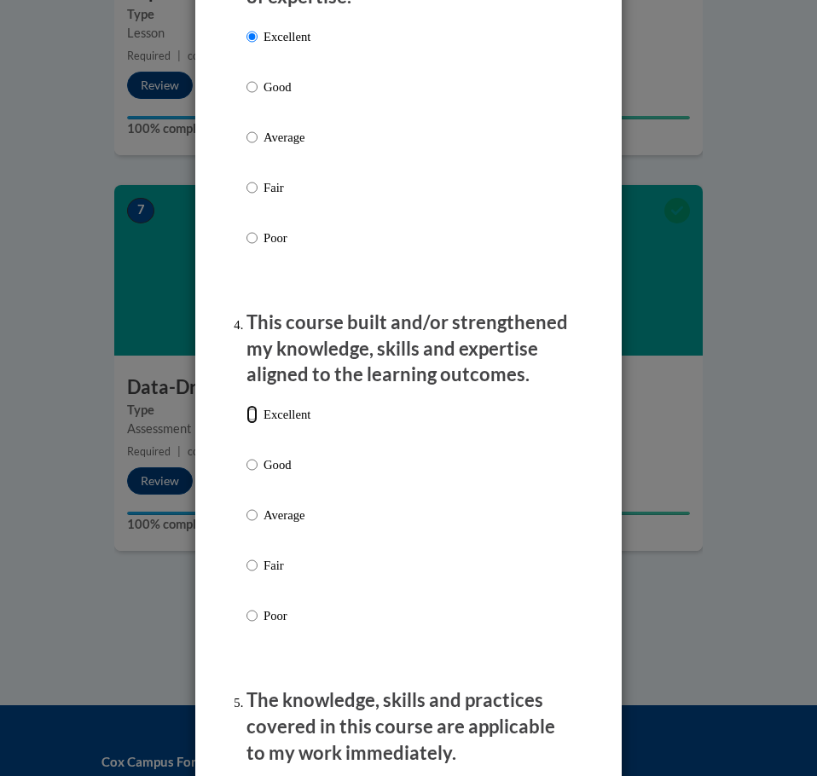
click at [246, 414] on input "Excellent" at bounding box center [251, 414] width 11 height 19
radio input "true"
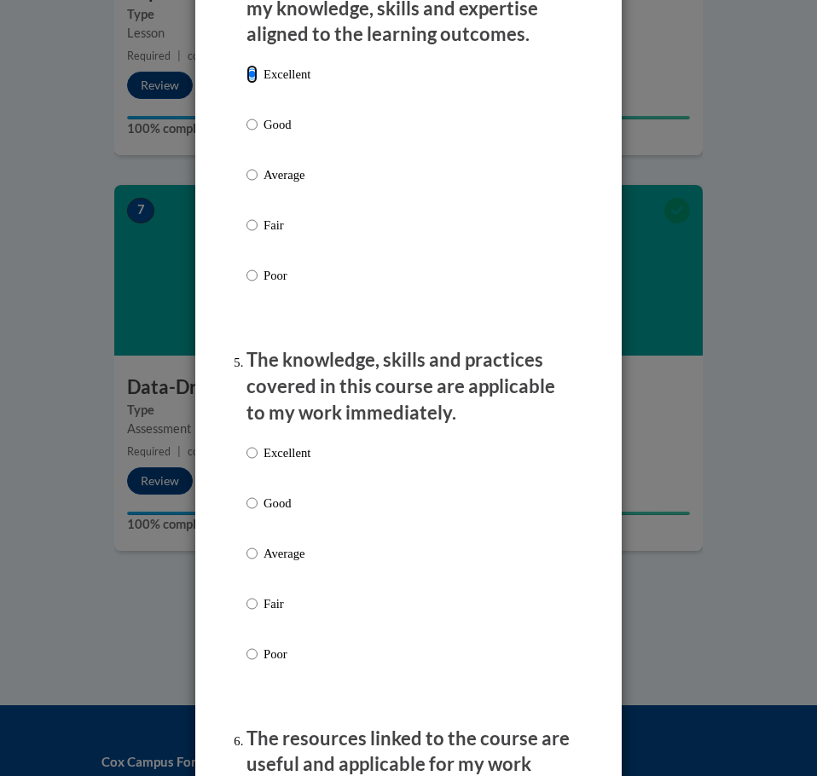
scroll to position [1450, 0]
click at [249, 453] on input "Excellent" at bounding box center [251, 452] width 11 height 19
radio input "true"
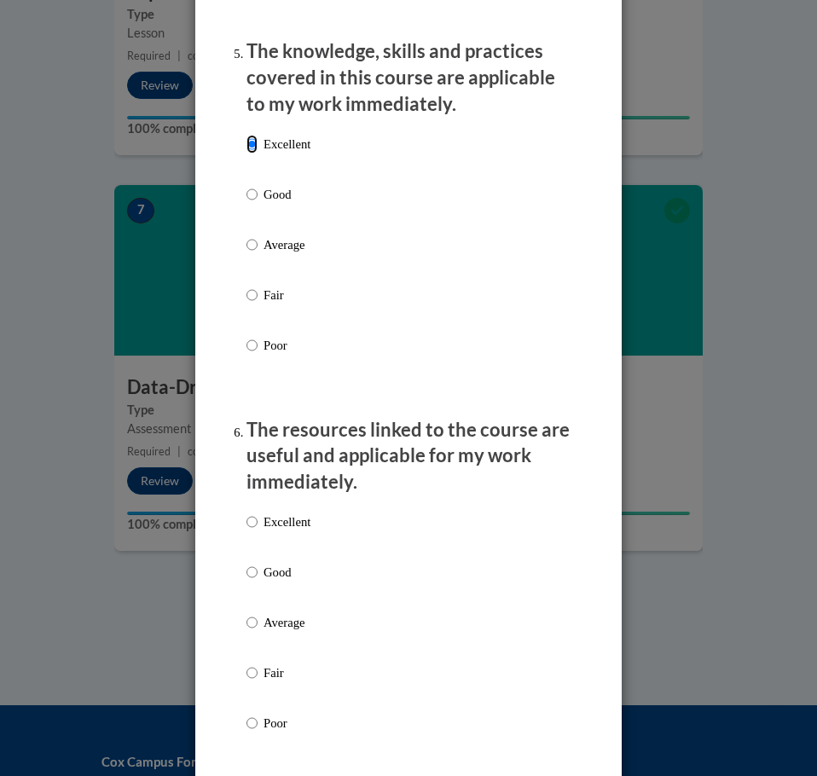
scroll to position [1791, 0]
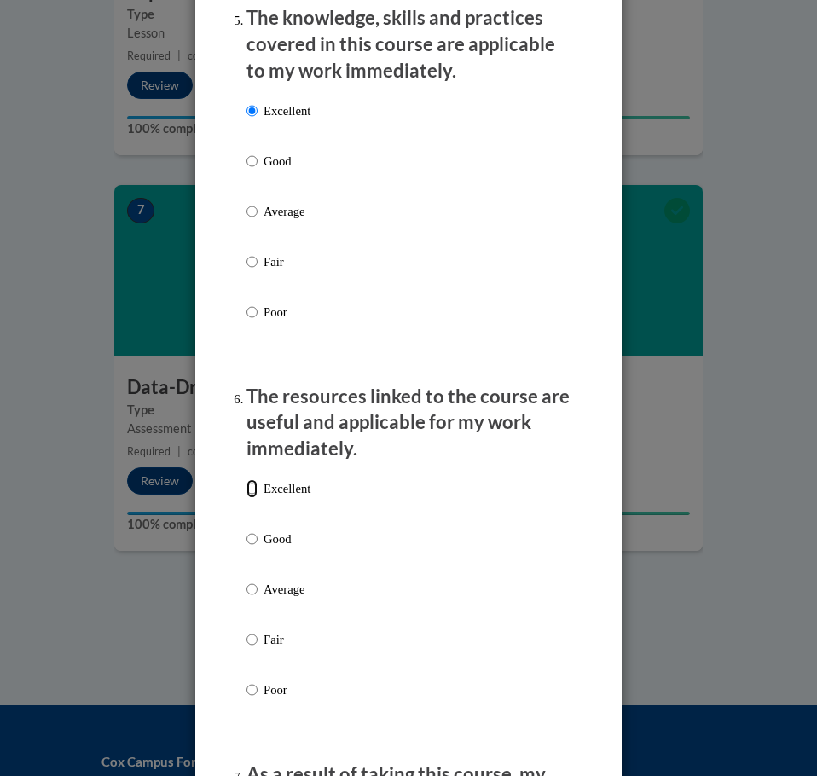
click at [246, 484] on input "Excellent" at bounding box center [251, 488] width 11 height 19
radio input "true"
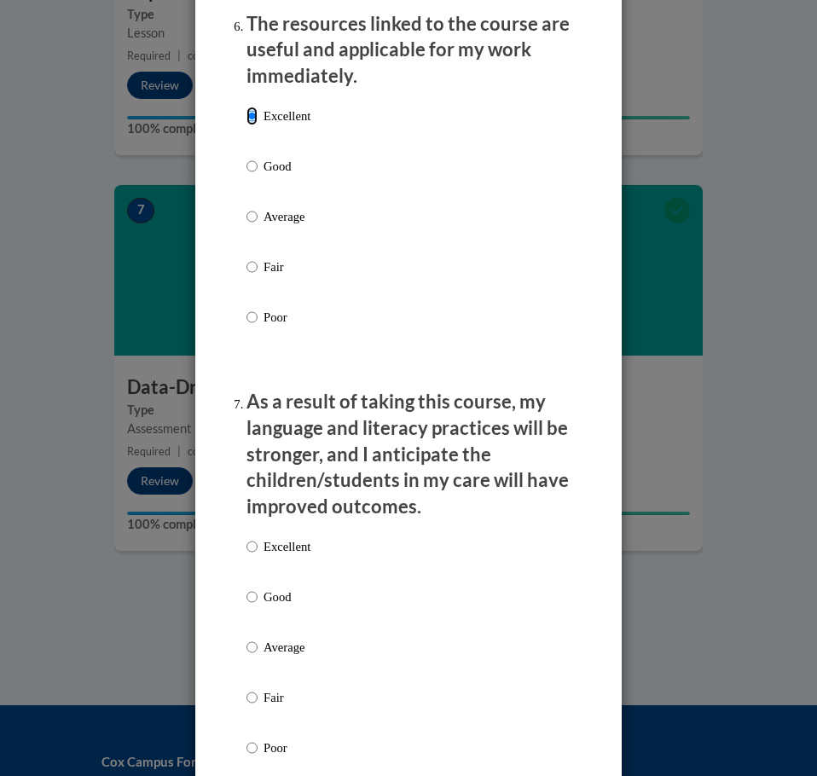
scroll to position [2217, 0]
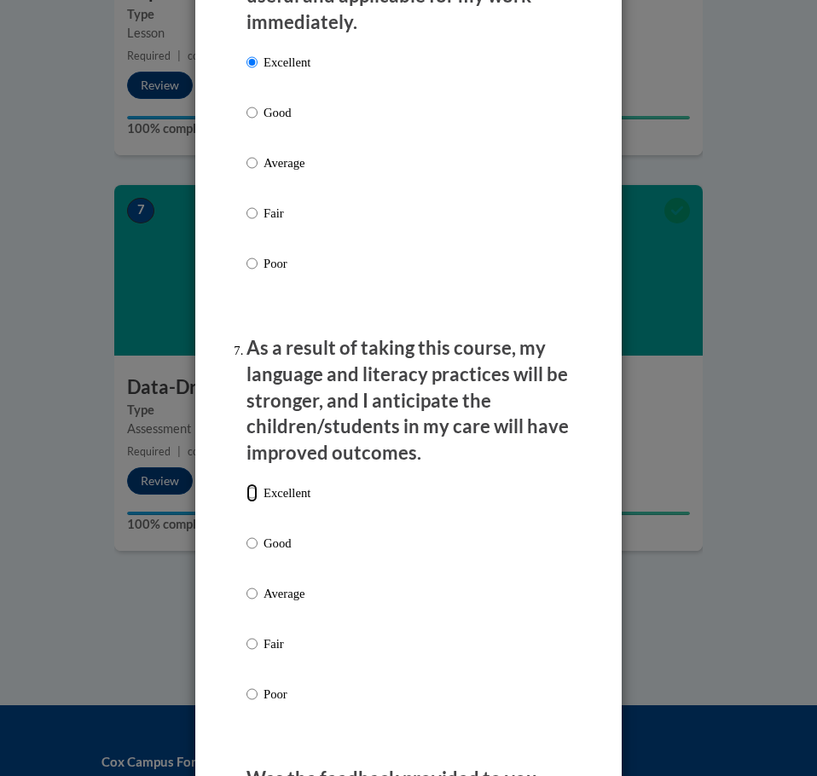
click at [248, 487] on input "Excellent" at bounding box center [251, 493] width 11 height 19
radio input "true"
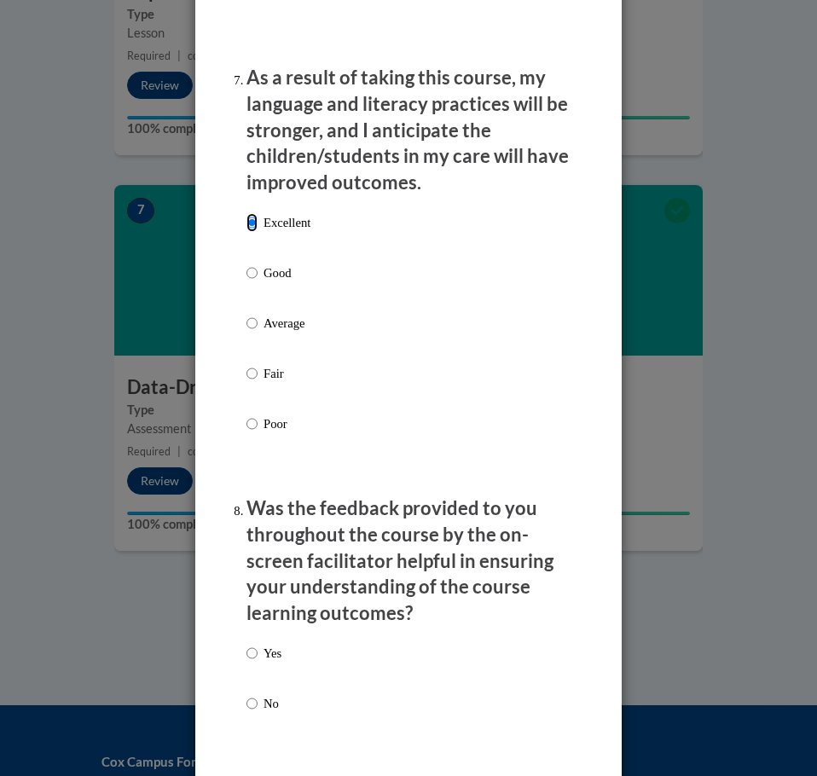
scroll to position [2558, 0]
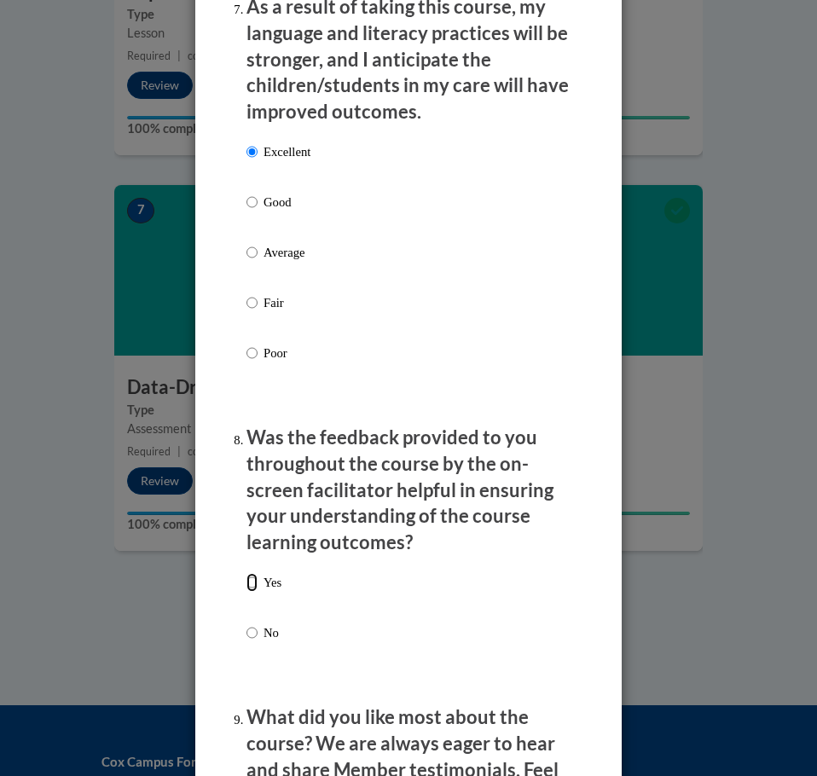
click at [246, 578] on input "Yes" at bounding box center [251, 582] width 11 height 19
radio input "true"
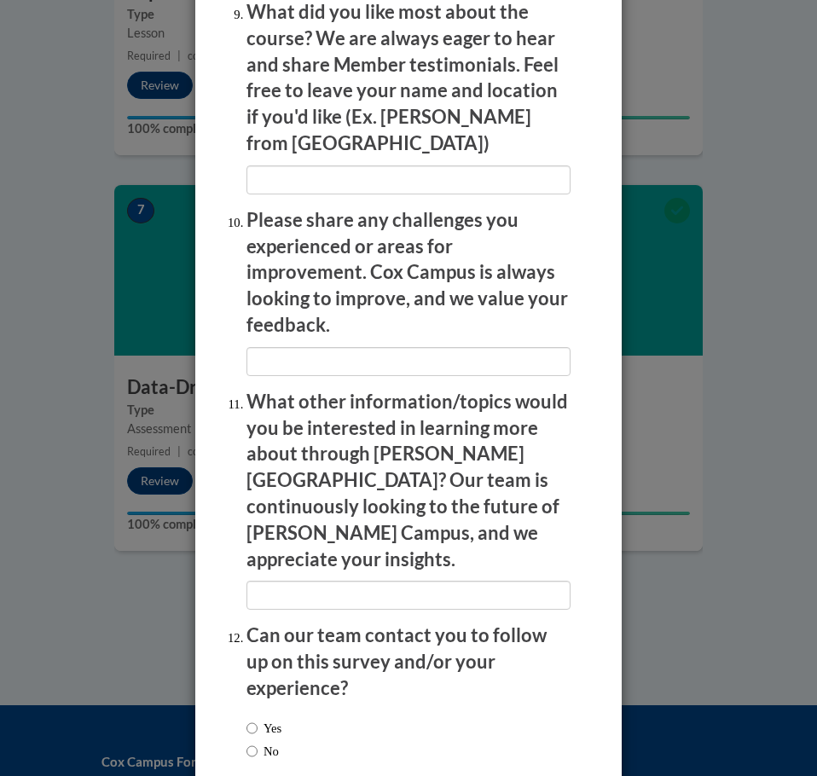
scroll to position [3267, 0]
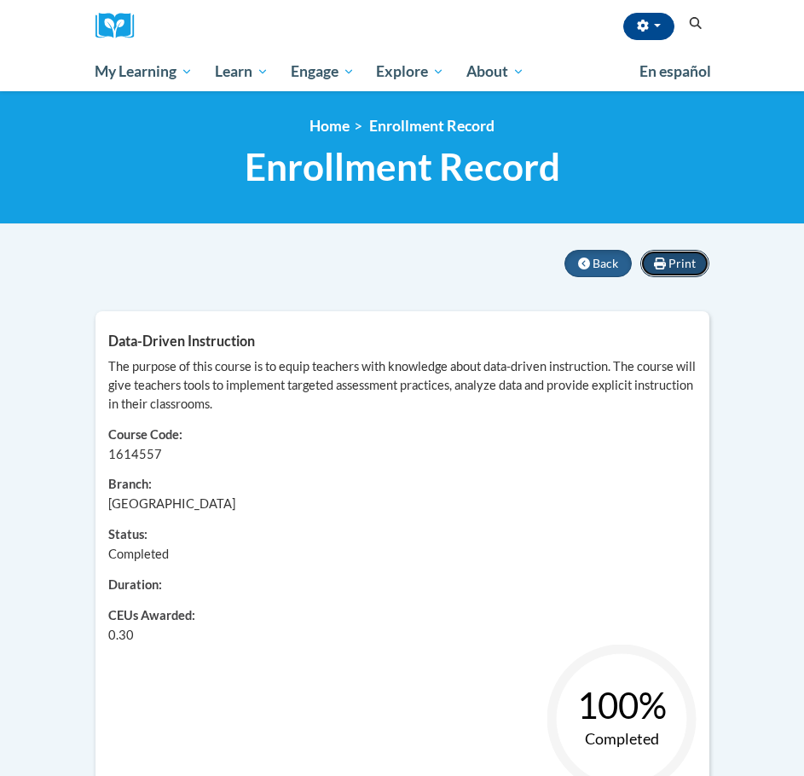
click at [678, 264] on span "Print" at bounding box center [682, 263] width 27 height 14
